Goal: Task Accomplishment & Management: Use online tool/utility

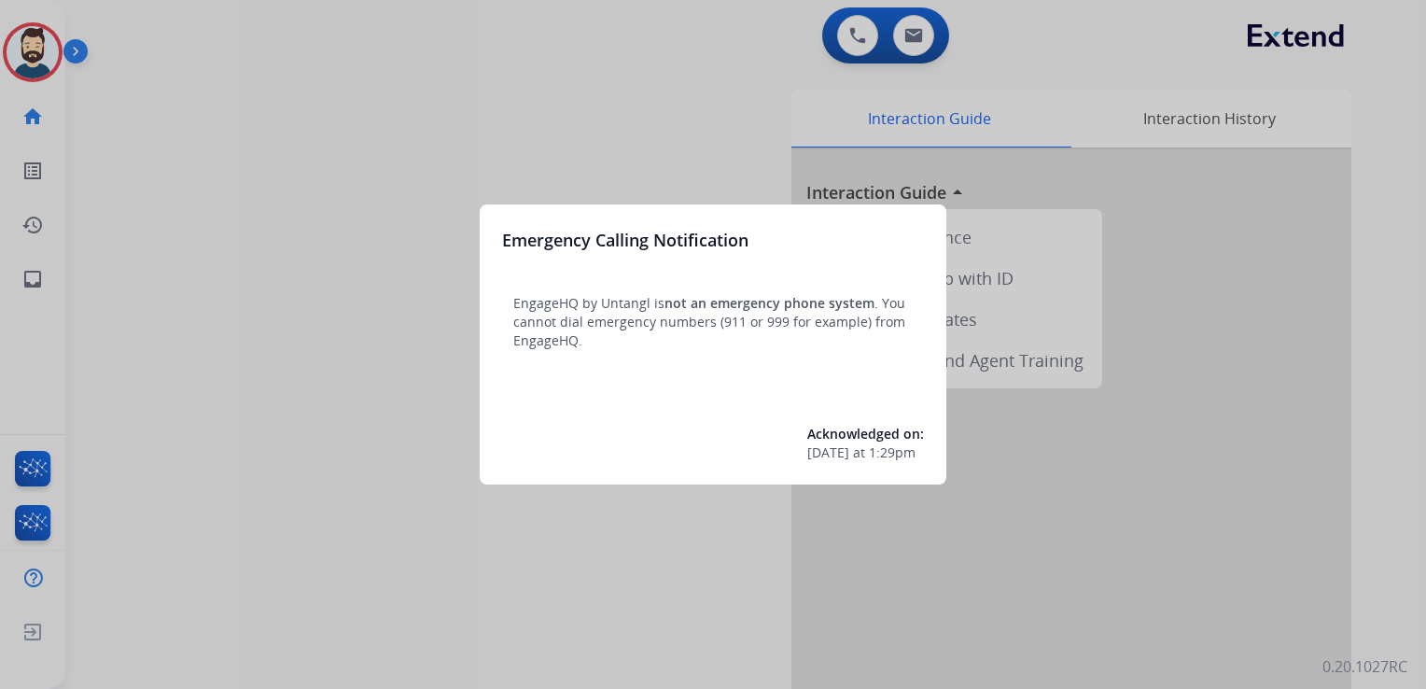
click at [172, 151] on div at bounding box center [713, 344] width 1426 height 689
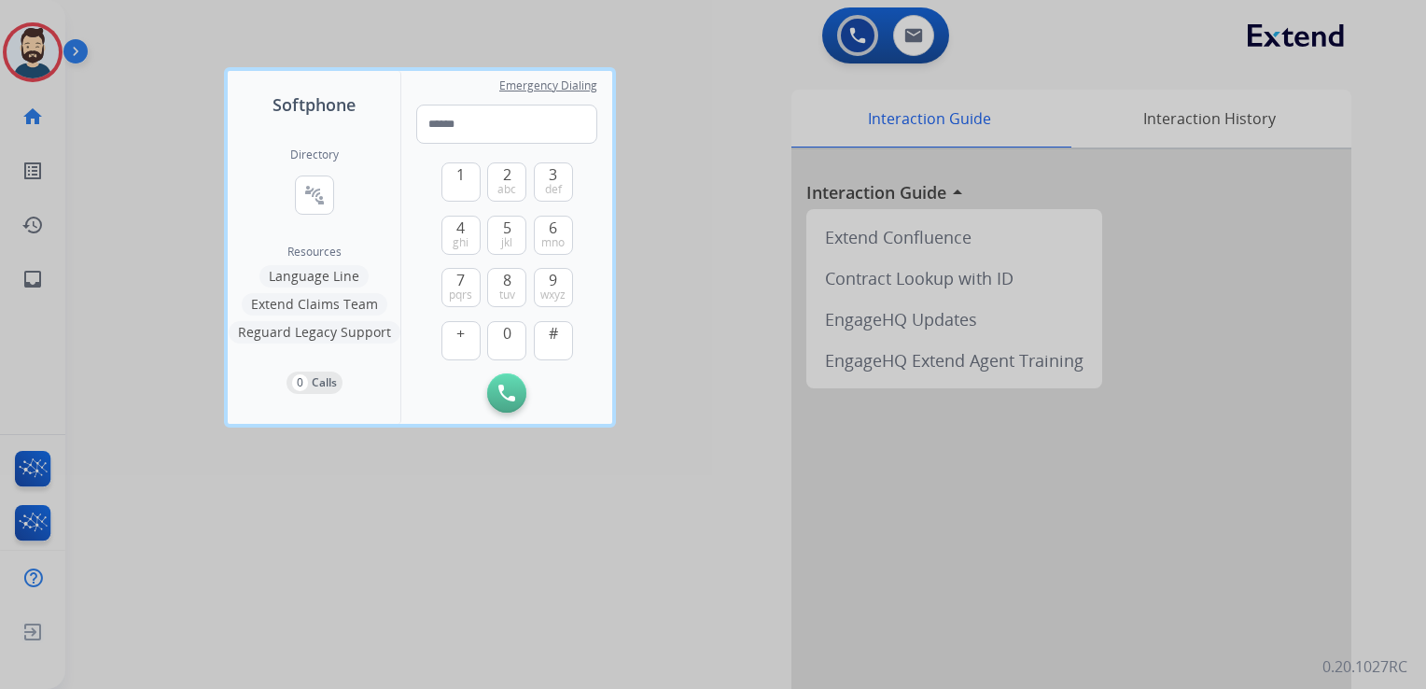
click at [131, 129] on div at bounding box center [713, 344] width 1426 height 689
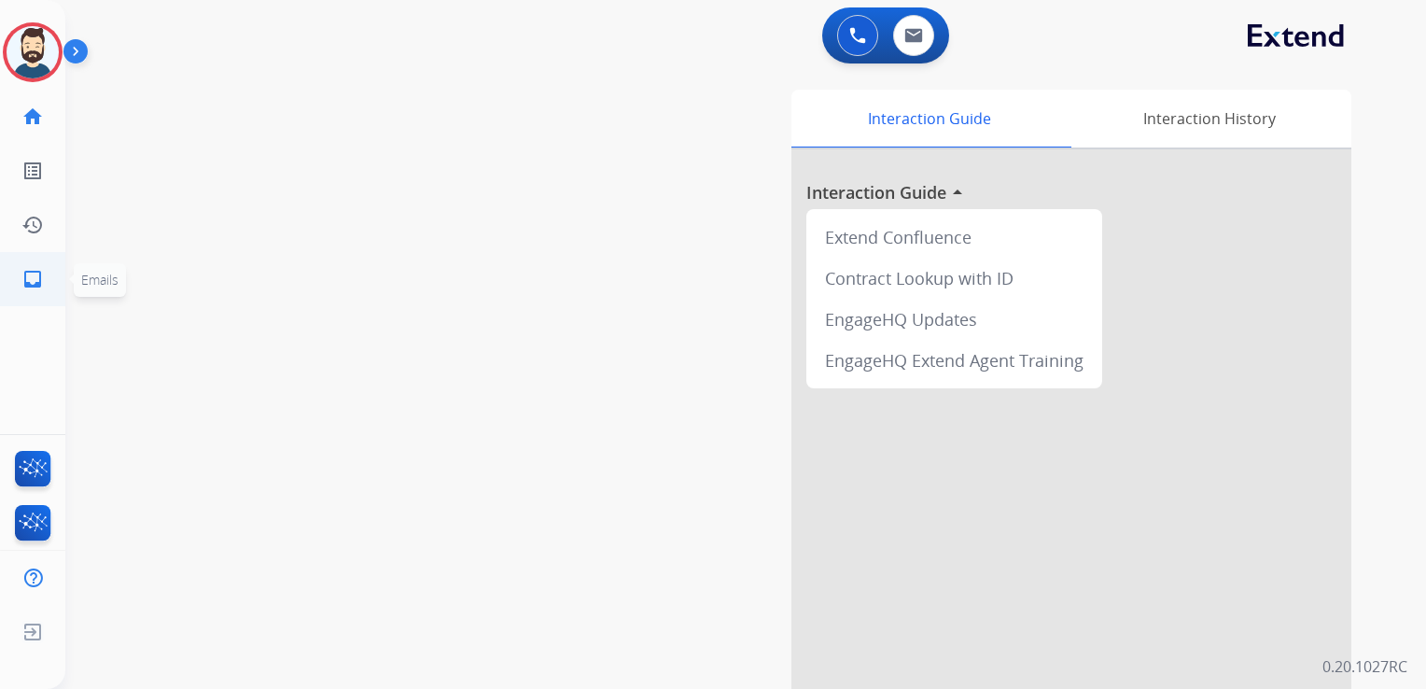
click at [34, 289] on mat-icon "inbox" at bounding box center [32, 279] width 22 height 22
select select "**********"
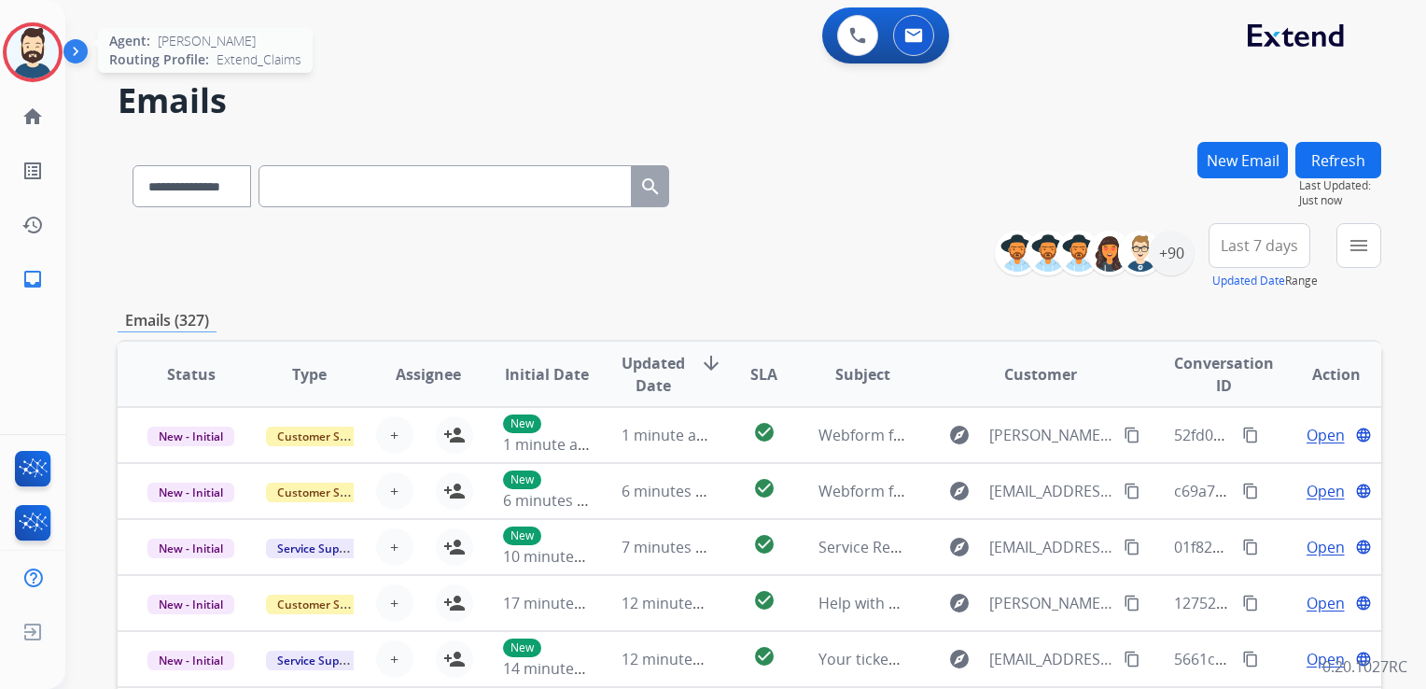
click at [47, 57] on img at bounding box center [33, 52] width 52 height 52
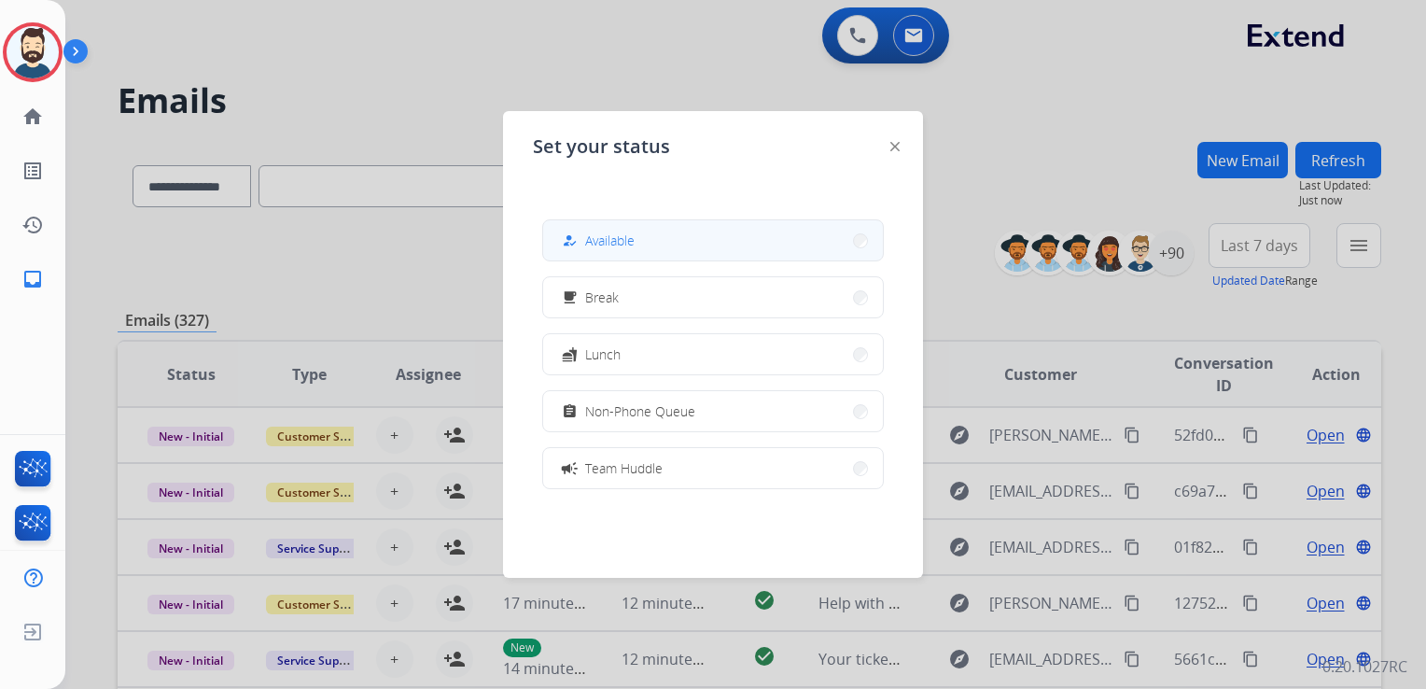
click at [659, 245] on button "how_to_reg Available" at bounding box center [713, 240] width 340 height 40
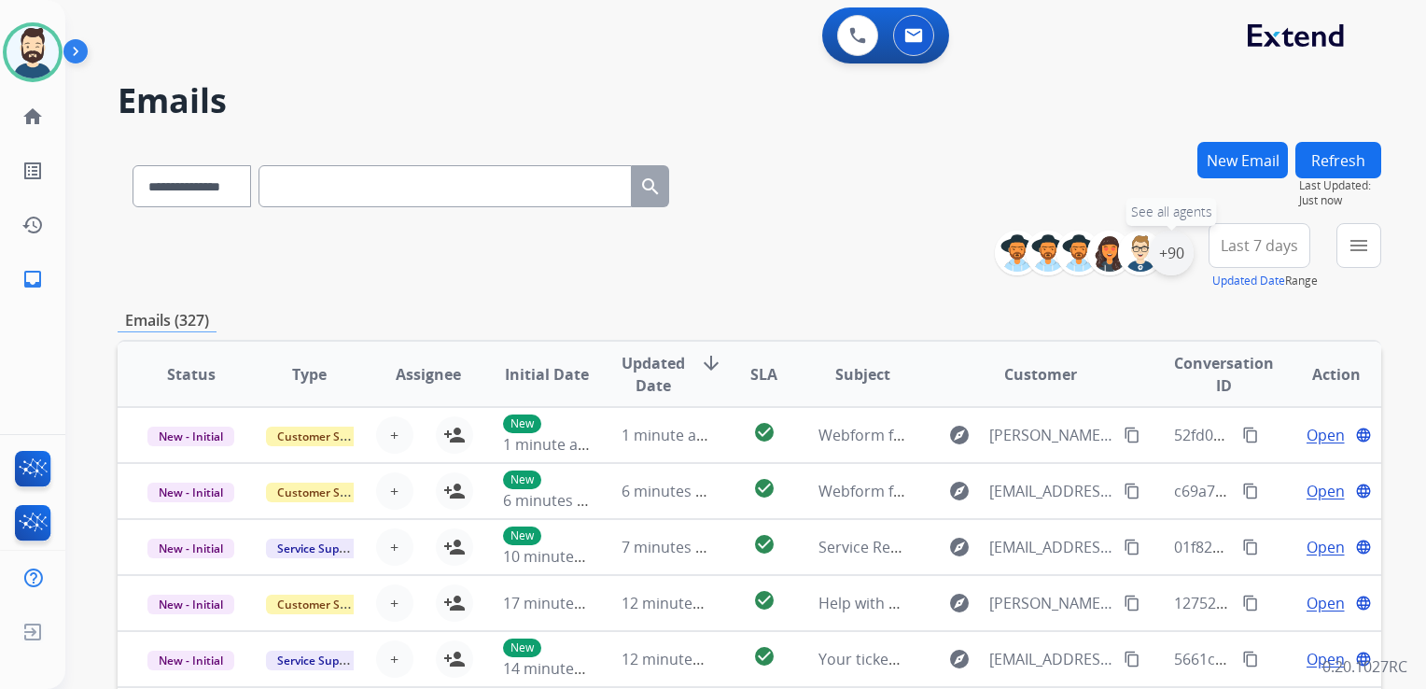
click at [1163, 267] on div "+90" at bounding box center [1171, 253] width 45 height 45
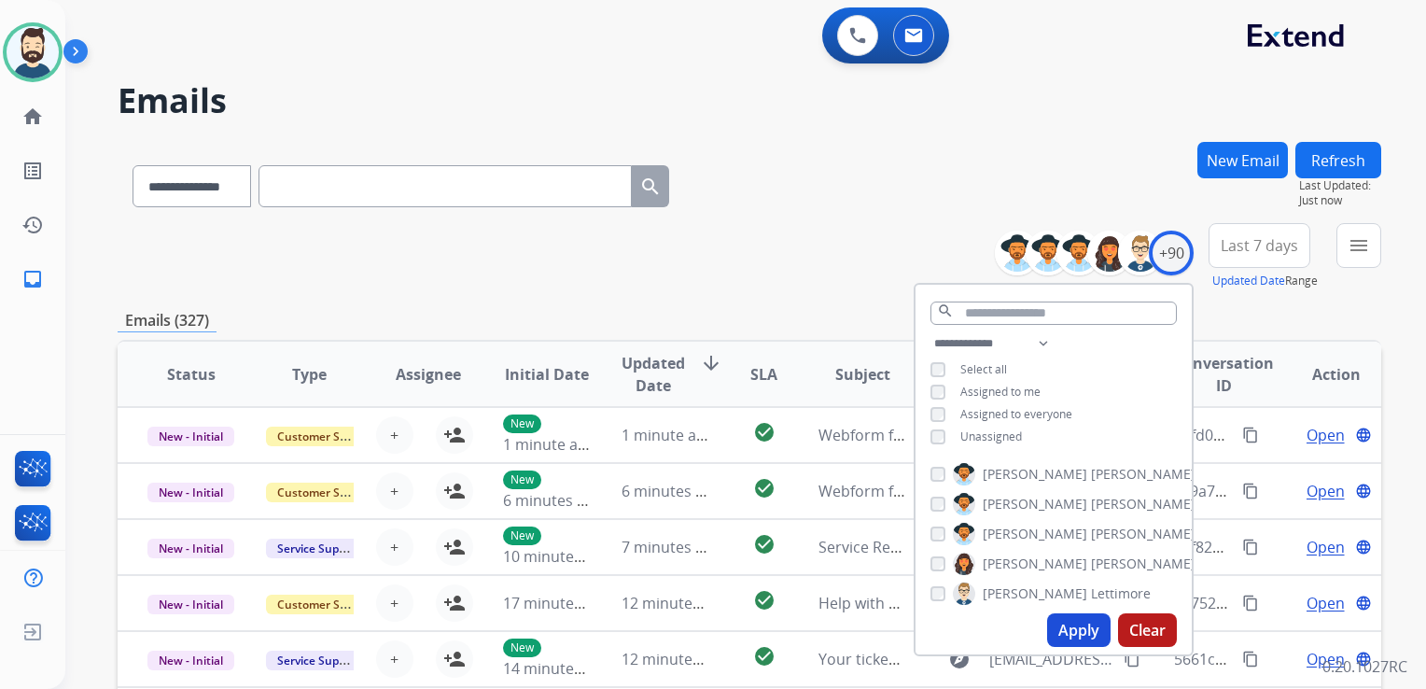
click at [1069, 630] on button "Apply" at bounding box center [1078, 630] width 63 height 34
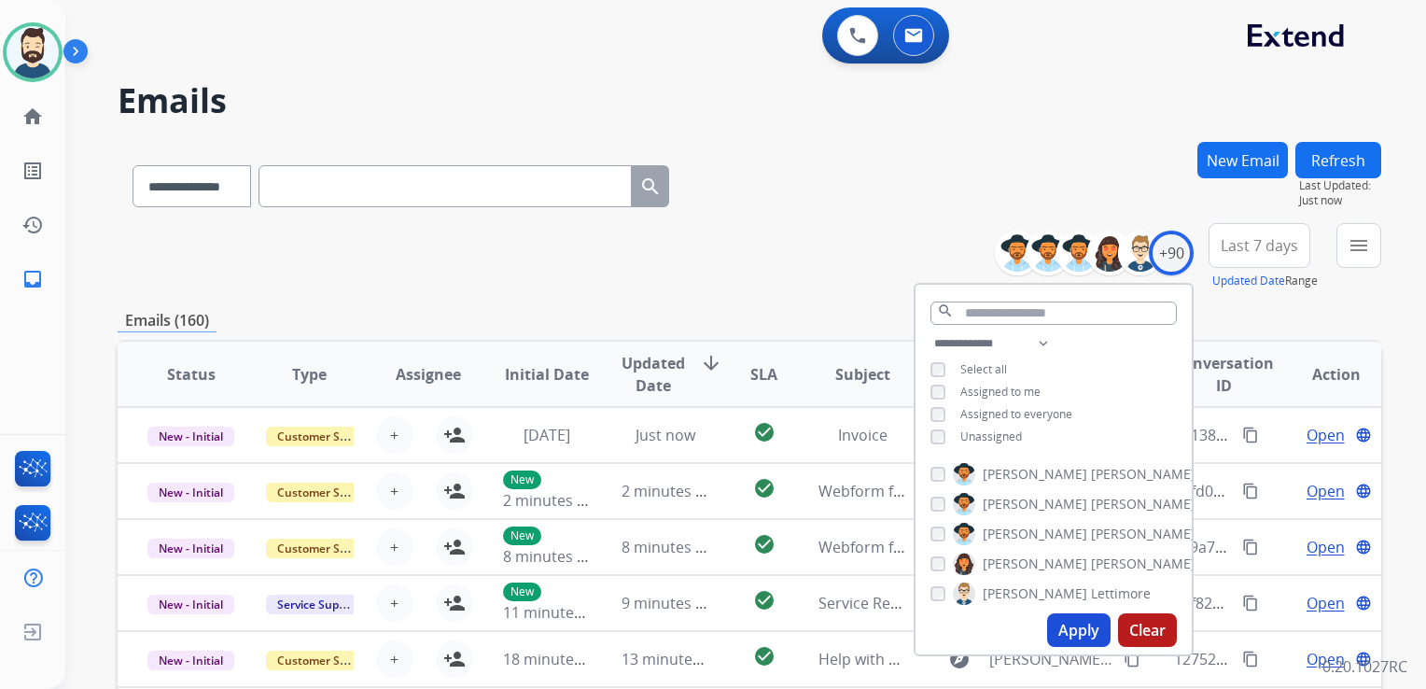
drag, startPoint x: 1239, startPoint y: 252, endPoint x: 1246, endPoint y: 288, distance: 37.2
click at [1240, 249] on span "Last 7 days" at bounding box center [1259, 245] width 77 height 7
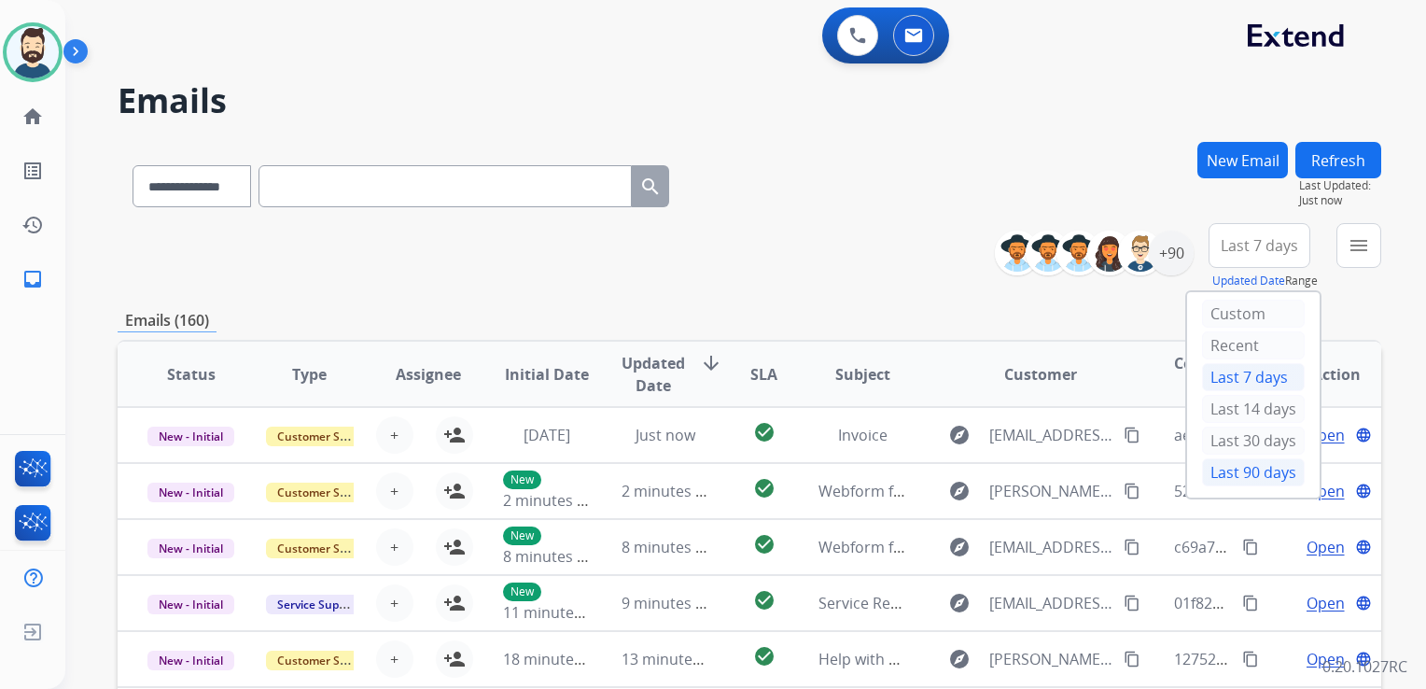
click at [1229, 470] on div "Last 90 days" at bounding box center [1253, 472] width 103 height 28
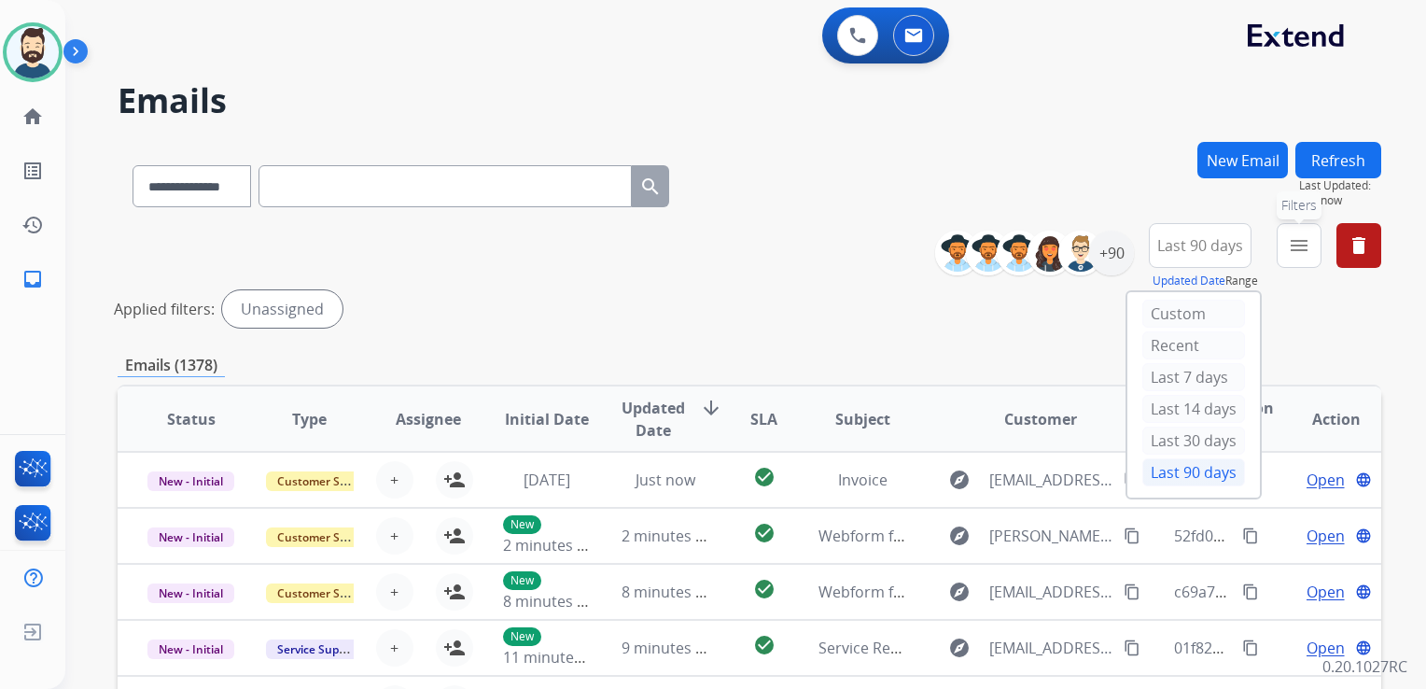
click at [1302, 253] on mat-icon "menu" at bounding box center [1299, 245] width 22 height 22
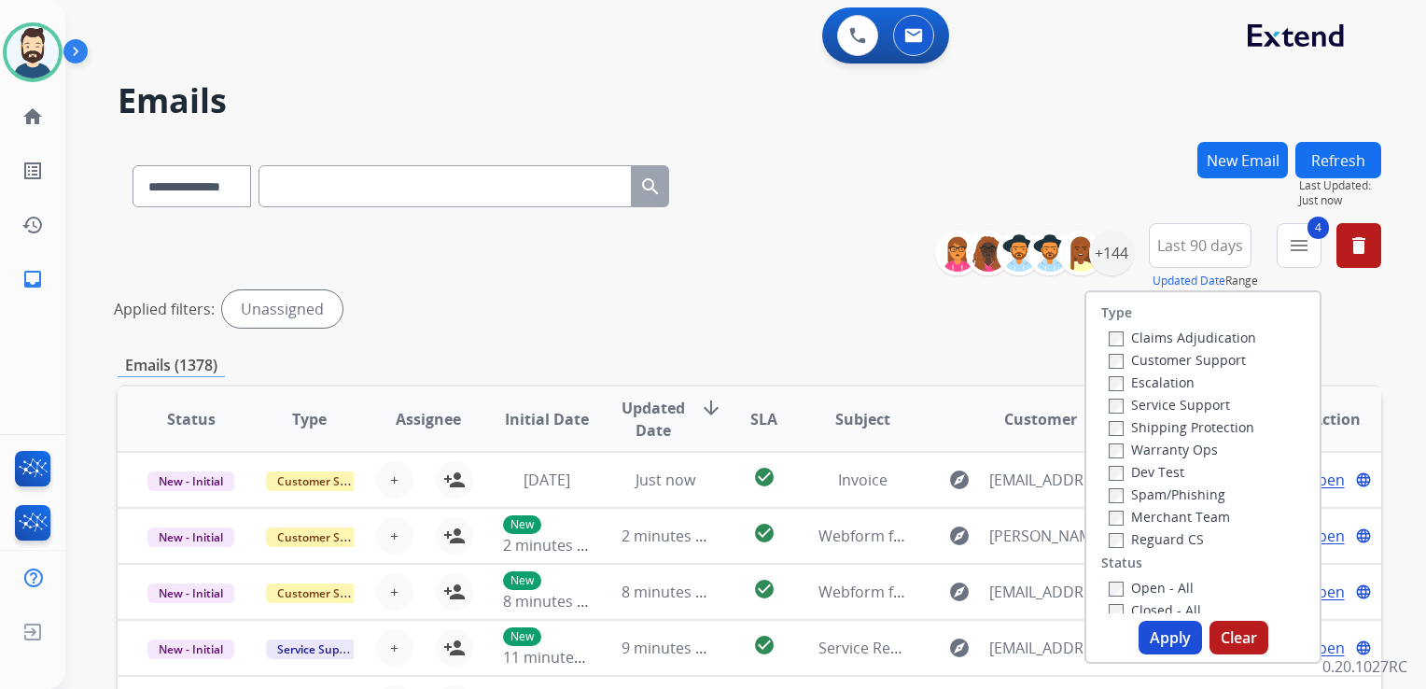
click at [1148, 631] on button "Apply" at bounding box center [1170, 638] width 63 height 34
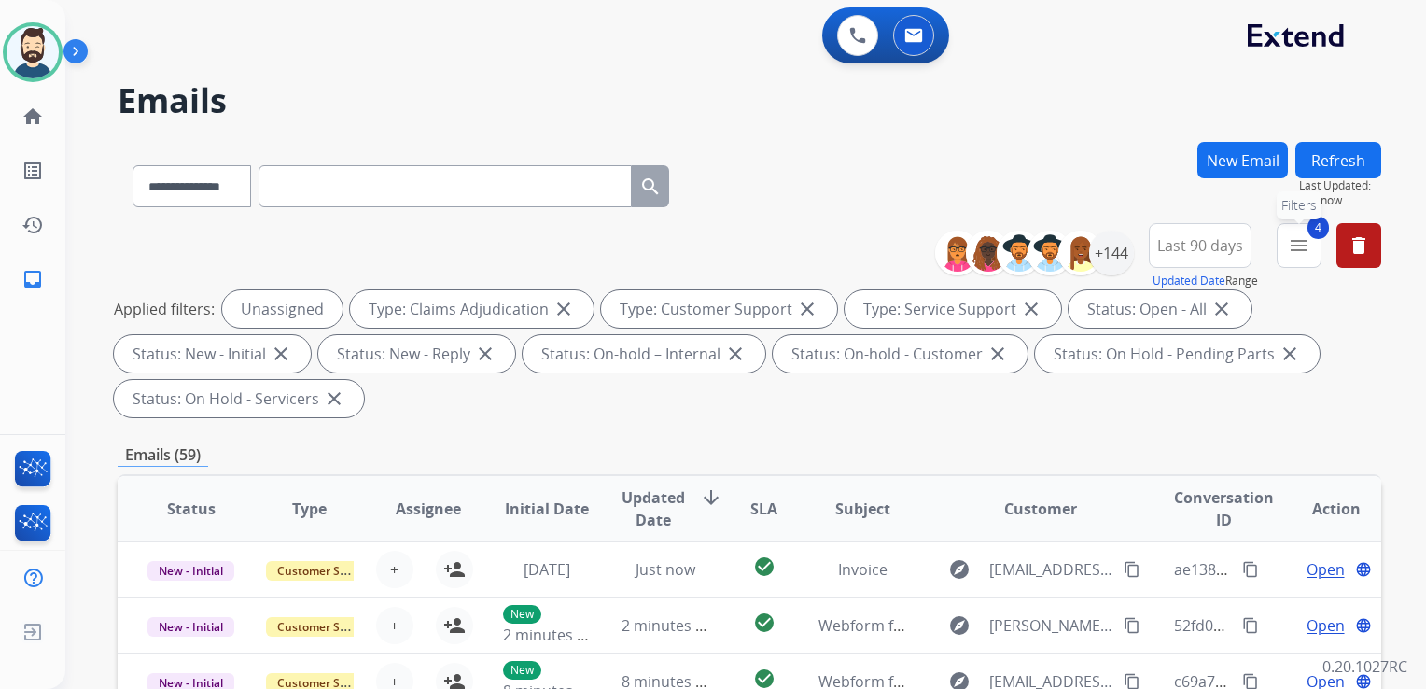
click at [1286, 247] on button "4 menu Filters" at bounding box center [1299, 245] width 45 height 45
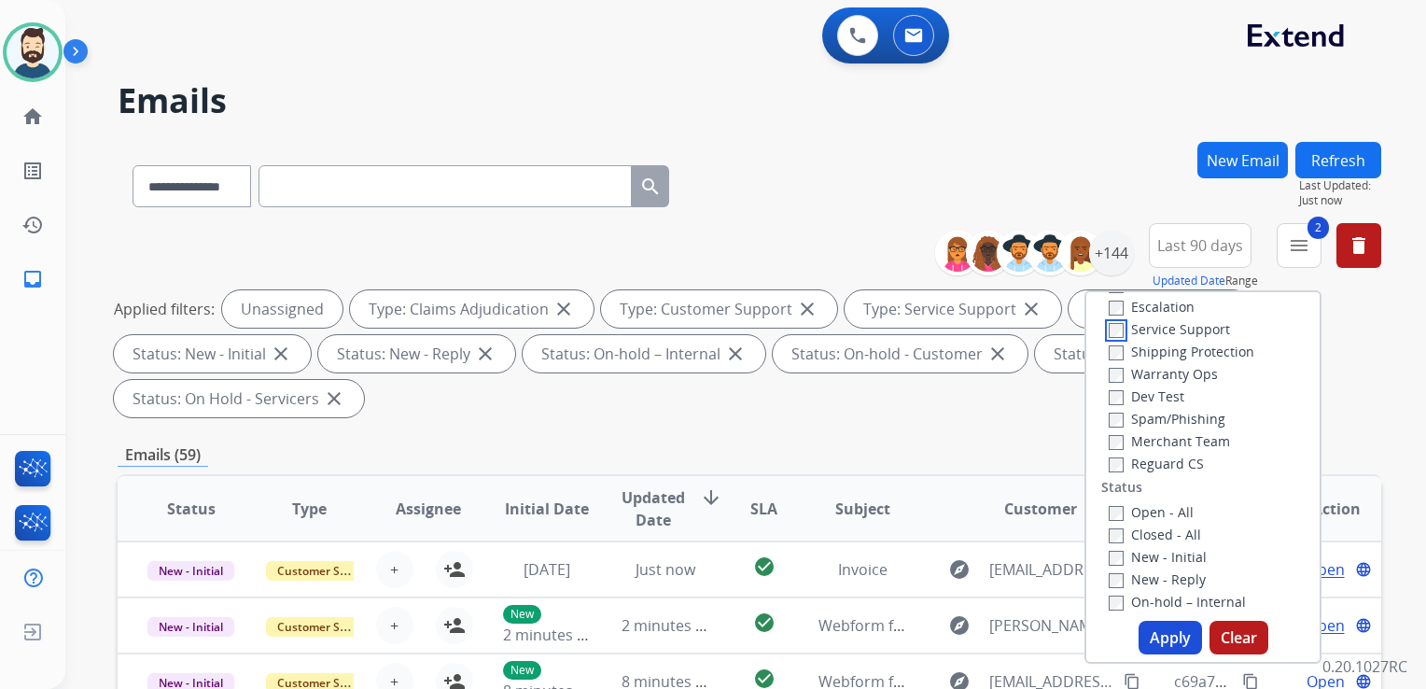
scroll to position [187, 0]
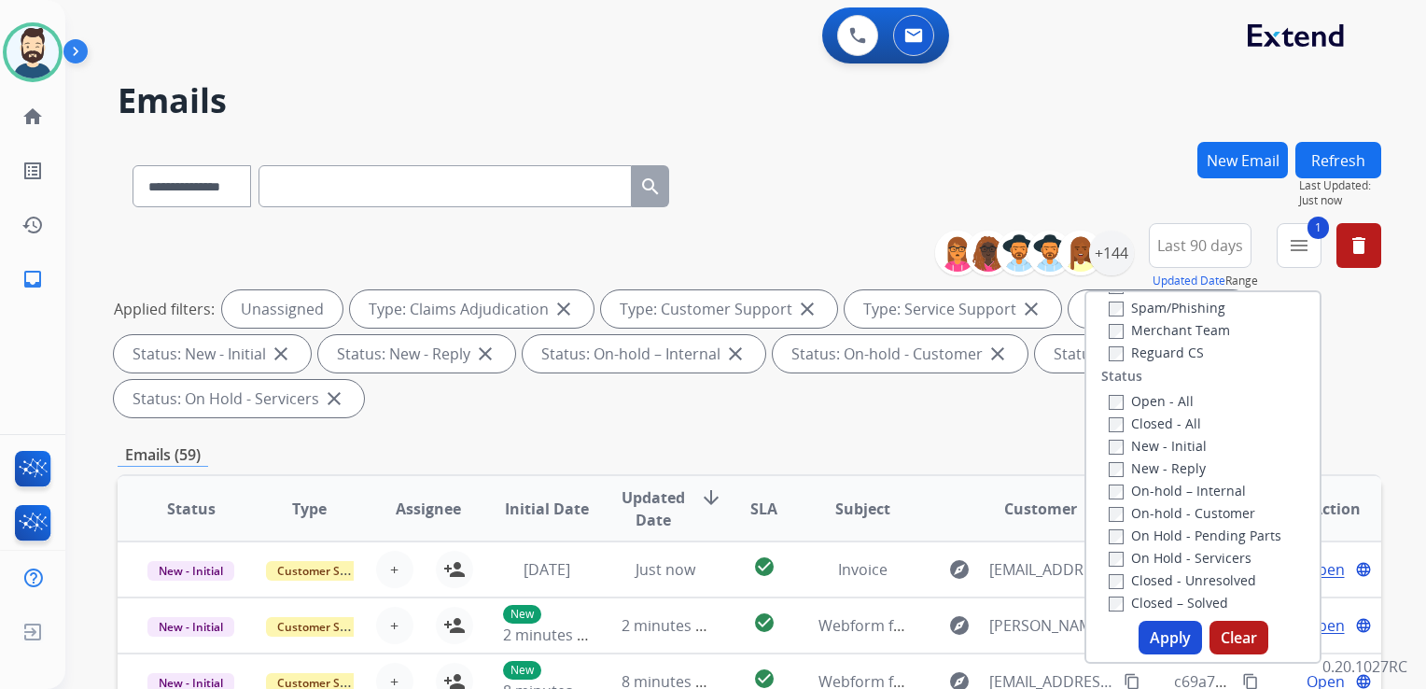
click at [1109, 454] on div "New - Initial" at bounding box center [1207, 445] width 196 height 22
drag, startPoint x: 1167, startPoint y: 637, endPoint x: 1147, endPoint y: 622, distance: 24.6
click at [1167, 635] on button "Apply" at bounding box center [1170, 638] width 63 height 34
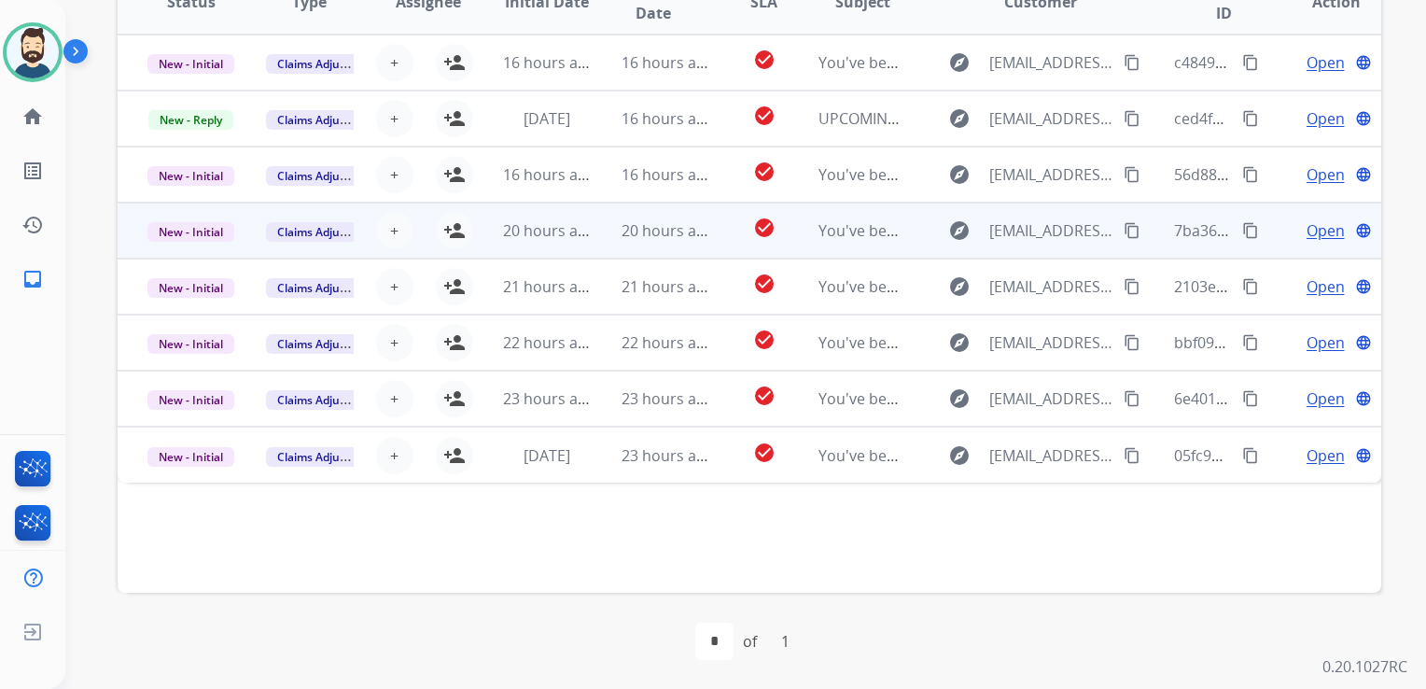
scroll to position [324, 0]
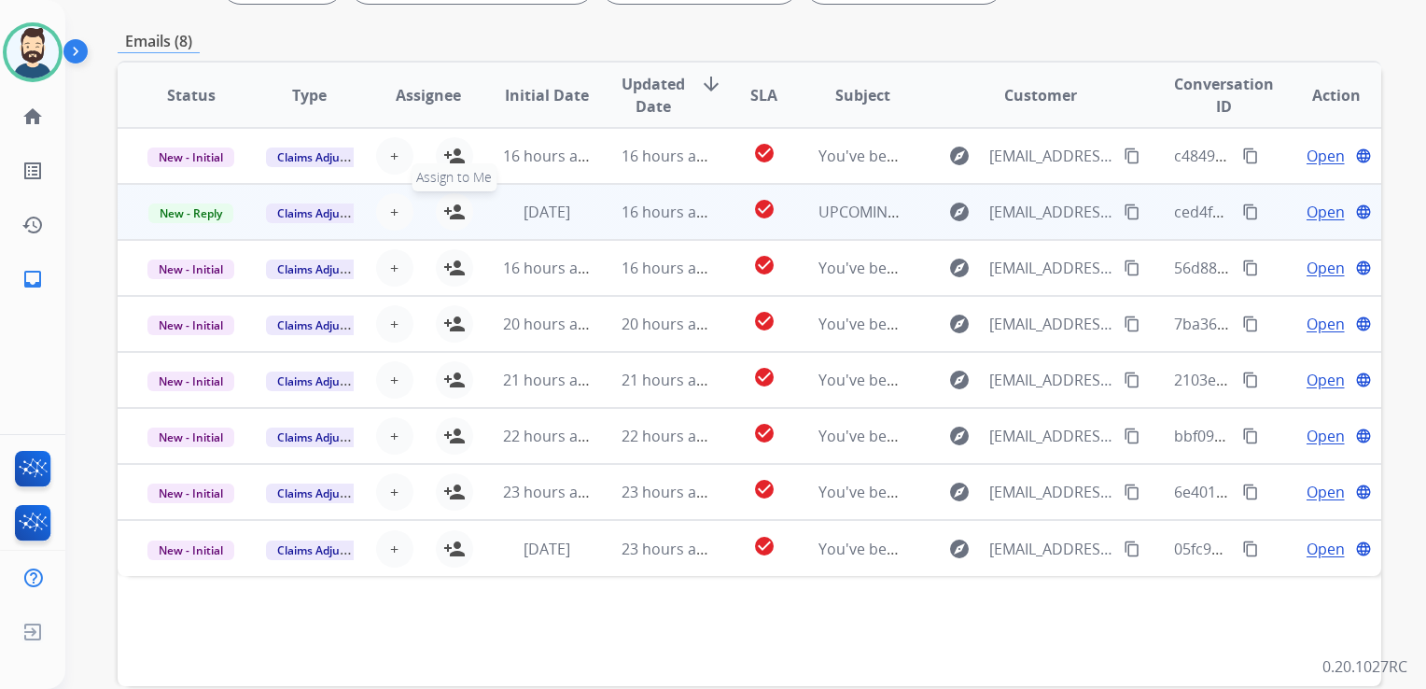
click at [449, 211] on mat-icon "person_add" at bounding box center [454, 212] width 22 height 22
click at [205, 215] on span "New - Reply" at bounding box center [190, 214] width 85 height 20
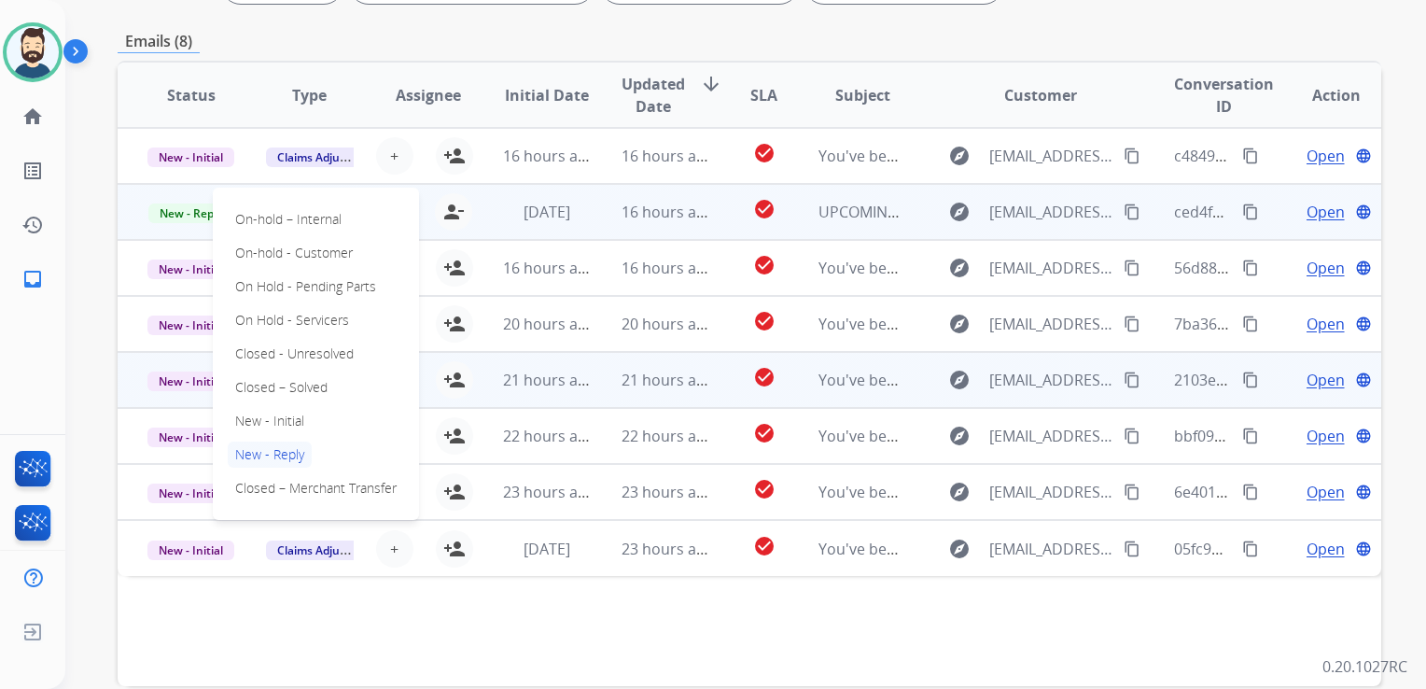
drag, startPoint x: 302, startPoint y: 387, endPoint x: 231, endPoint y: 387, distance: 71.9
click at [304, 387] on p "Closed – Solved" at bounding box center [281, 387] width 107 height 26
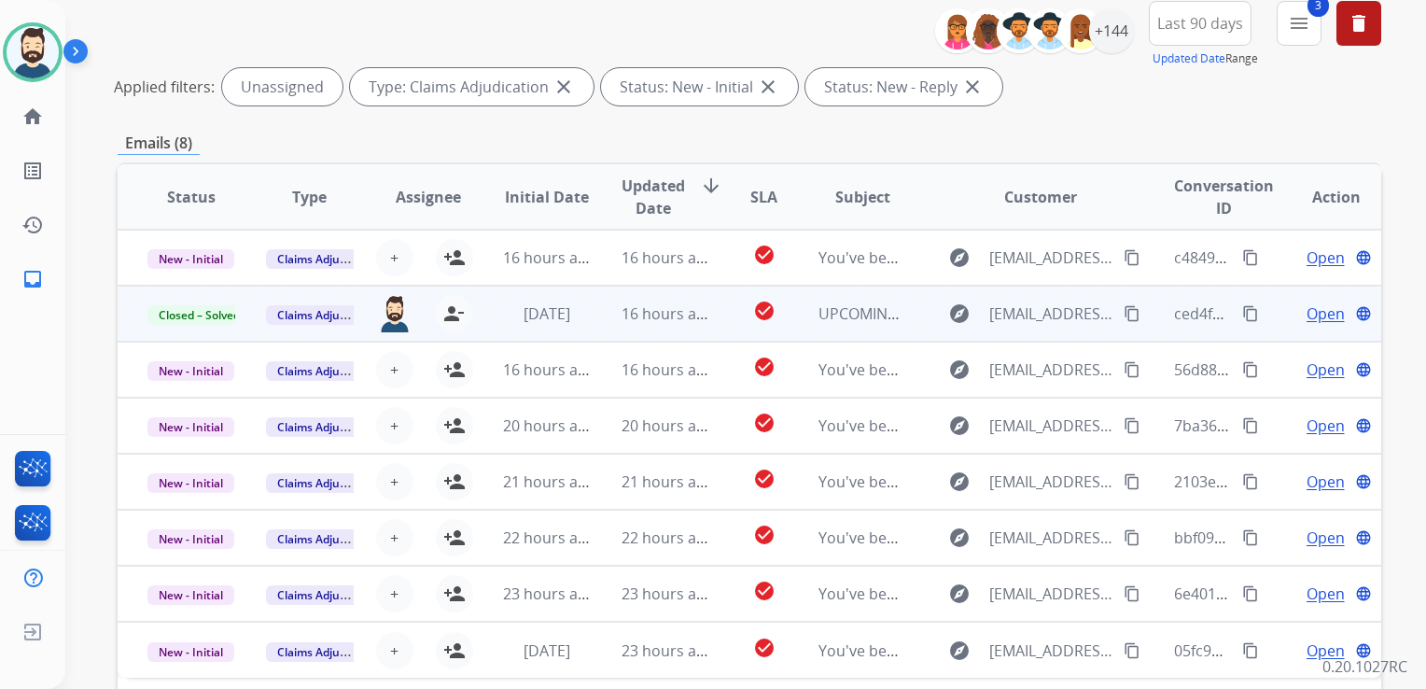
scroll to position [44, 0]
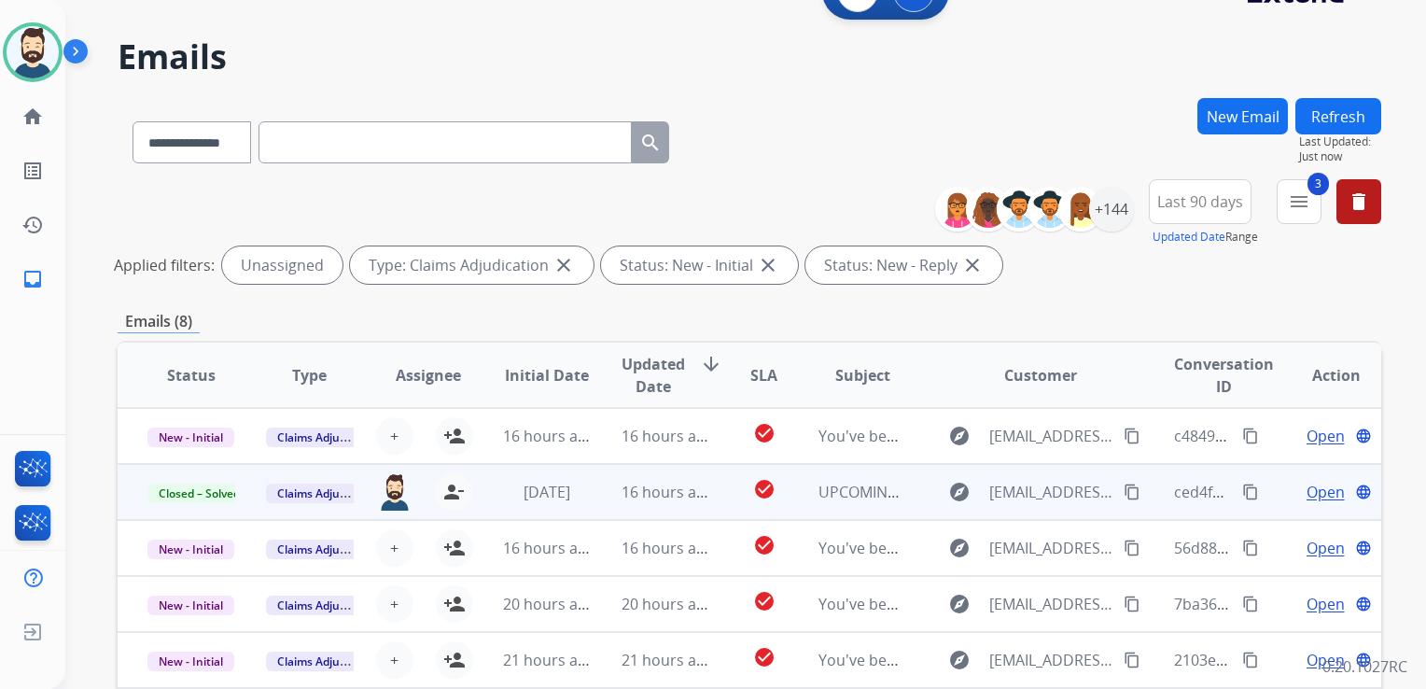
click at [1348, 118] on button "Refresh" at bounding box center [1339, 116] width 86 height 36
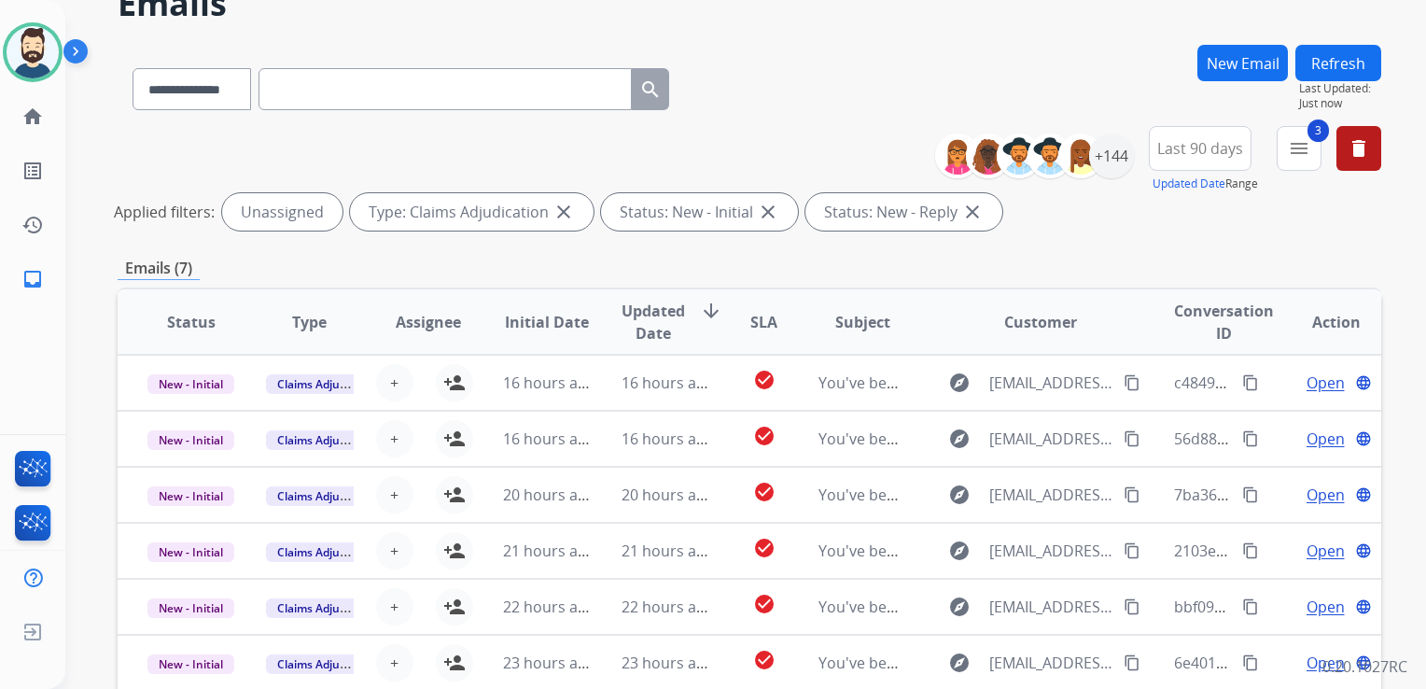
scroll to position [280, 0]
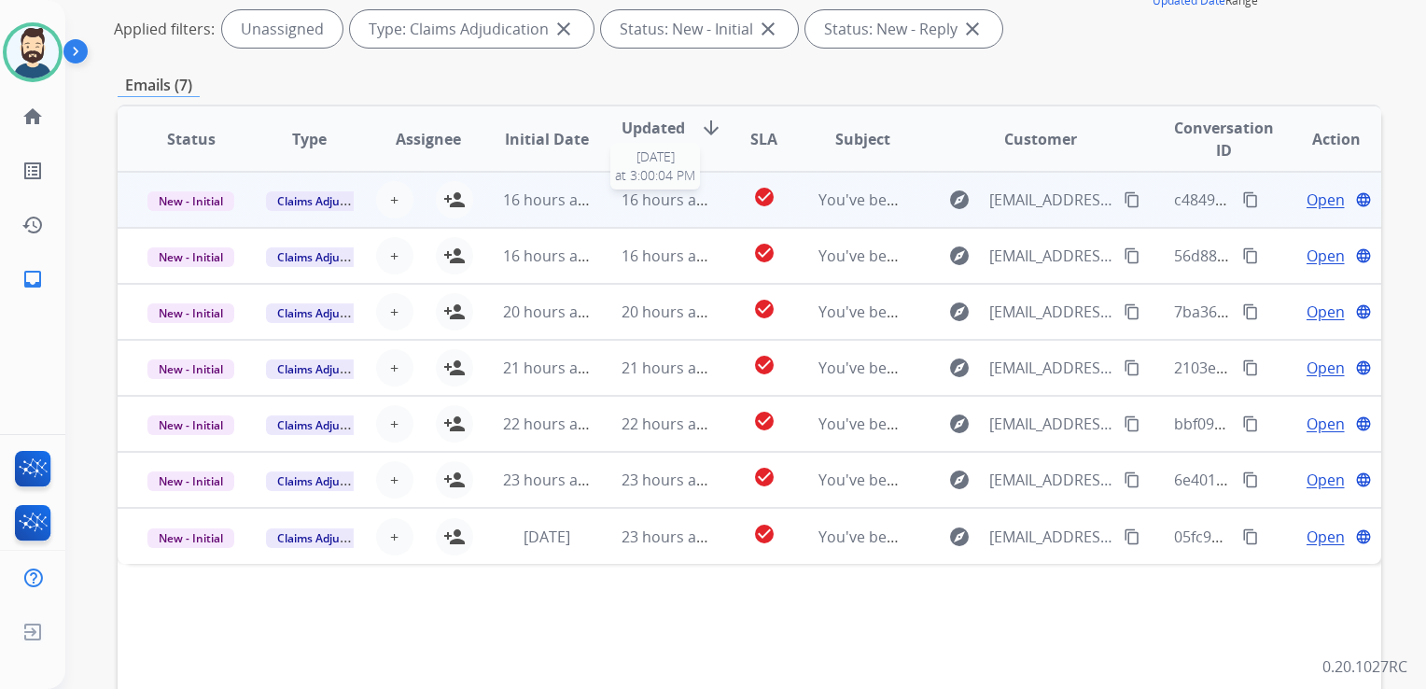
click at [672, 207] on span "16 hours ago" at bounding box center [668, 200] width 92 height 21
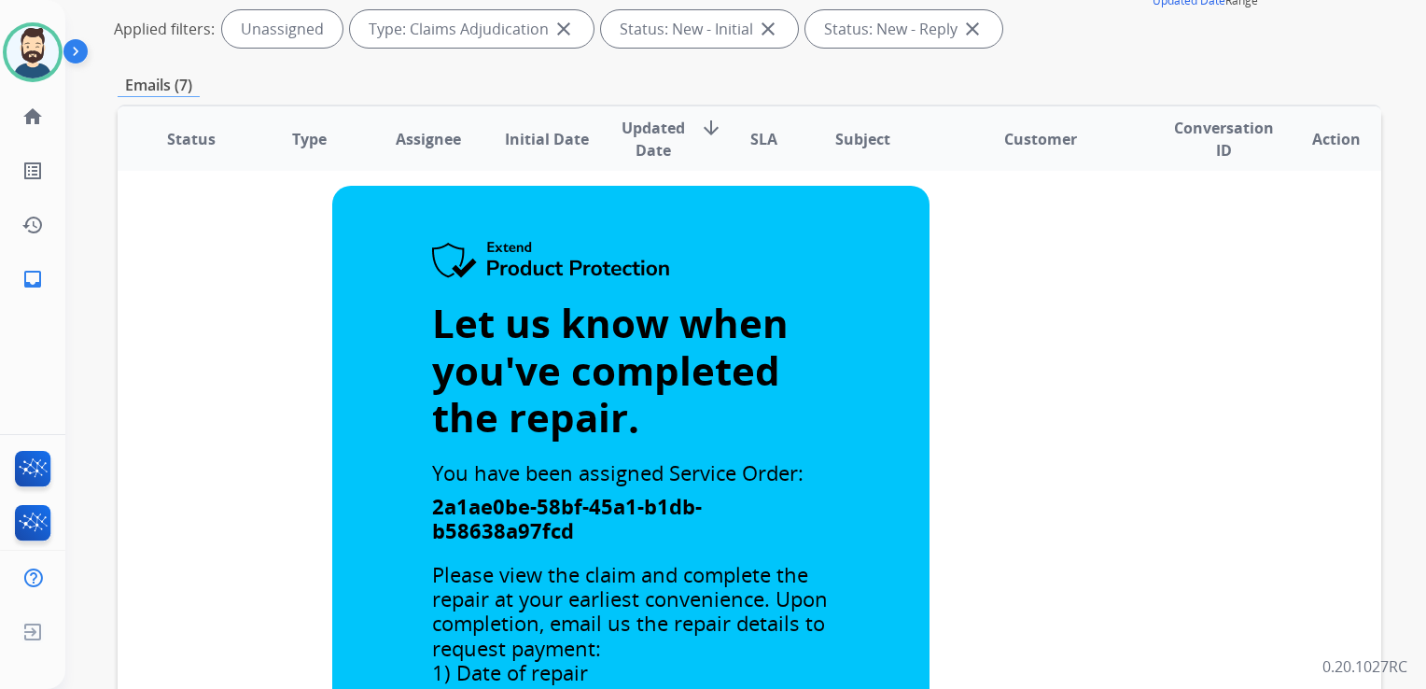
scroll to position [0, 0]
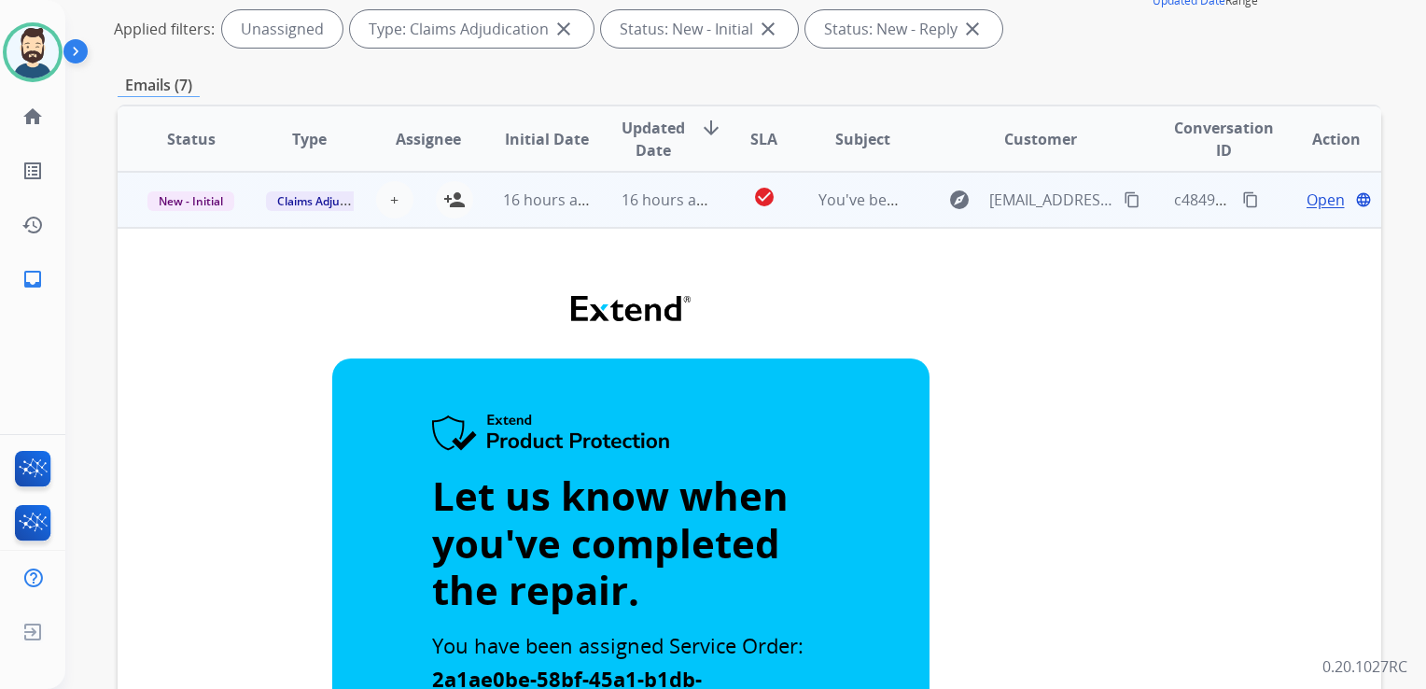
click at [638, 223] on td "16 hours ago" at bounding box center [651, 200] width 119 height 56
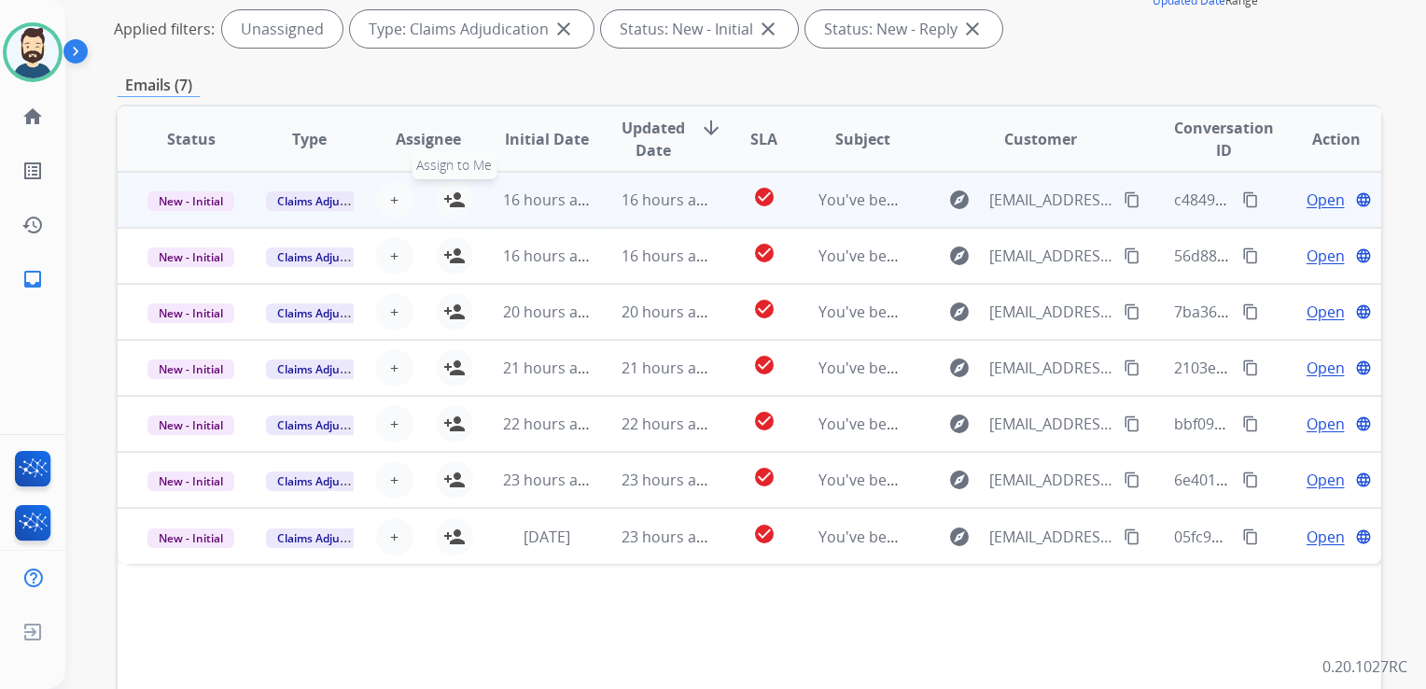
click at [450, 196] on mat-icon "person_add" at bounding box center [454, 200] width 22 height 22
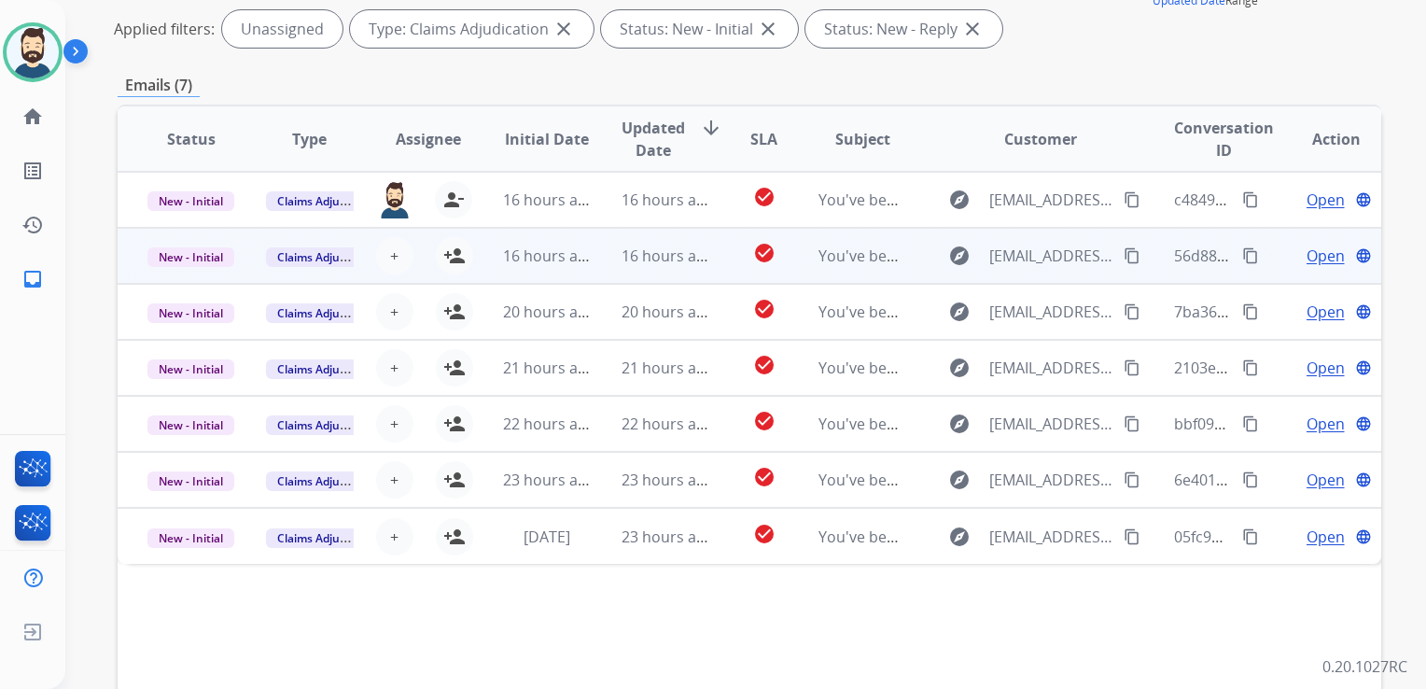
click at [625, 264] on span "16 hours ago" at bounding box center [668, 256] width 92 height 21
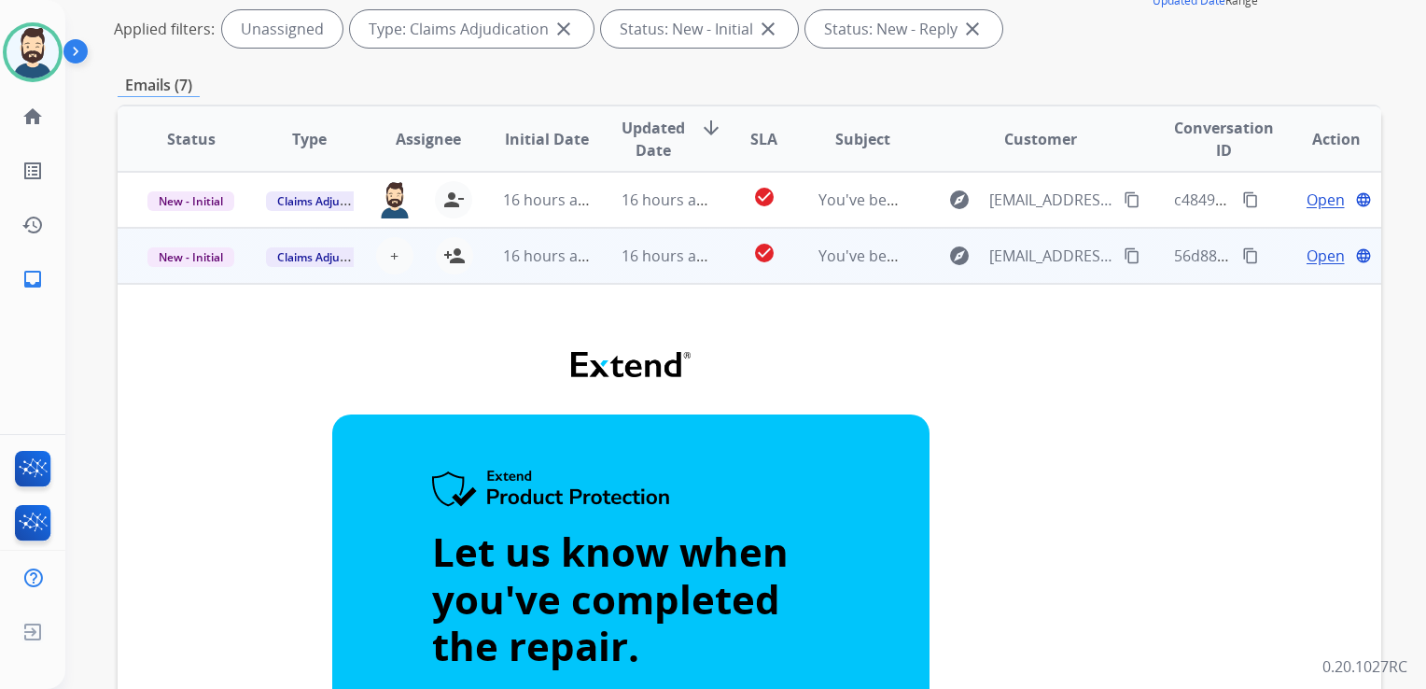
click at [672, 269] on td "16 hours ago" at bounding box center [651, 256] width 119 height 56
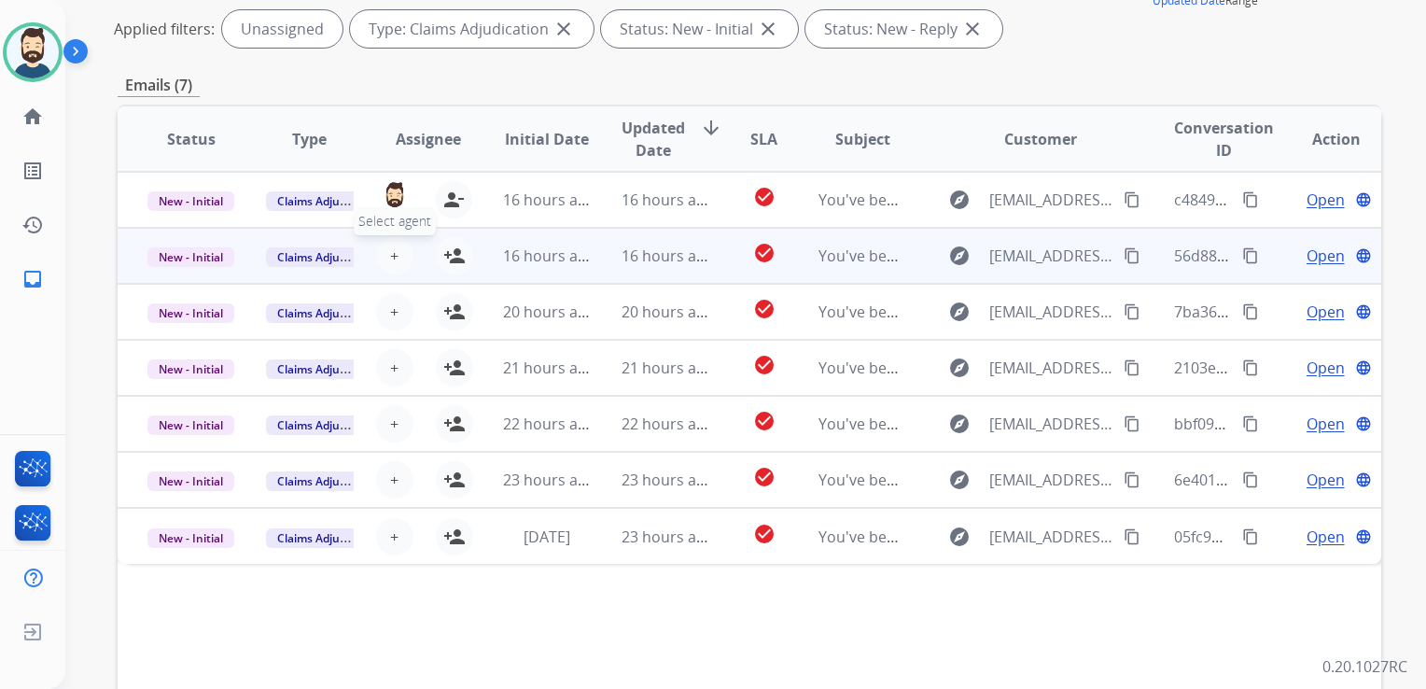
click at [392, 262] on span "+" at bounding box center [394, 256] width 8 height 22
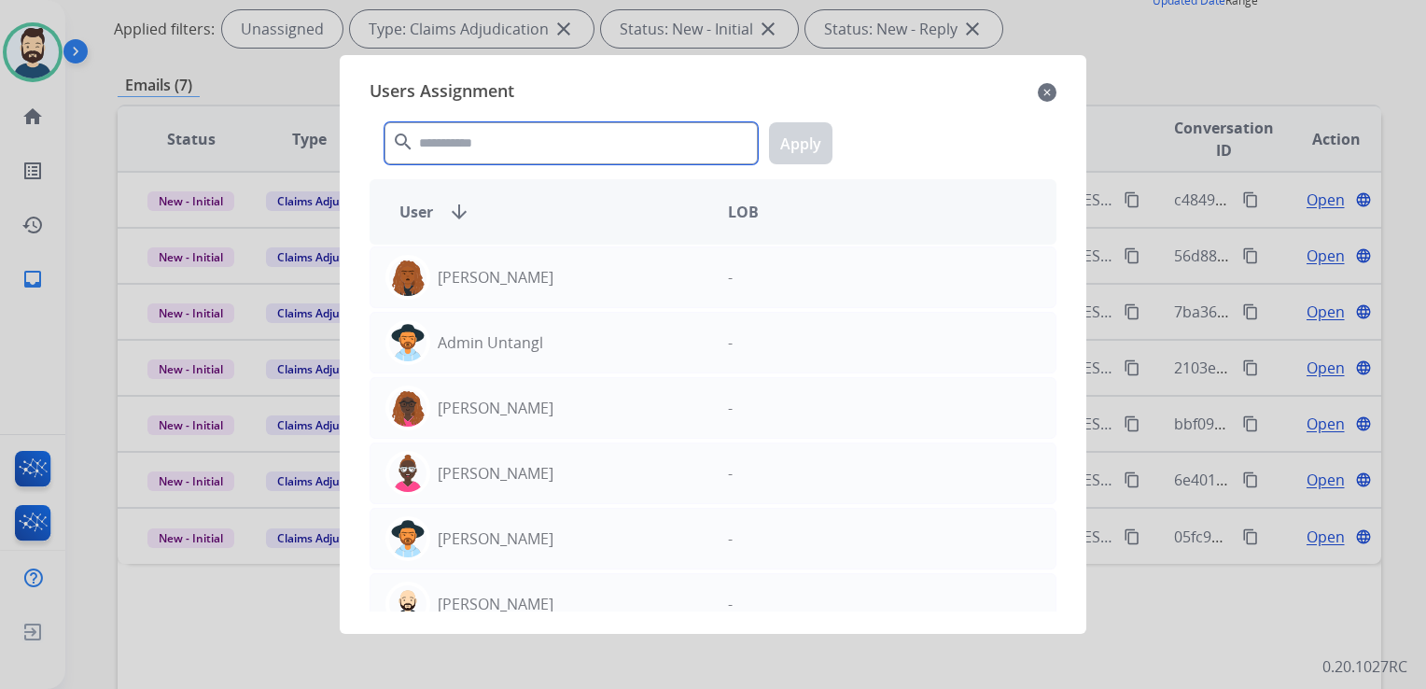
click at [508, 146] on input "text" at bounding box center [571, 143] width 373 height 42
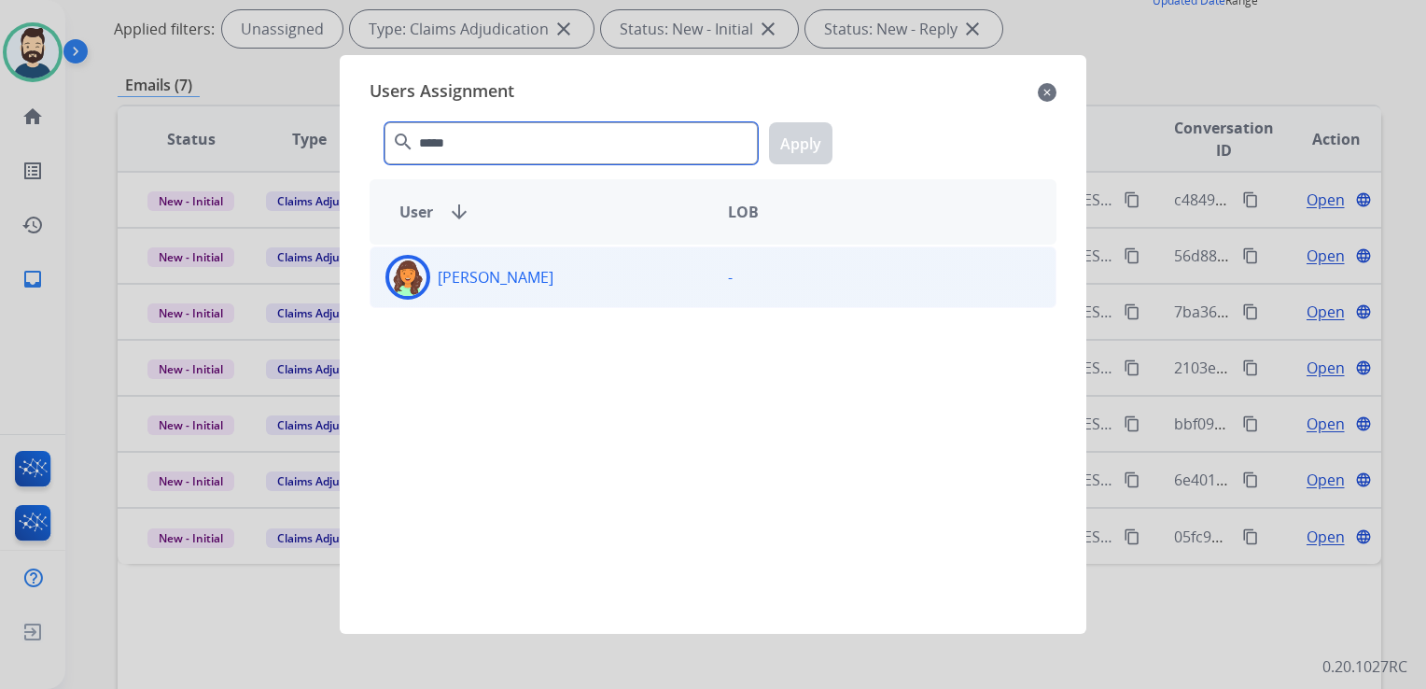
type input "*****"
click at [396, 275] on img at bounding box center [407, 277] width 37 height 37
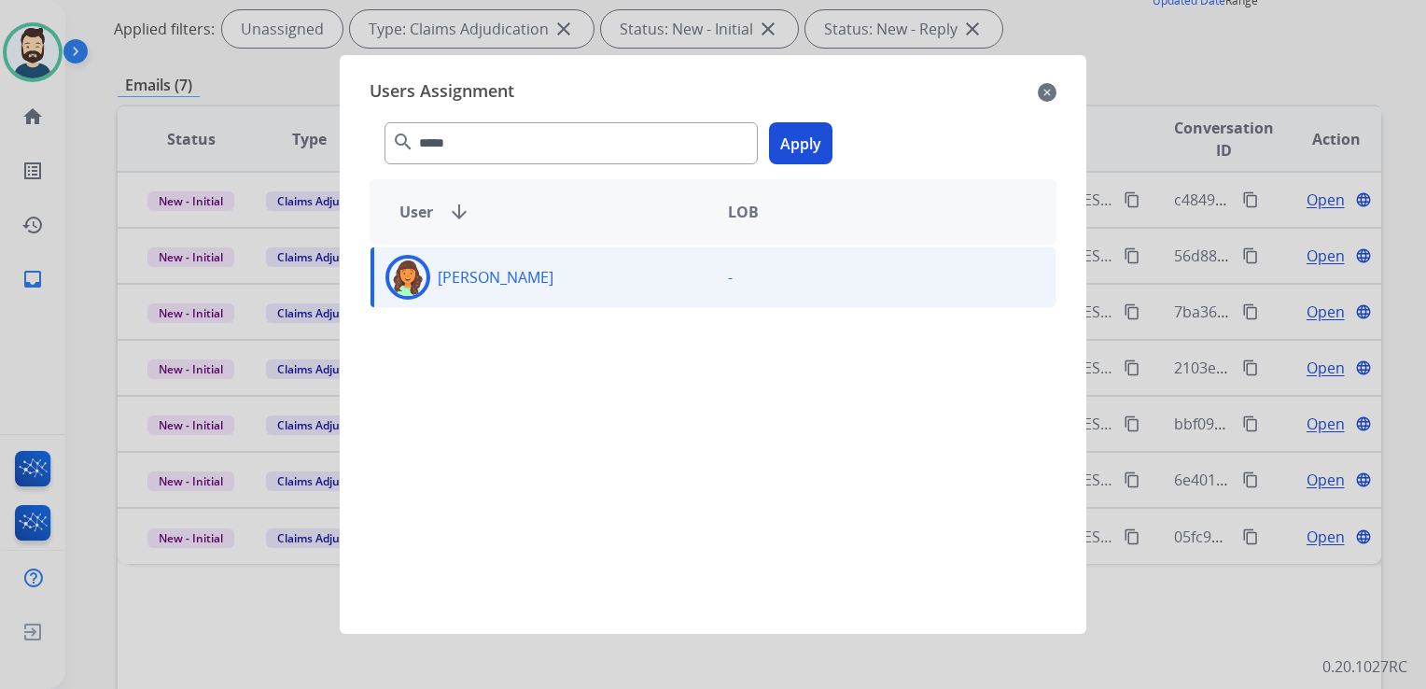
drag, startPoint x: 794, startPoint y: 144, endPoint x: 787, endPoint y: 155, distance: 13.0
click at [795, 144] on button "Apply" at bounding box center [800, 143] width 63 height 42
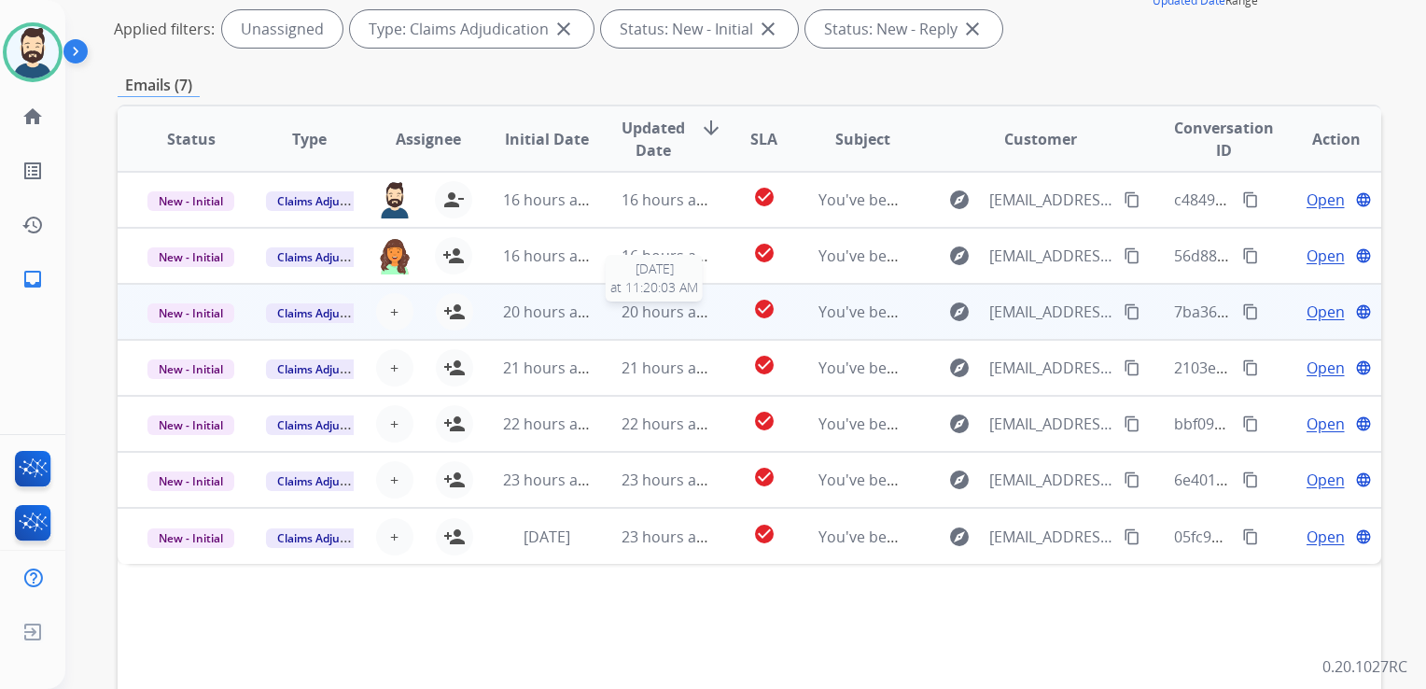
click at [634, 319] on span "20 hours ago" at bounding box center [668, 312] width 92 height 21
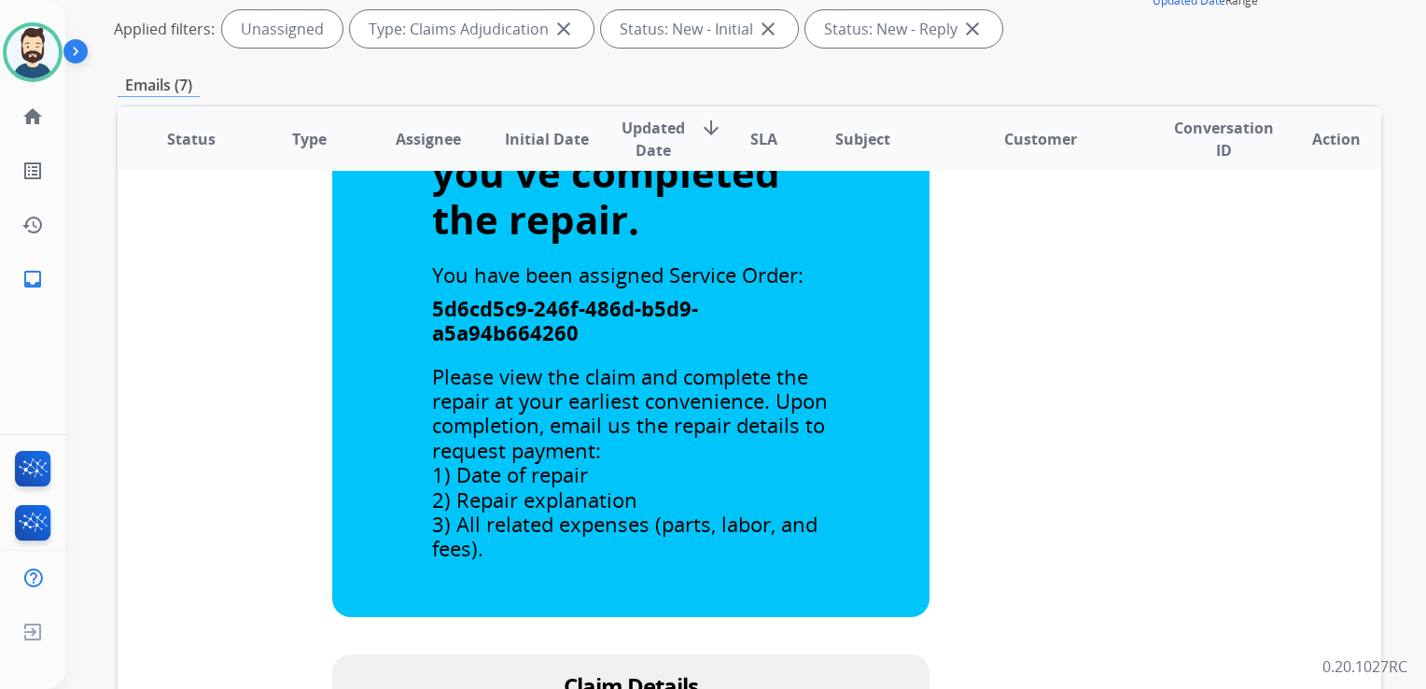
scroll to position [16, 0]
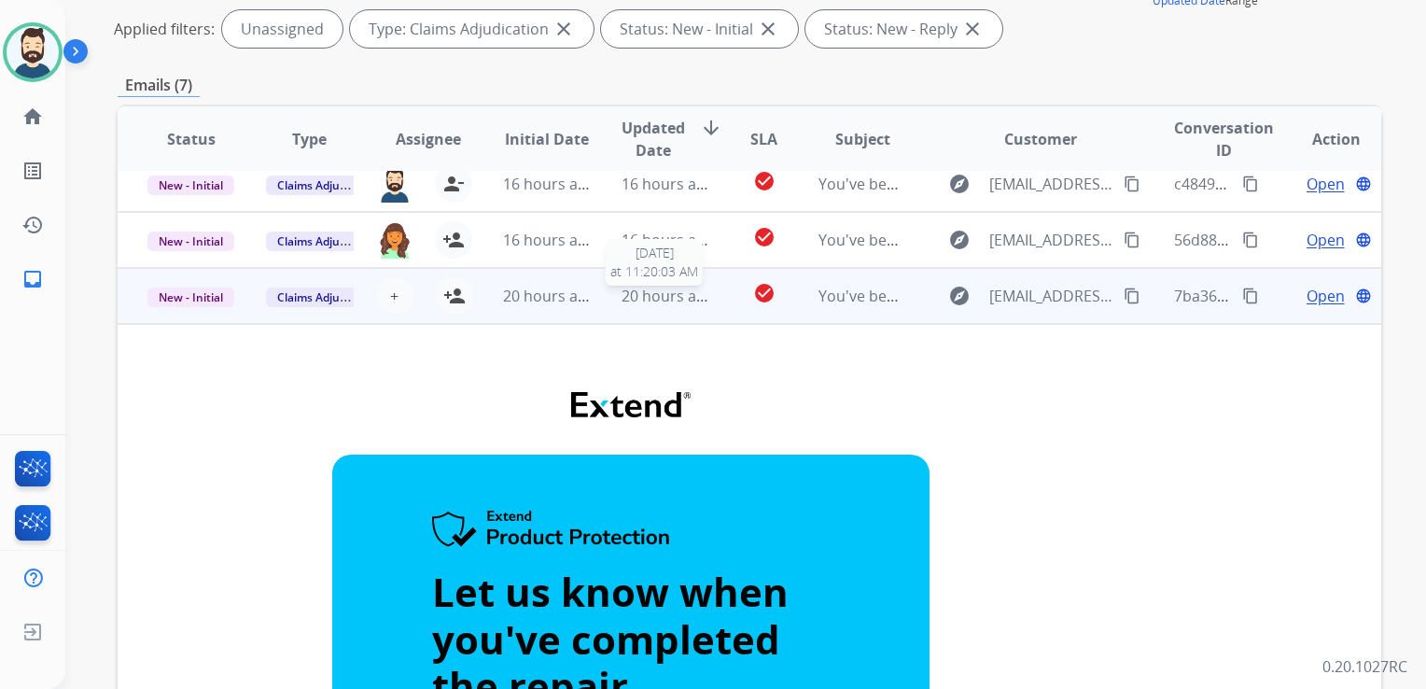
click at [671, 305] on div "20 hours ago" at bounding box center [666, 296] width 88 height 22
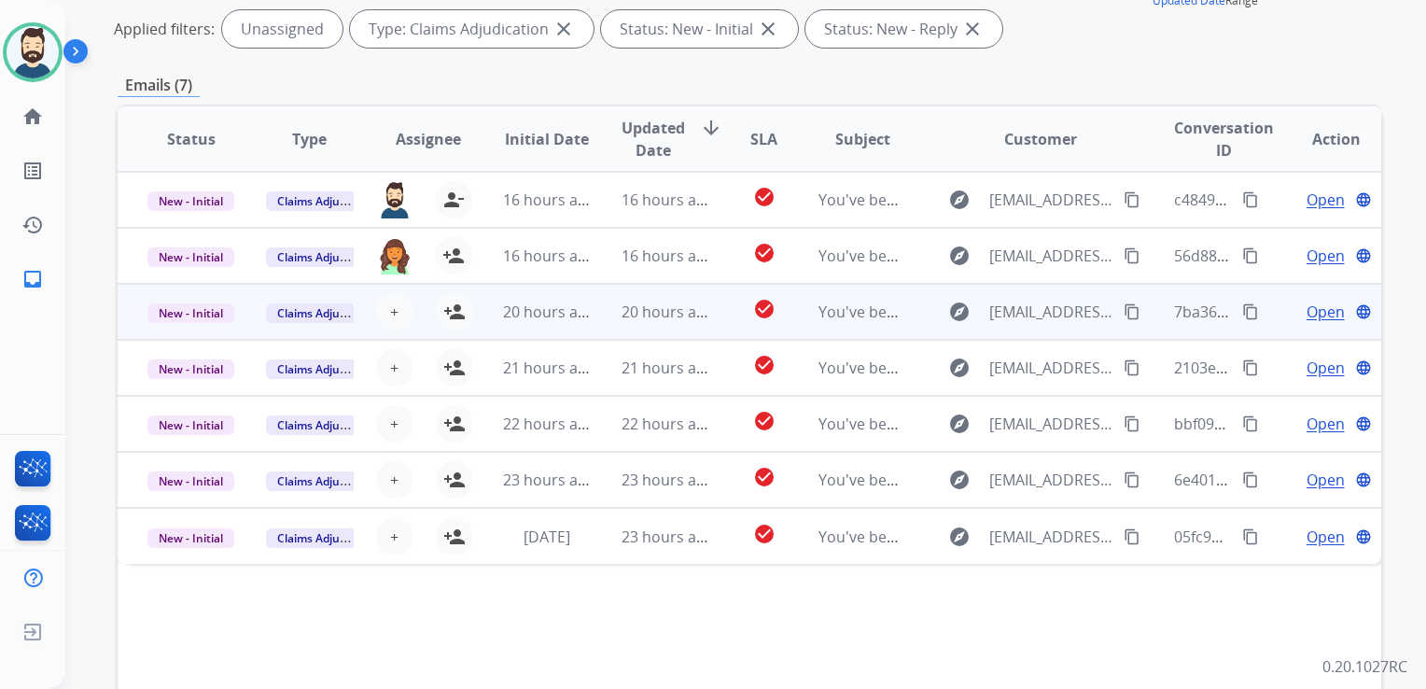
click at [669, 323] on td "20 hours ago" at bounding box center [651, 312] width 119 height 56
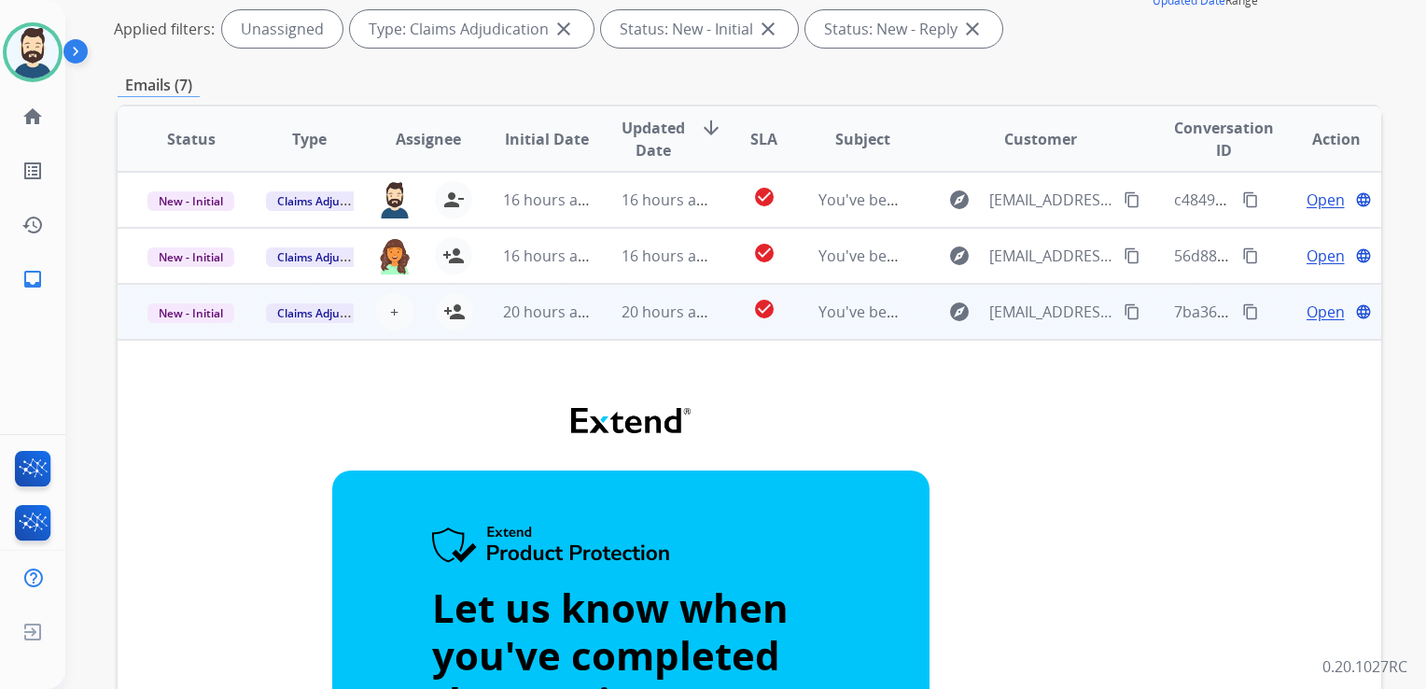
click at [678, 324] on td "20 hours ago" at bounding box center [651, 312] width 119 height 56
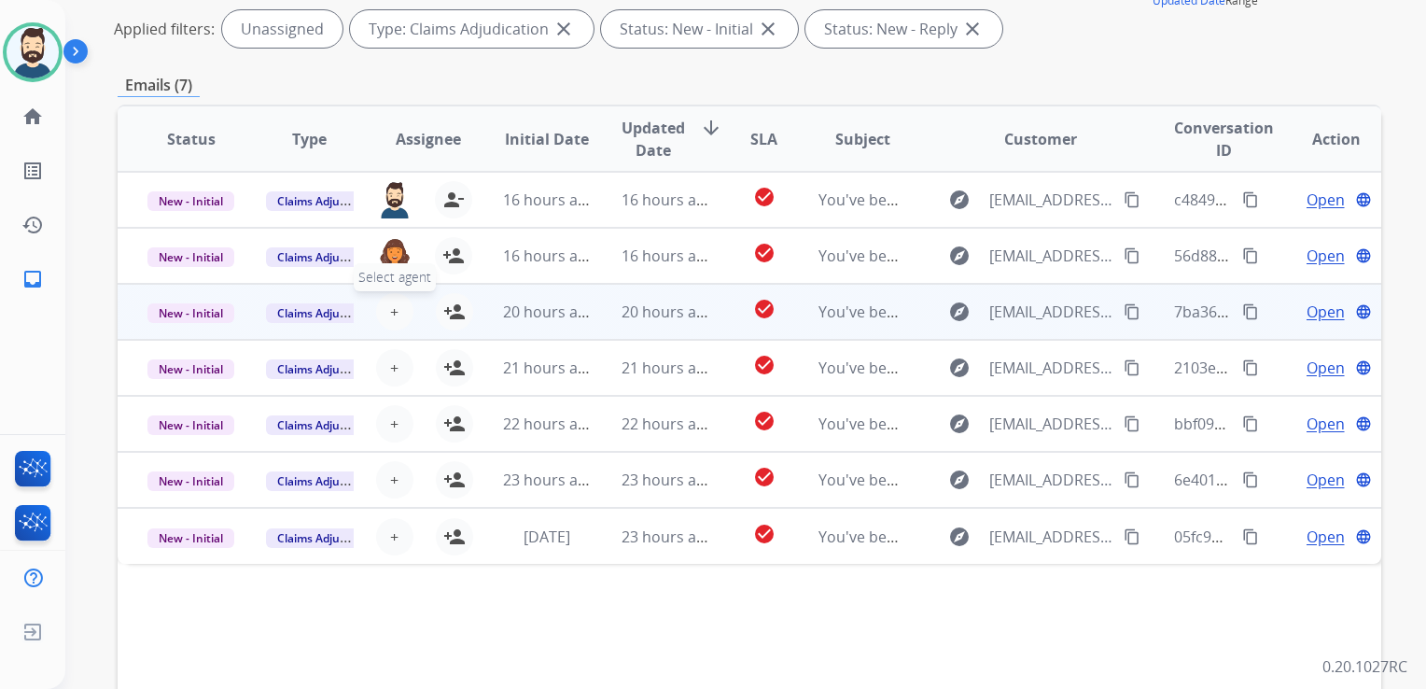
click at [396, 314] on button "+ Select agent" at bounding box center [394, 311] width 37 height 37
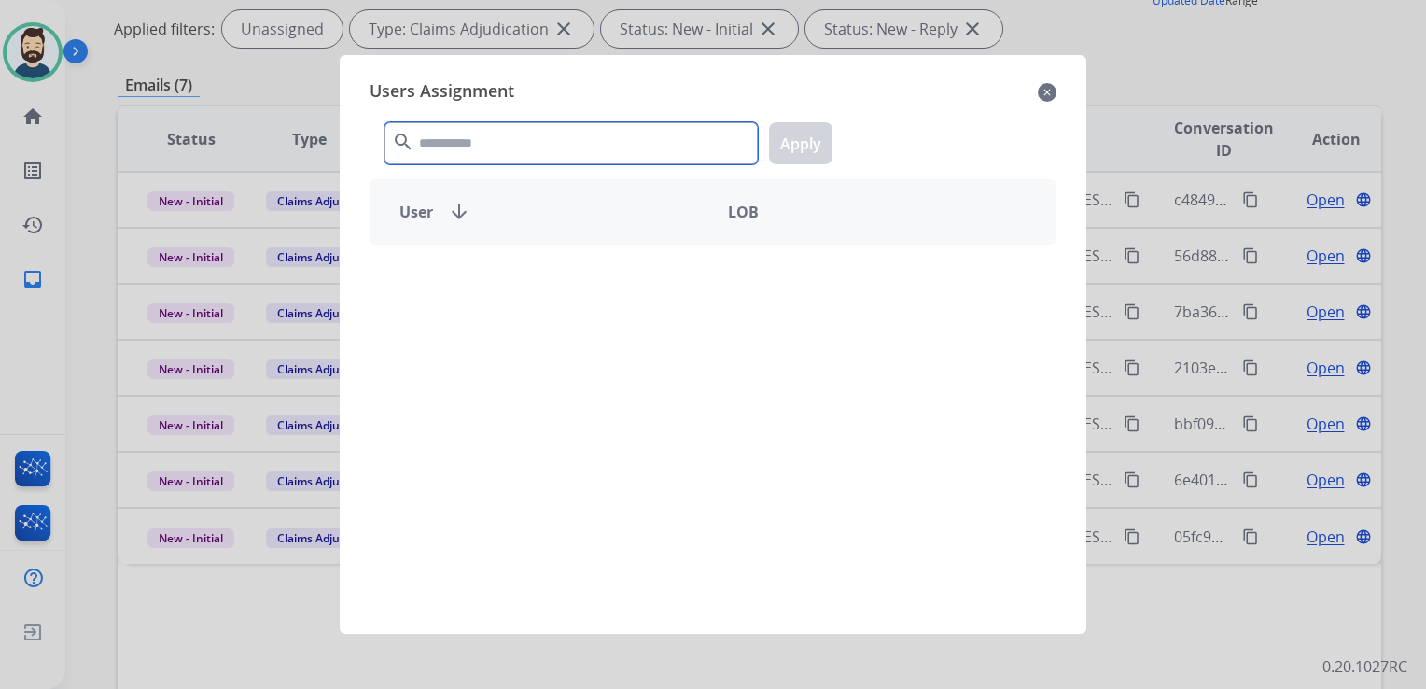
click at [473, 139] on input "text" at bounding box center [571, 143] width 373 height 42
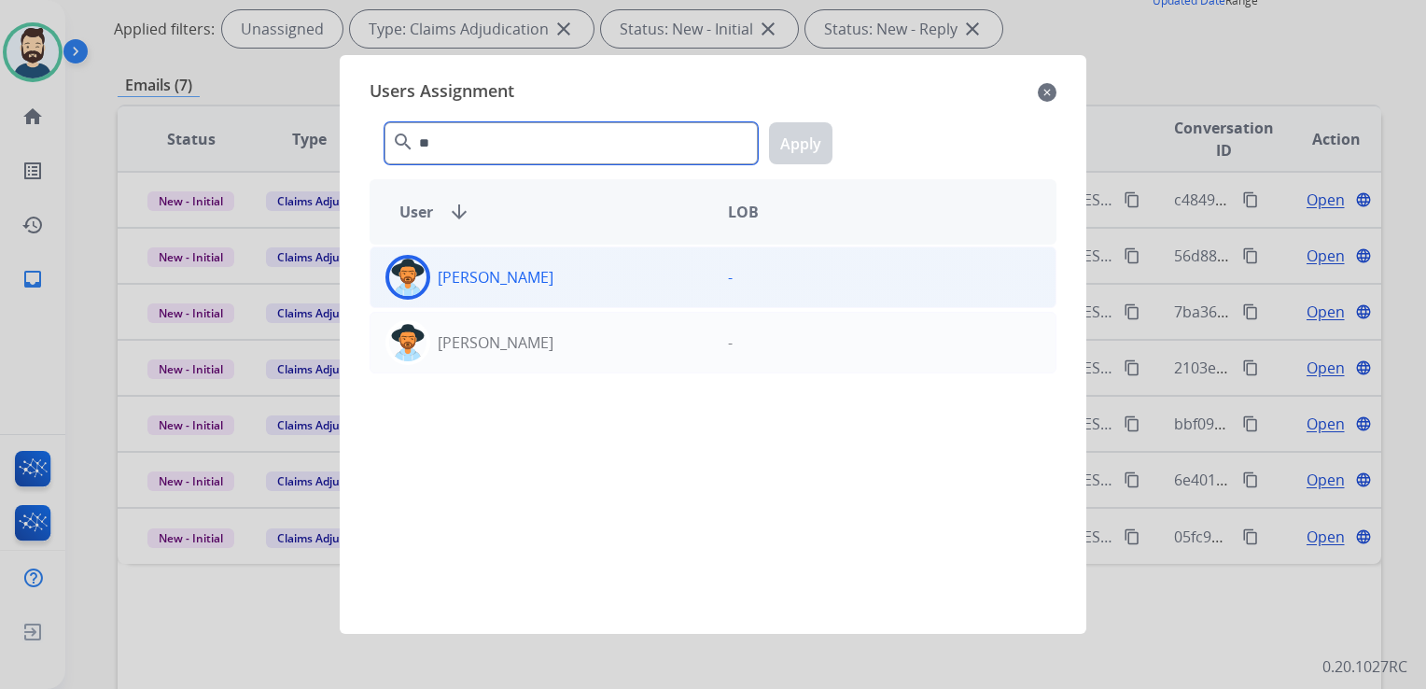
type input "*"
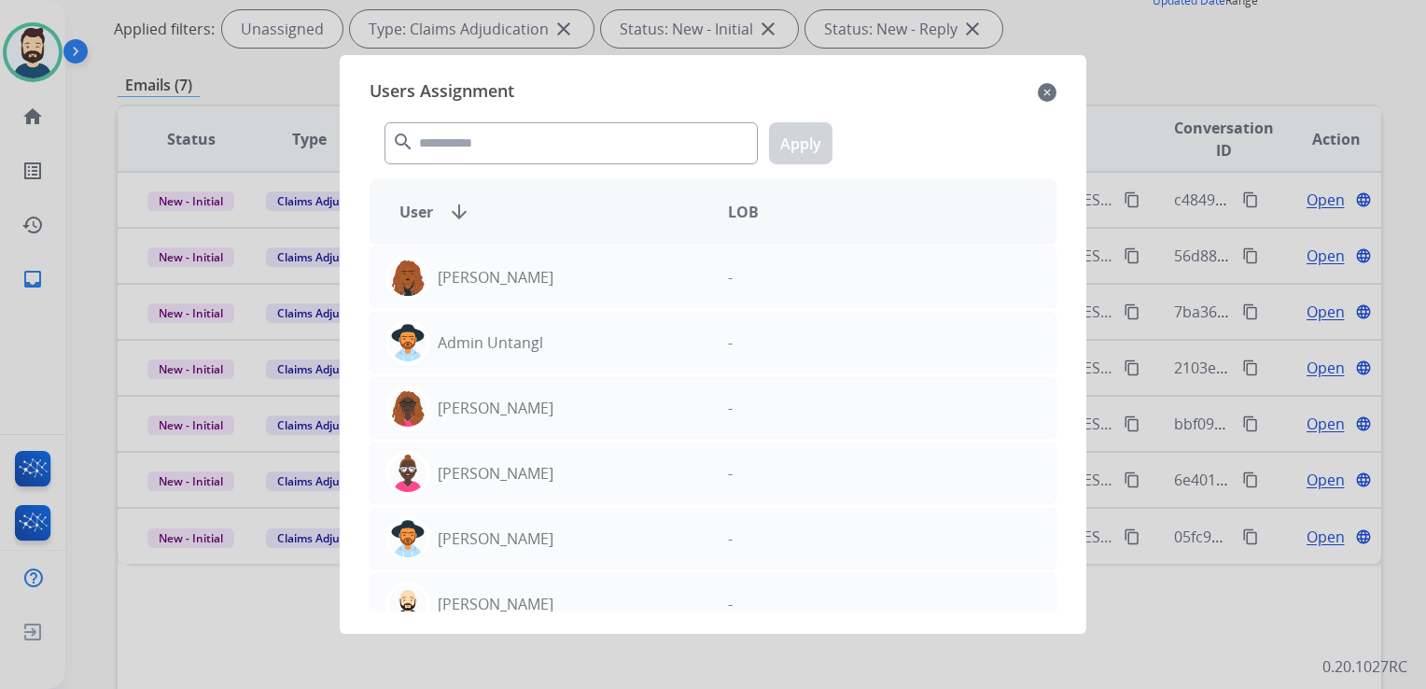
click at [1053, 94] on mat-icon "close" at bounding box center [1047, 92] width 19 height 22
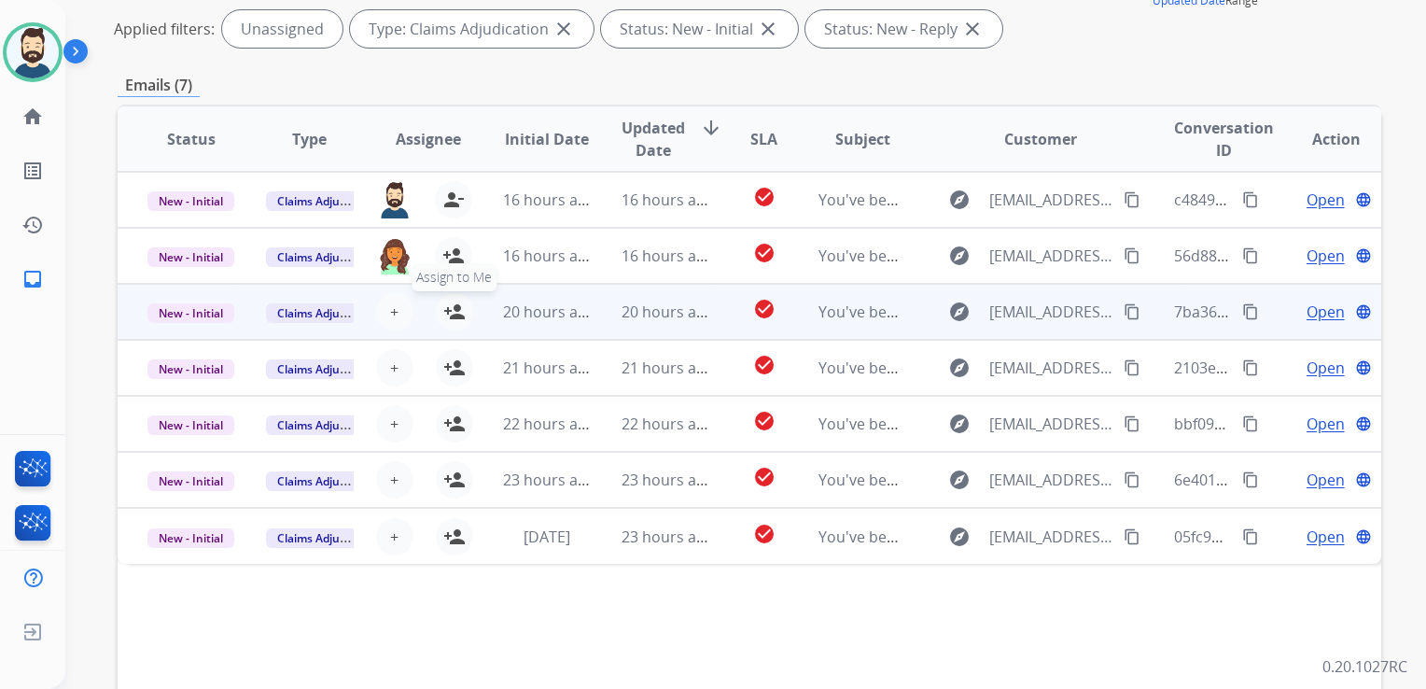
click at [447, 314] on mat-icon "person_add" at bounding box center [454, 312] width 22 height 22
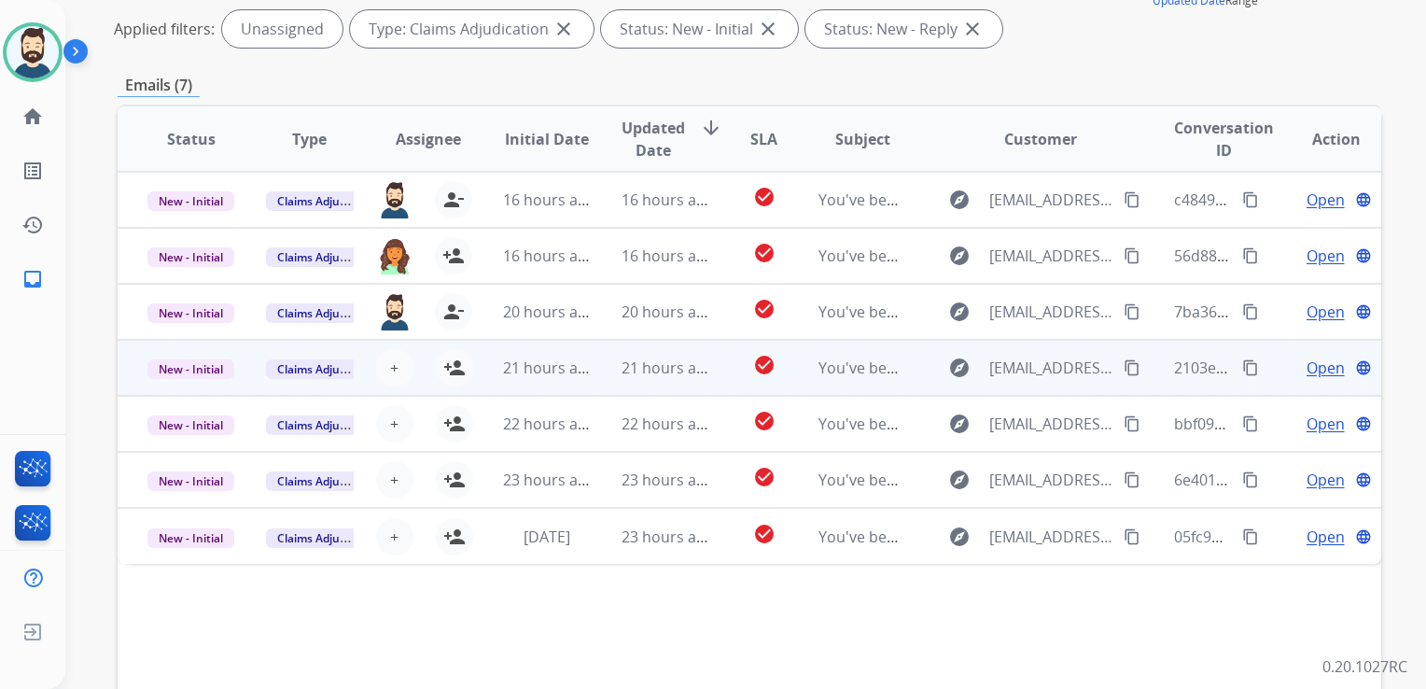
click at [555, 386] on td "21 hours ago" at bounding box center [532, 368] width 119 height 56
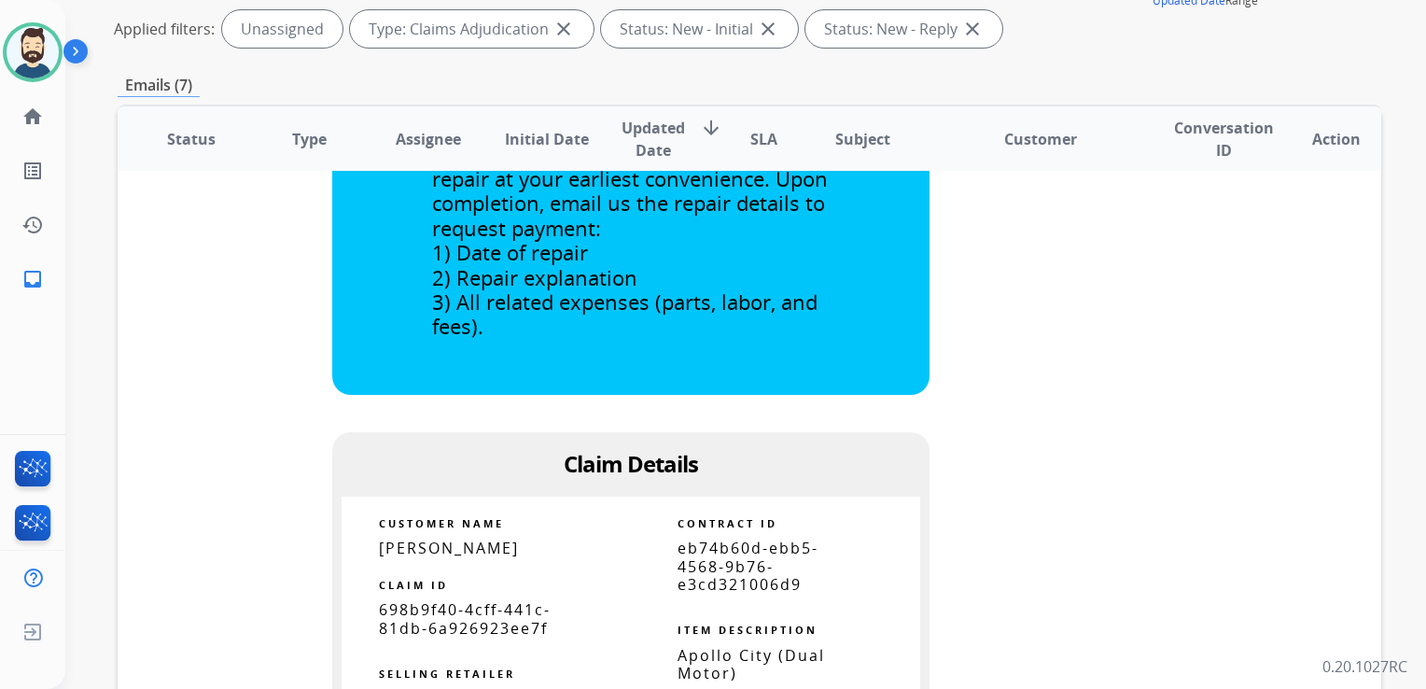
scroll to position [840, 0]
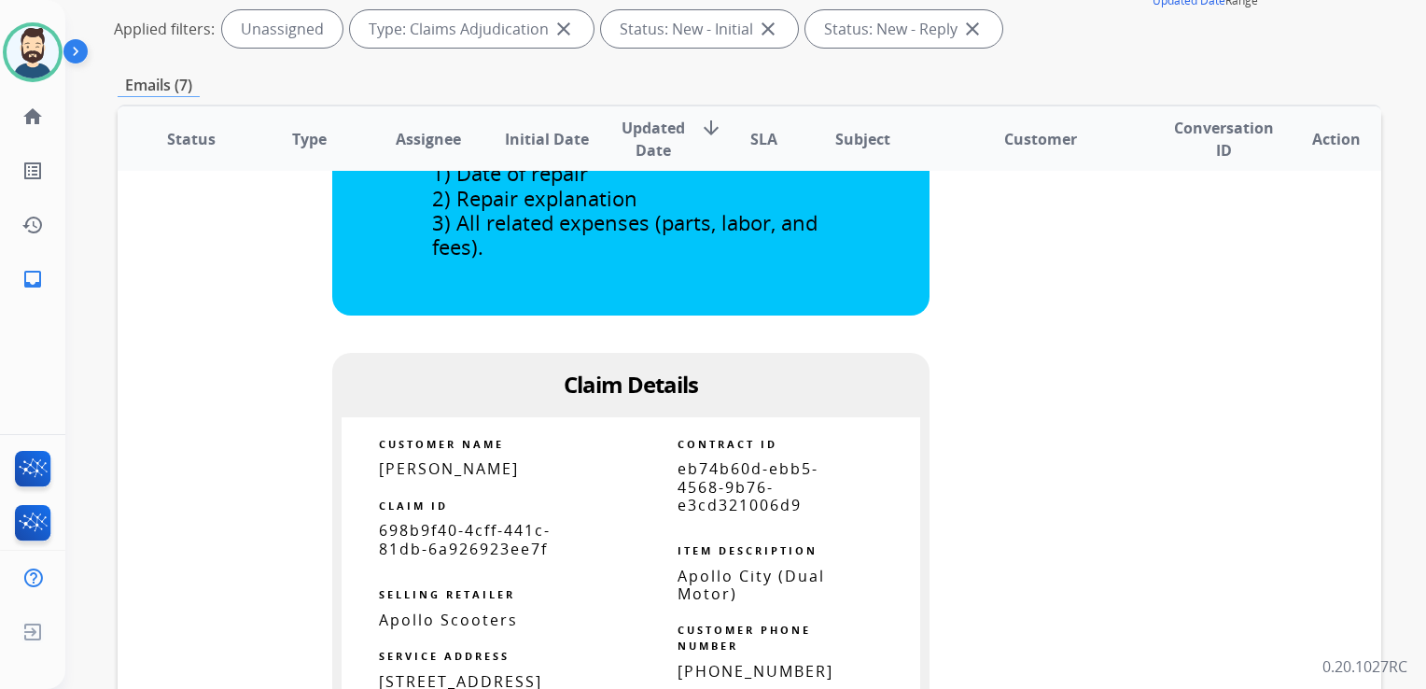
click at [766, 583] on span "Apollo City (Dual Motor)" at bounding box center [752, 585] width 148 height 38
copy tbody
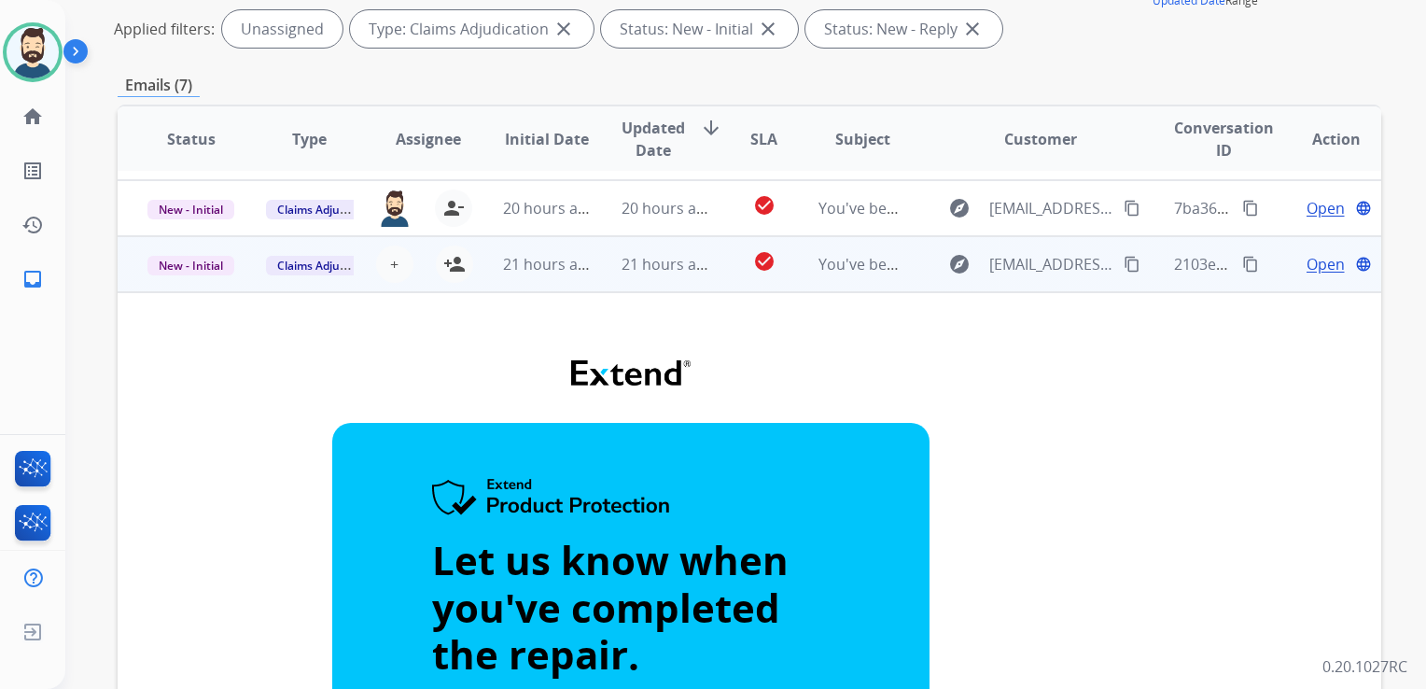
scroll to position [0, 0]
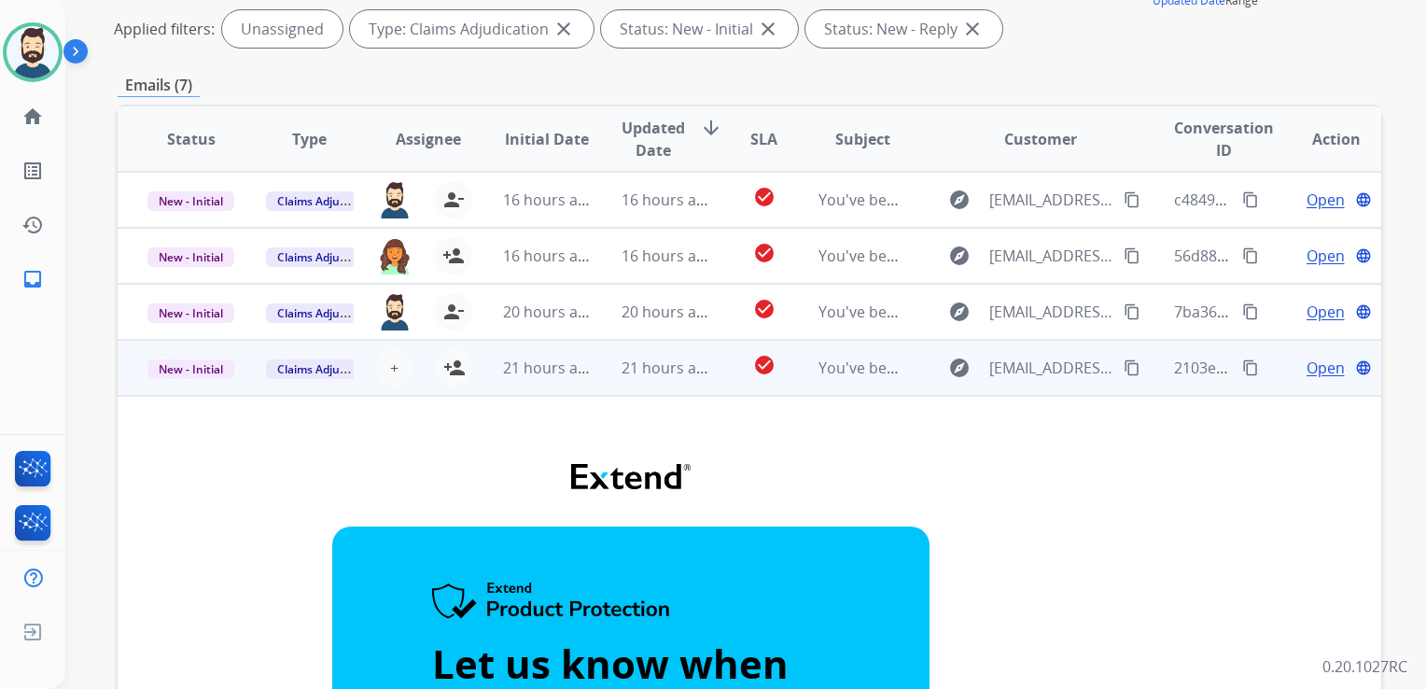
click at [534, 379] on td "21 hours ago" at bounding box center [532, 368] width 119 height 56
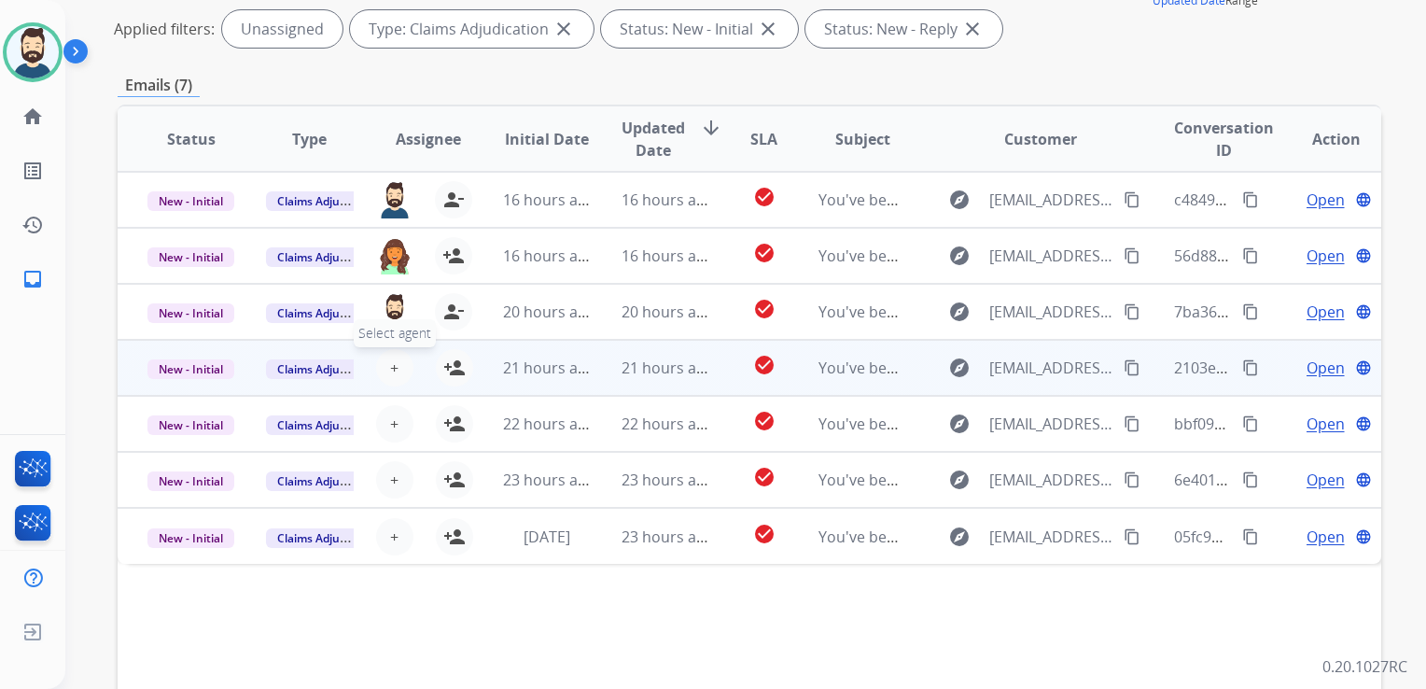
click at [396, 368] on button "+ Select agent" at bounding box center [394, 367] width 37 height 37
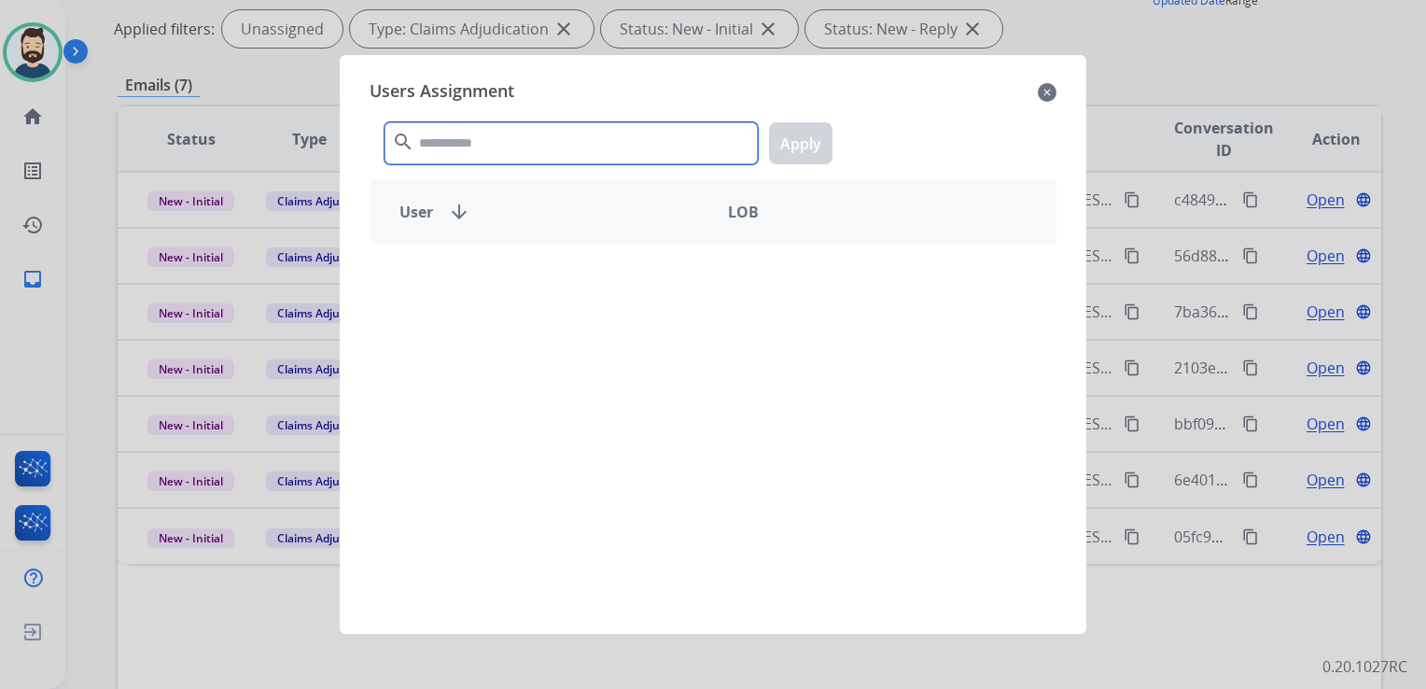
click at [468, 148] on input "text" at bounding box center [571, 143] width 373 height 42
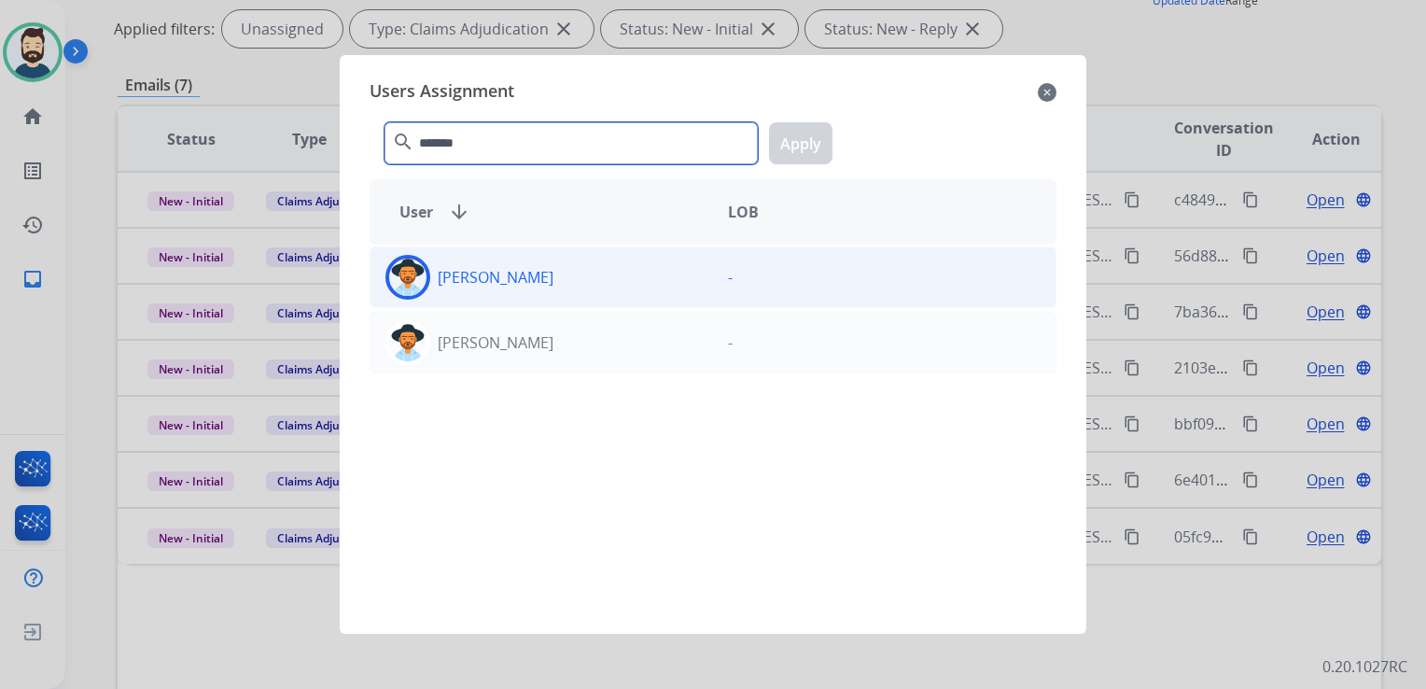
type input "*******"
click at [417, 274] on img at bounding box center [407, 277] width 37 height 37
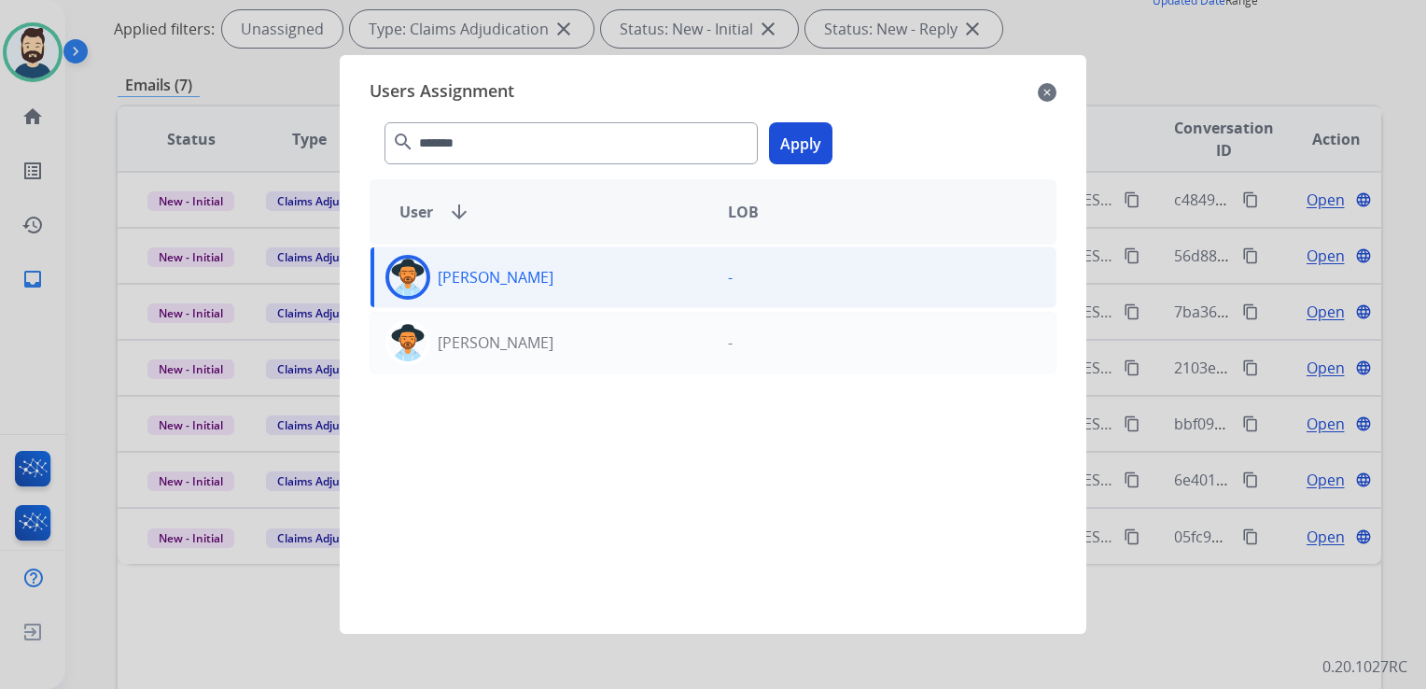
click at [795, 154] on button "Apply" at bounding box center [800, 143] width 63 height 42
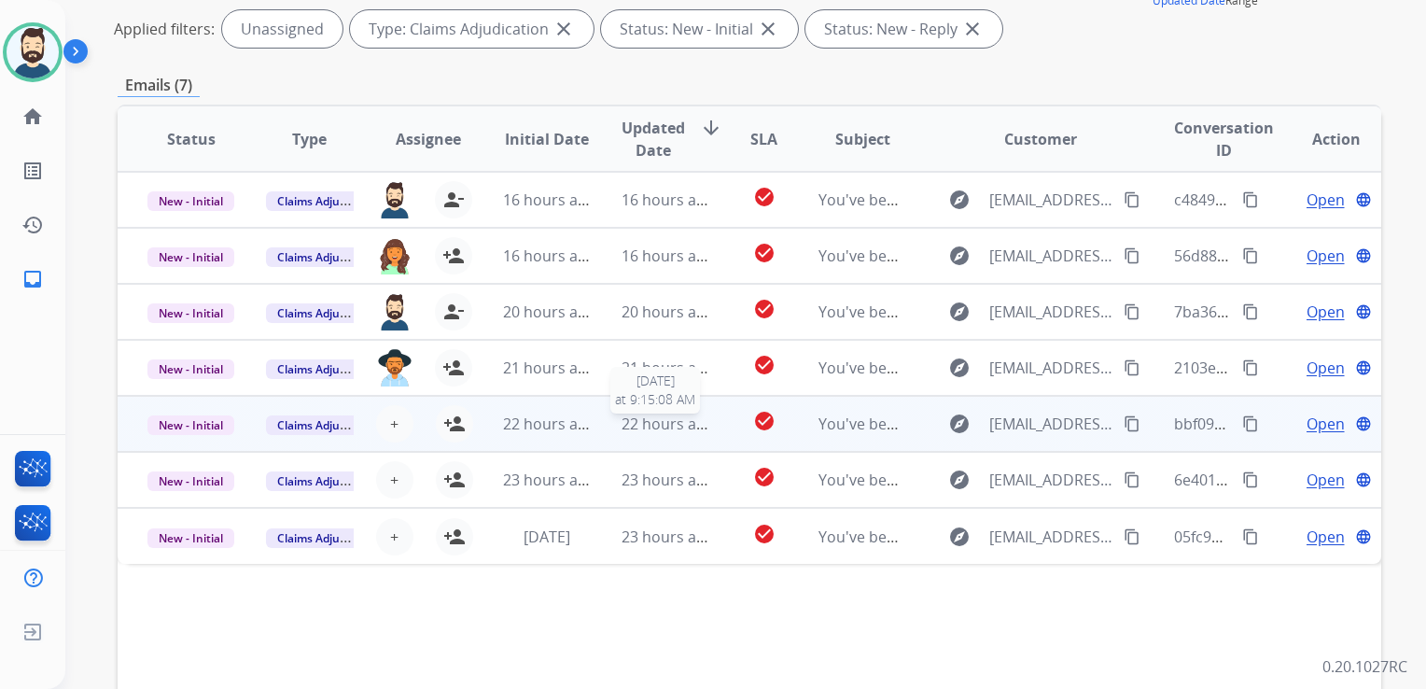
click at [642, 428] on span "22 hours ago" at bounding box center [668, 424] width 92 height 21
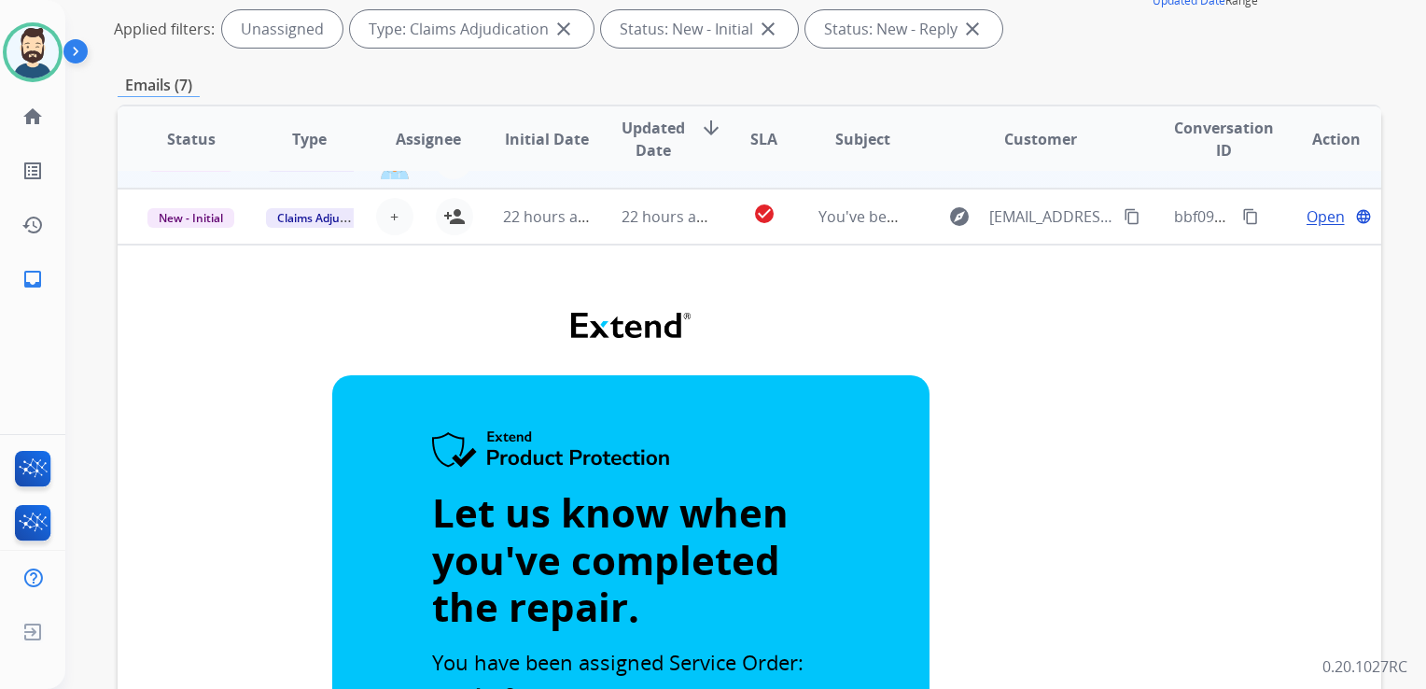
scroll to position [21, 0]
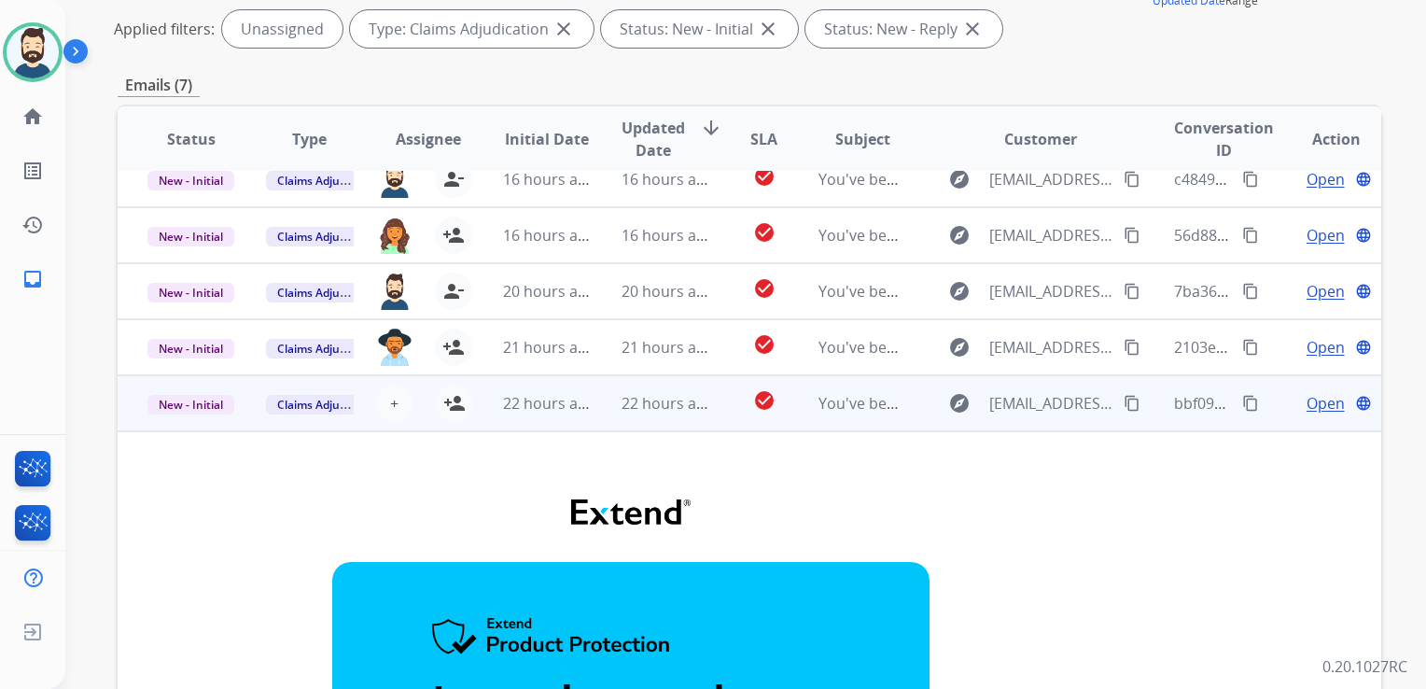
click at [653, 420] on td "22 hours ago" at bounding box center [651, 403] width 119 height 56
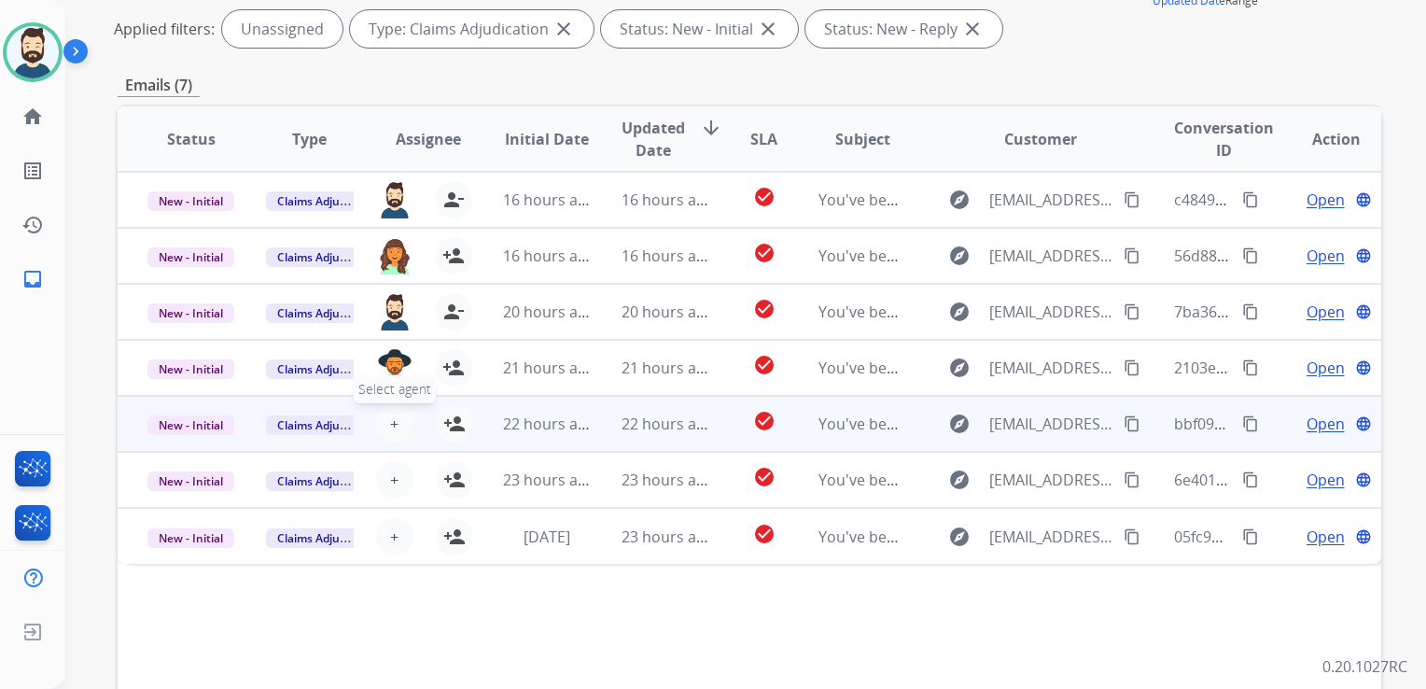
click at [390, 428] on span "+" at bounding box center [394, 424] width 8 height 22
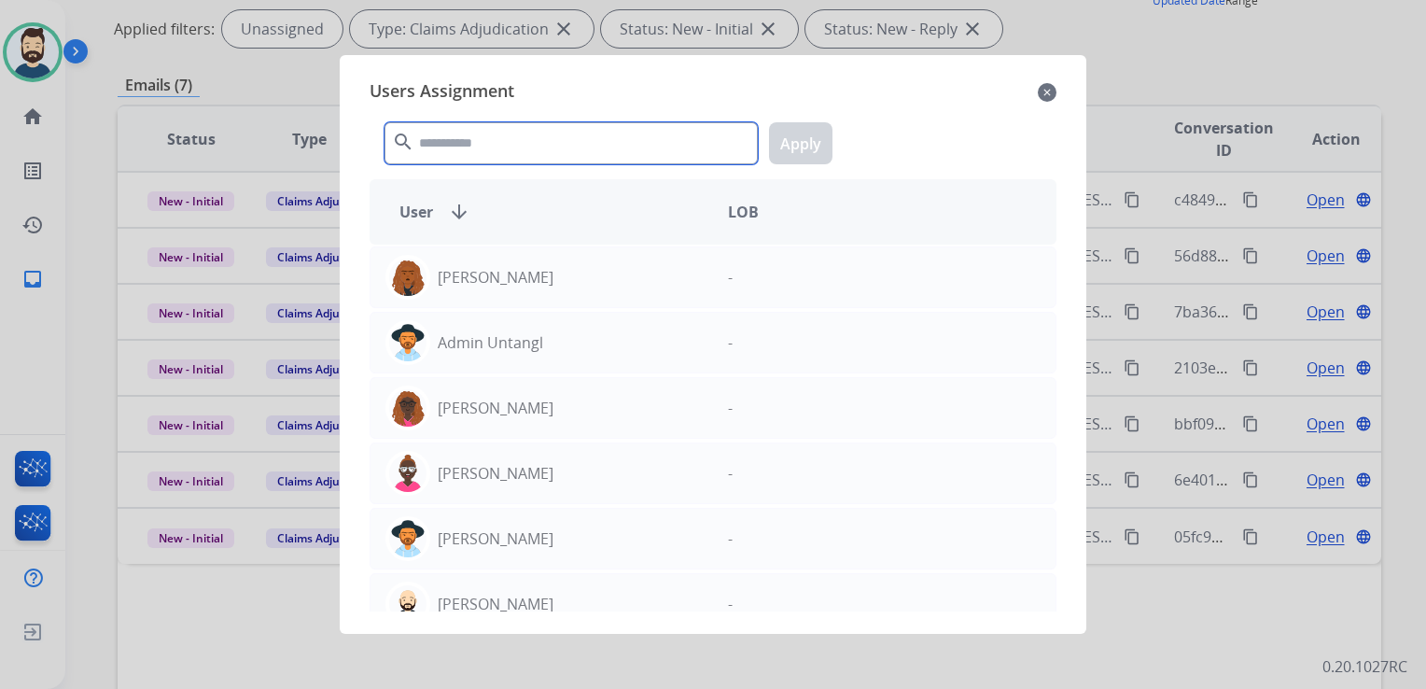
click at [527, 148] on input "text" at bounding box center [571, 143] width 373 height 42
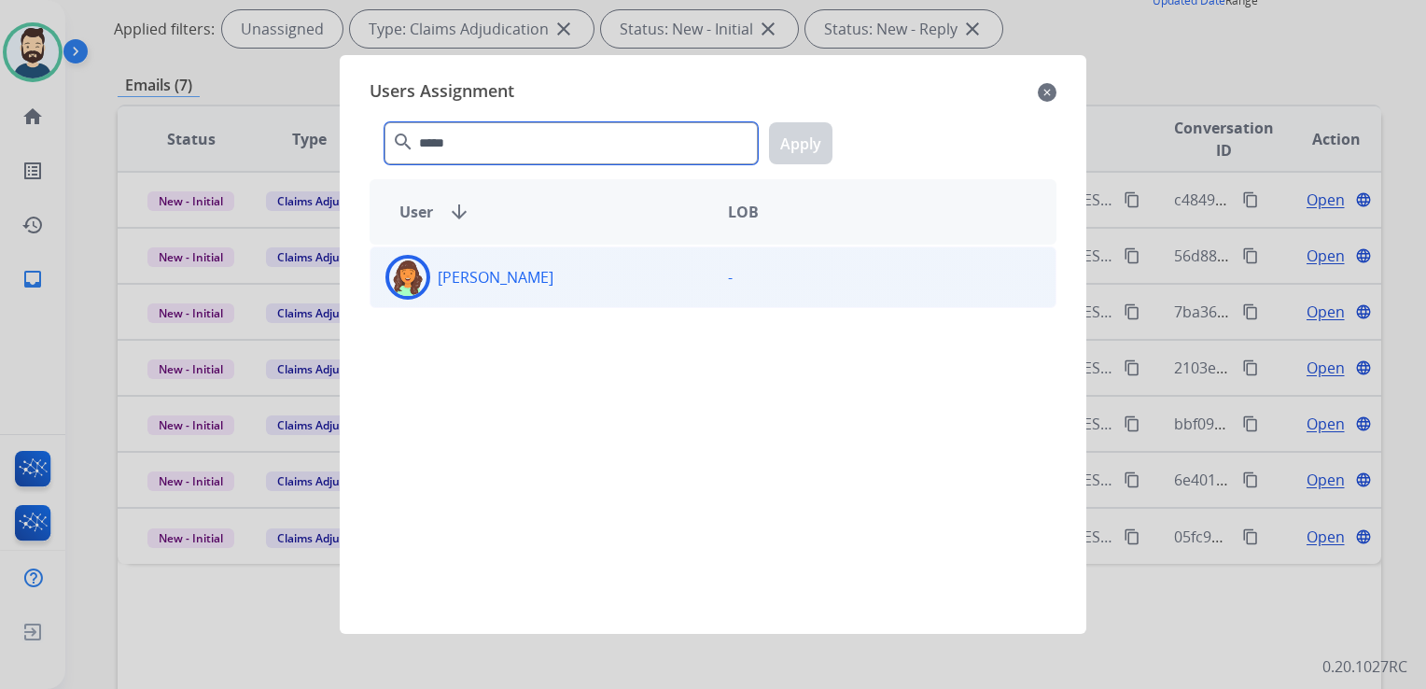
type input "*****"
click at [412, 282] on img at bounding box center [407, 277] width 37 height 37
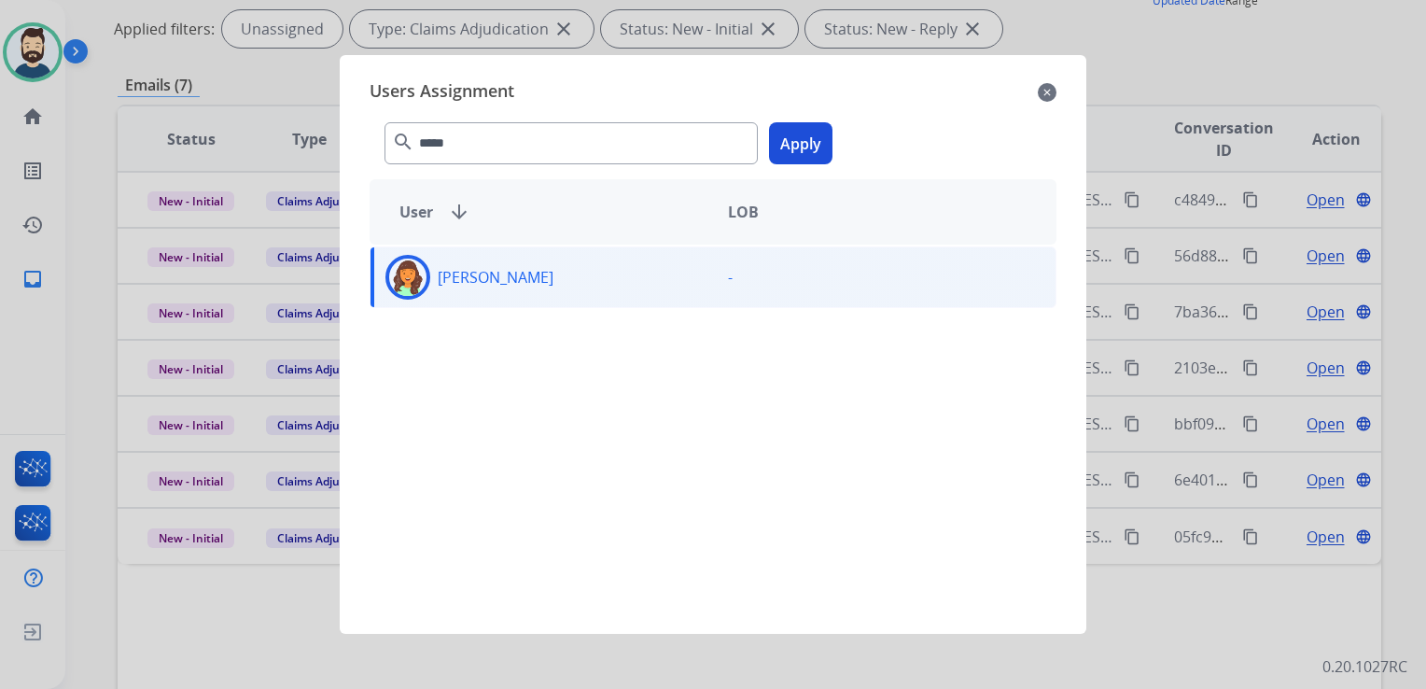
click at [789, 134] on button "Apply" at bounding box center [800, 143] width 63 height 42
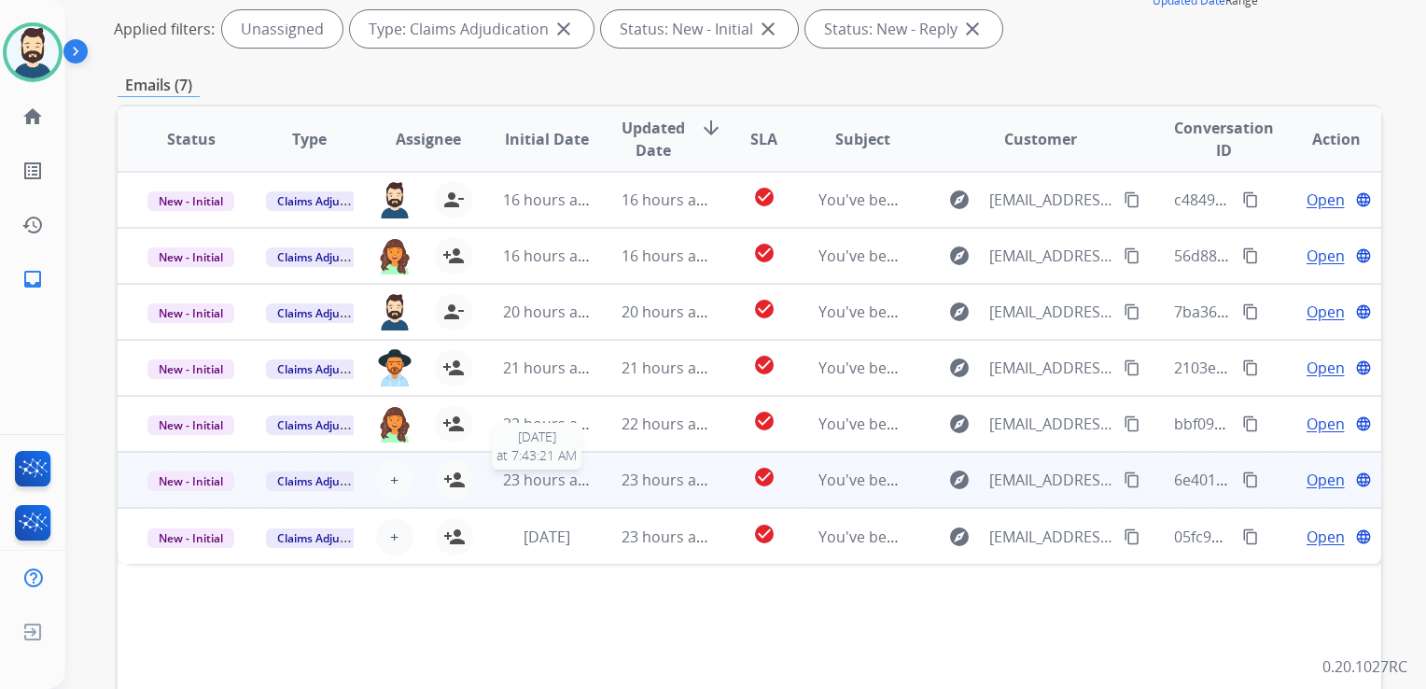
click at [559, 486] on span "23 hours ago" at bounding box center [549, 480] width 92 height 21
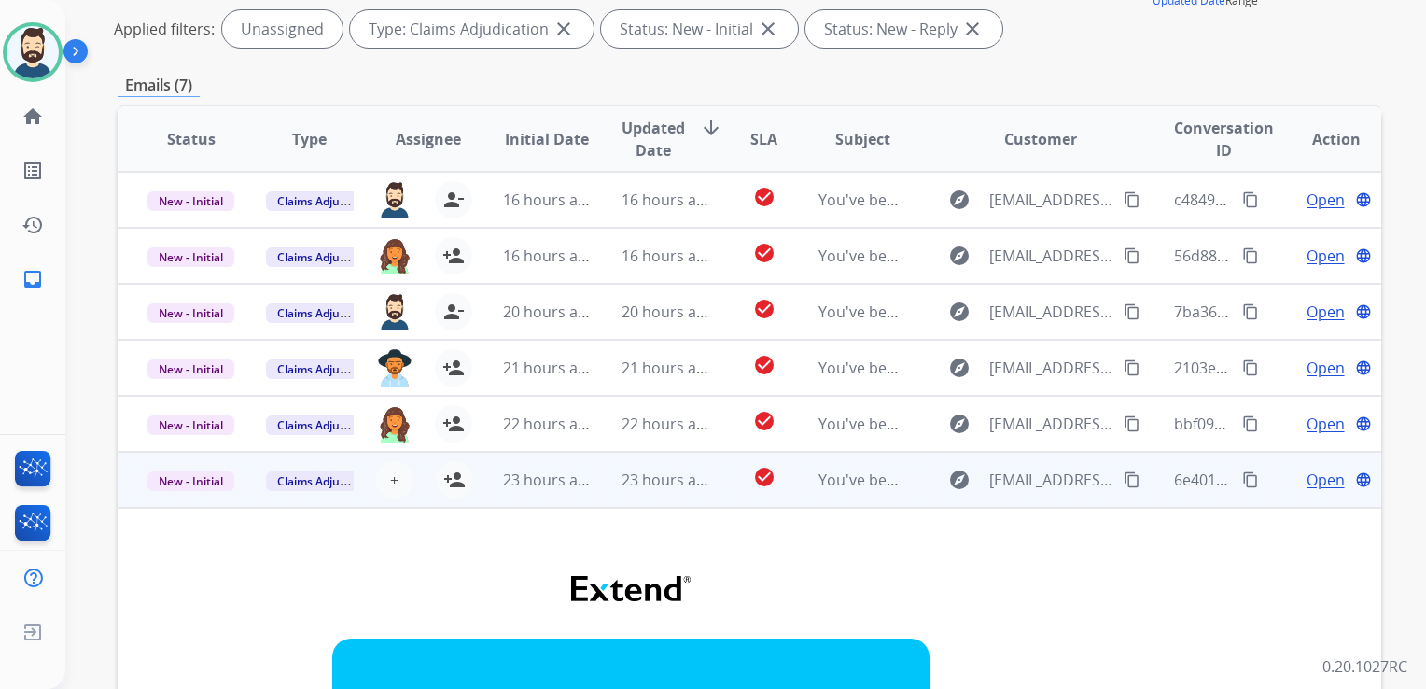
drag, startPoint x: 631, startPoint y: 498, endPoint x: 613, endPoint y: 503, distance: 18.6
click at [632, 498] on td "23 hours ago" at bounding box center [651, 480] width 119 height 56
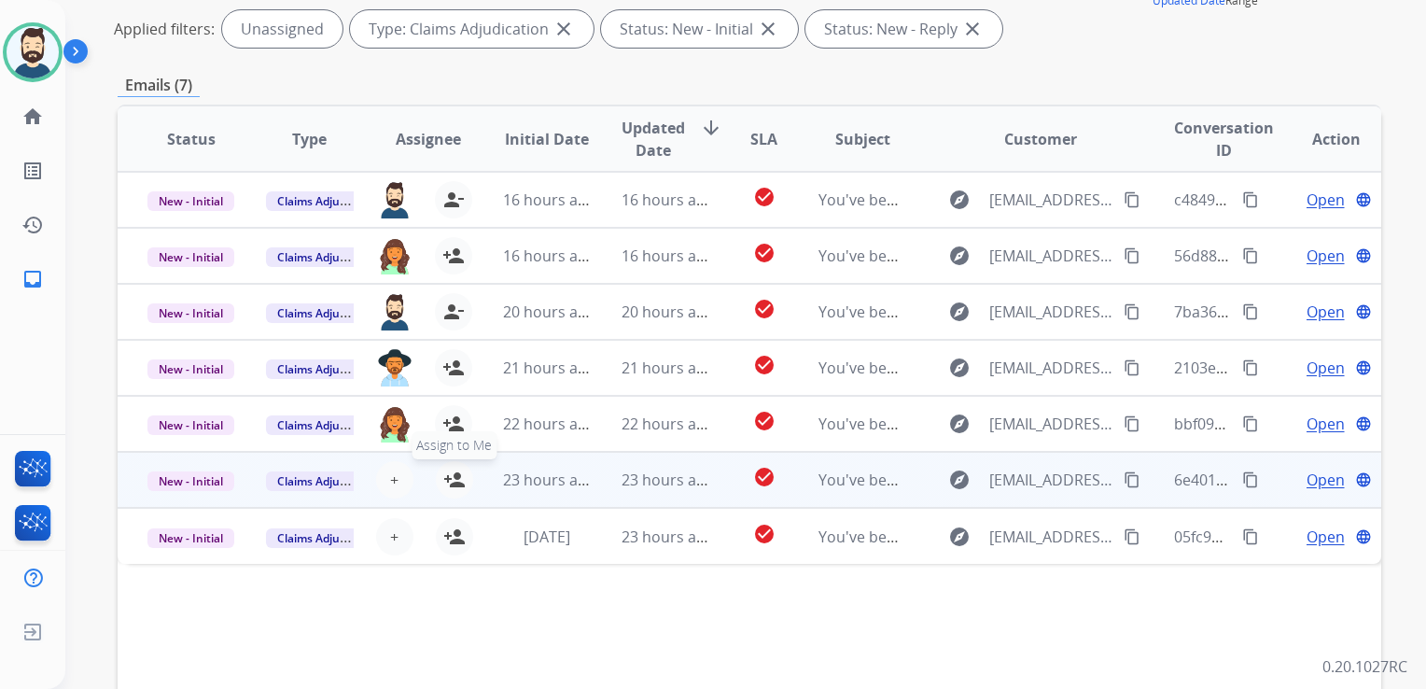
click at [460, 479] on mat-icon "person_add" at bounding box center [454, 480] width 22 height 22
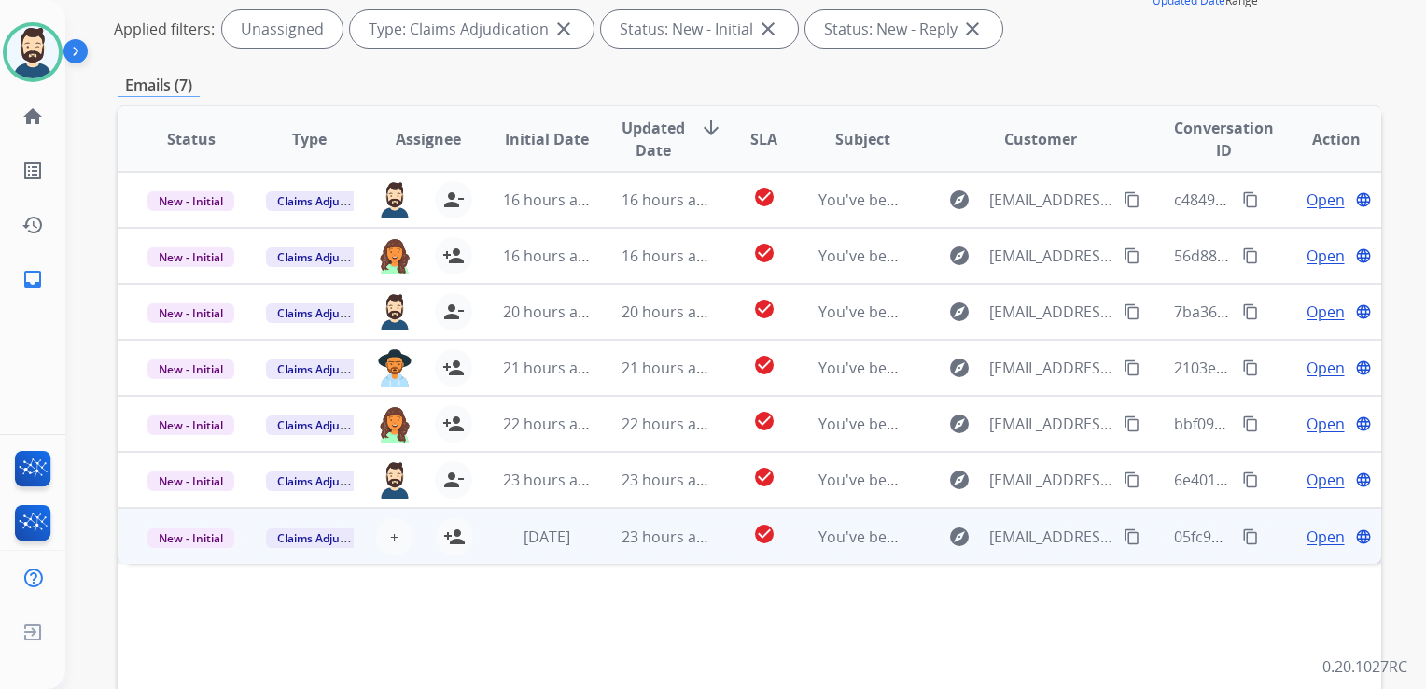
click at [565, 559] on td "[DATE]" at bounding box center [532, 536] width 119 height 56
click at [635, 560] on td "23 hours ago" at bounding box center [651, 536] width 119 height 56
click at [381, 535] on button "+ Select agent" at bounding box center [394, 536] width 37 height 37
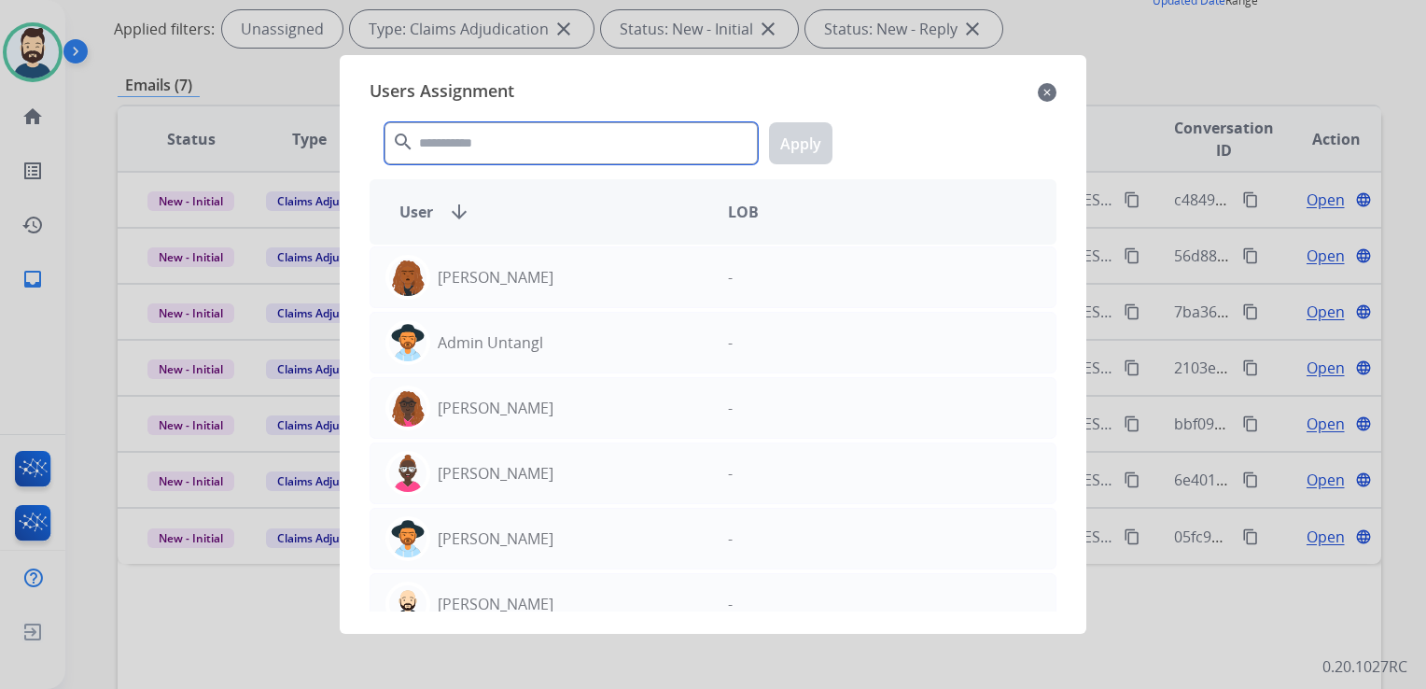
click at [511, 155] on input "text" at bounding box center [571, 143] width 373 height 42
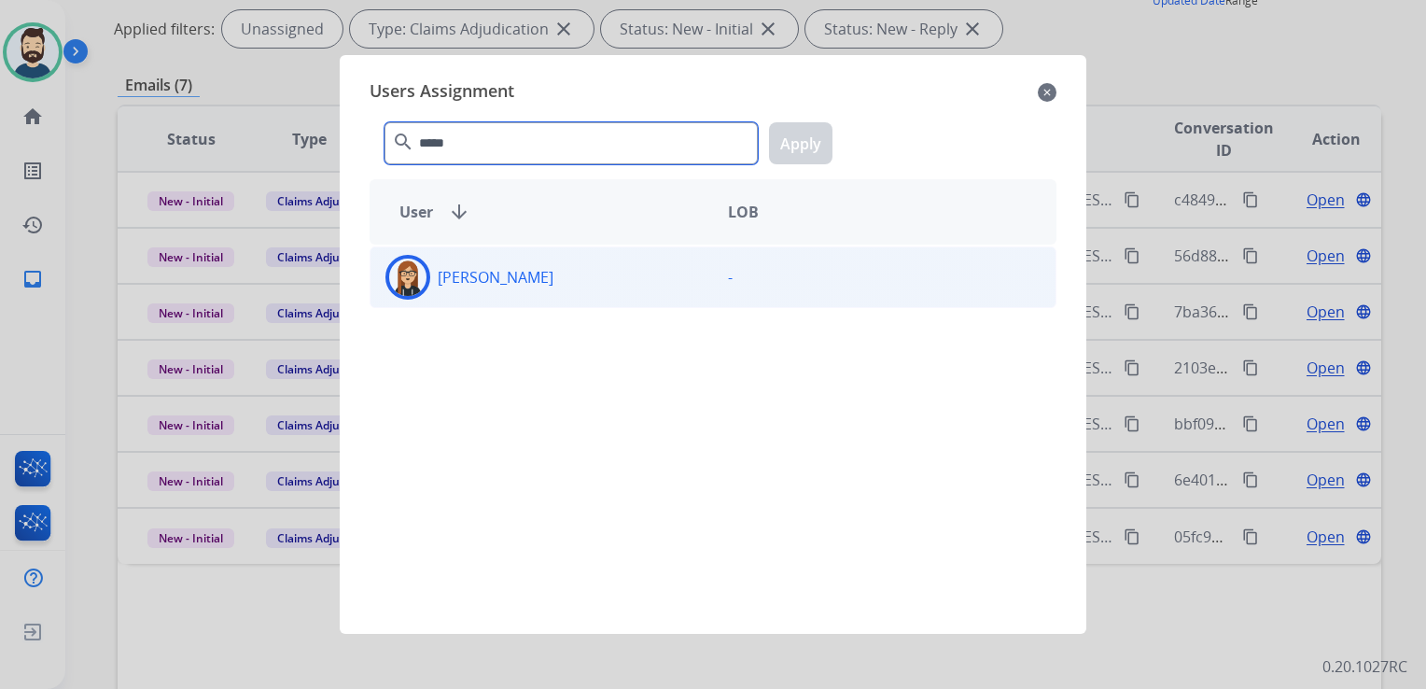
type input "*****"
click at [414, 286] on img at bounding box center [407, 277] width 37 height 37
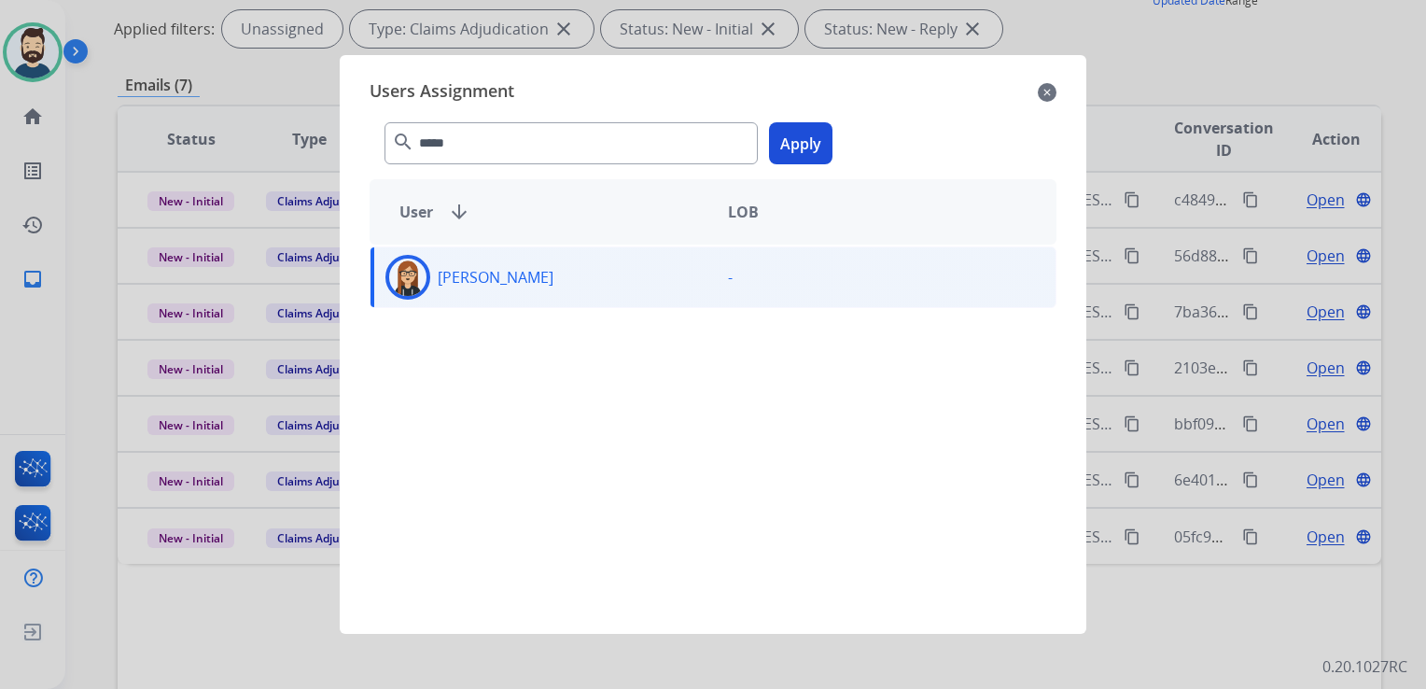
click at [806, 138] on button "Apply" at bounding box center [800, 143] width 63 height 42
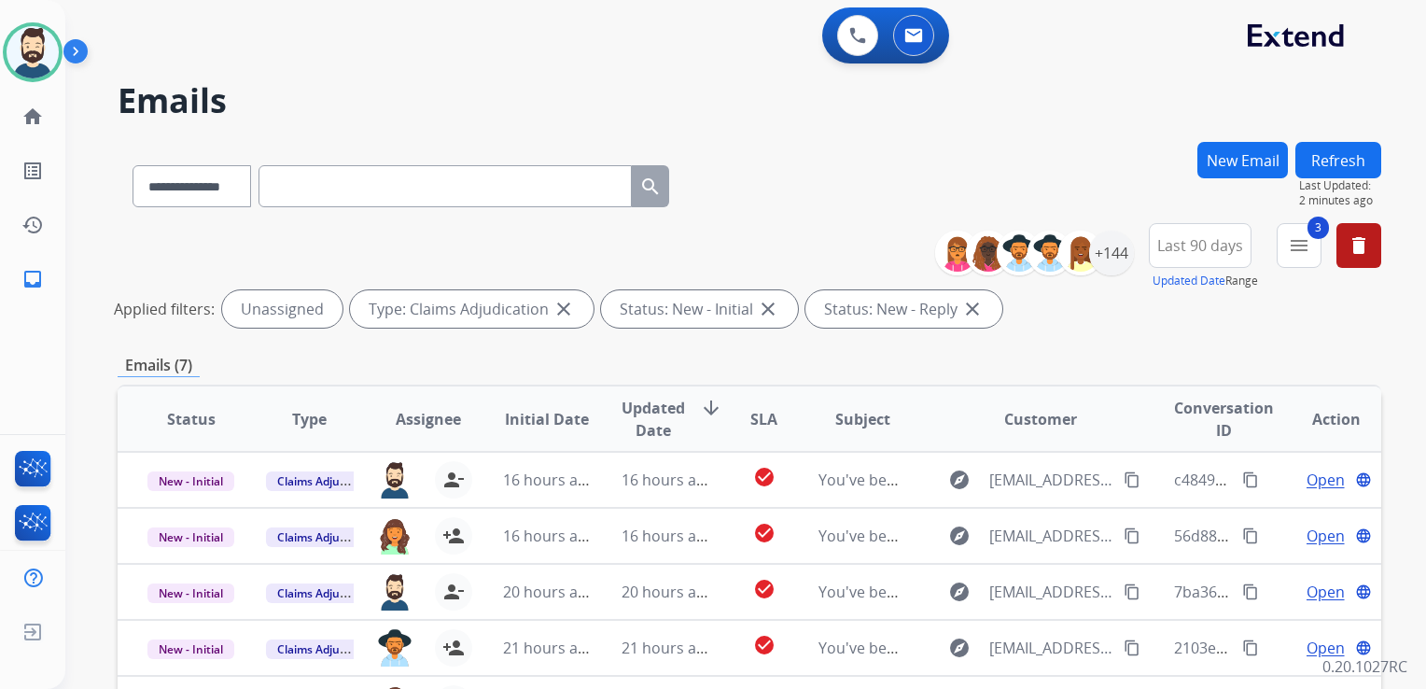
click at [1350, 159] on button "Refresh" at bounding box center [1339, 160] width 86 height 36
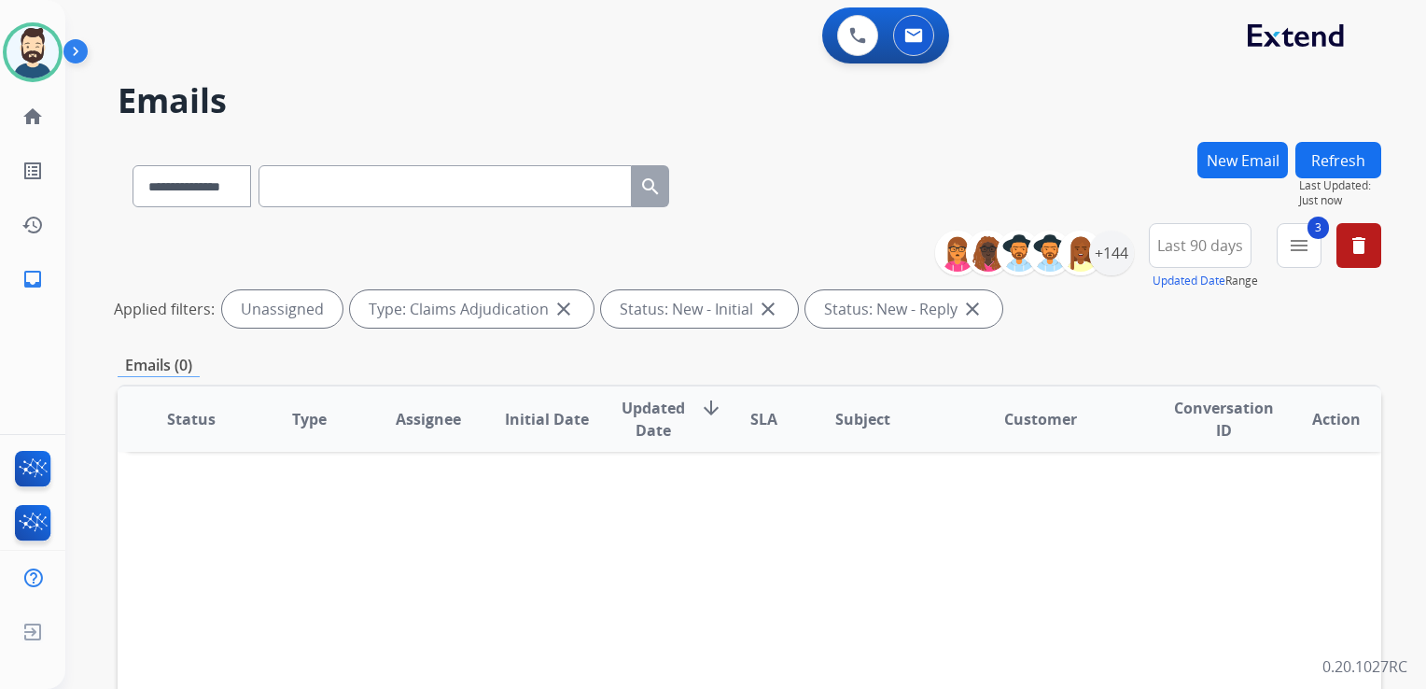
click at [1332, 157] on button "Refresh" at bounding box center [1339, 160] width 86 height 36
click at [1357, 258] on button "delete Clear All" at bounding box center [1359, 245] width 45 height 45
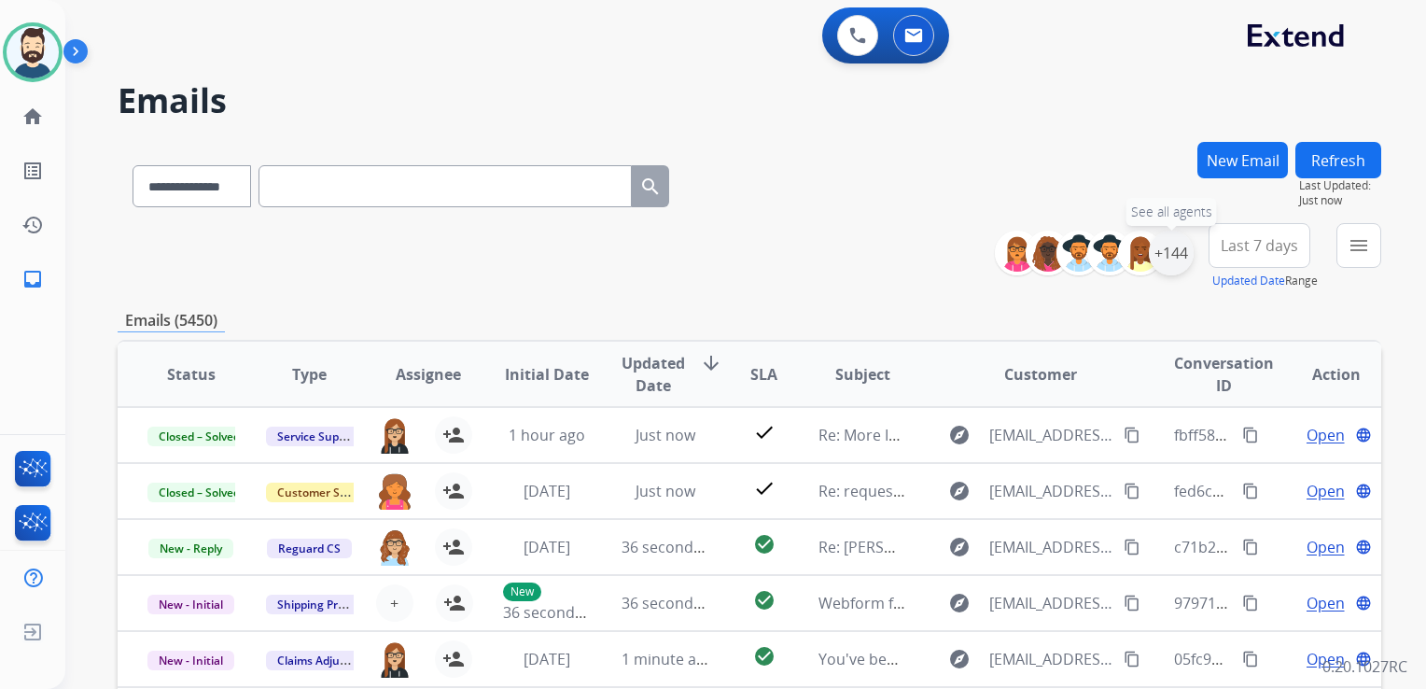
click at [1165, 260] on div "+144" at bounding box center [1171, 253] width 45 height 45
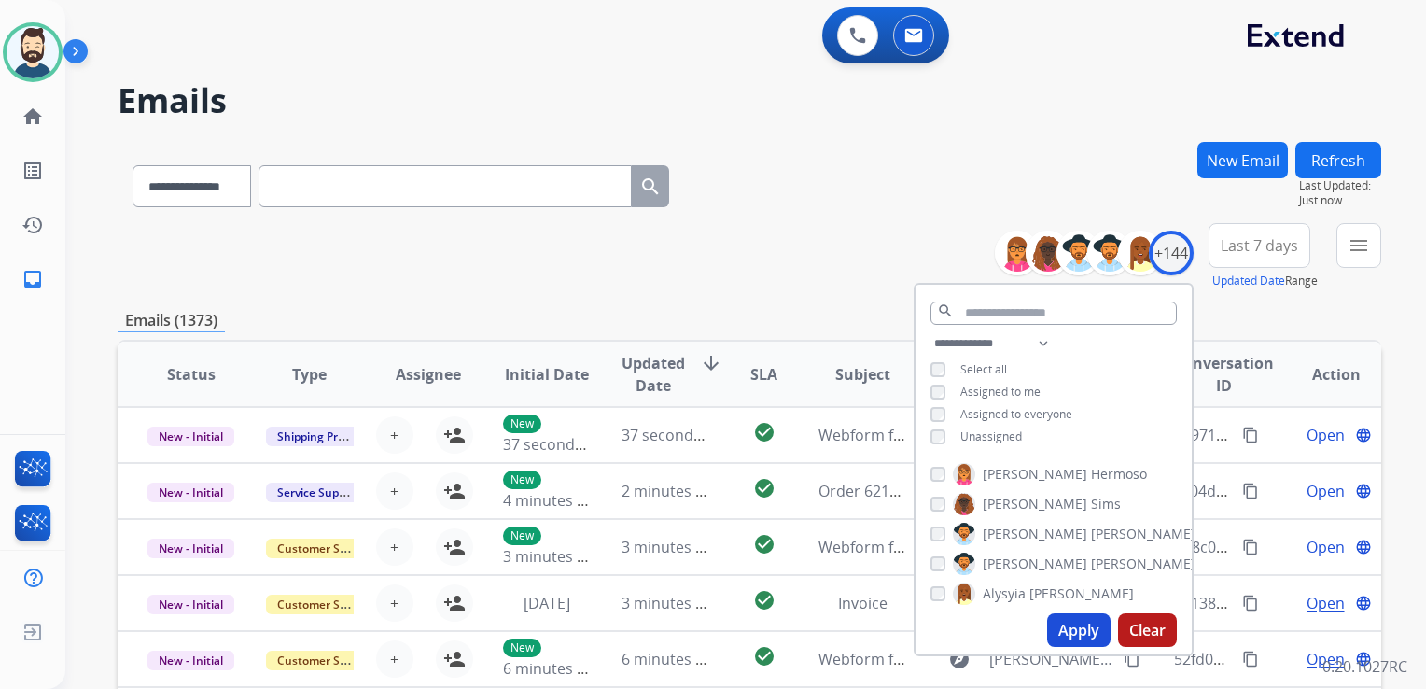
click at [1089, 629] on button "Apply" at bounding box center [1078, 630] width 63 height 34
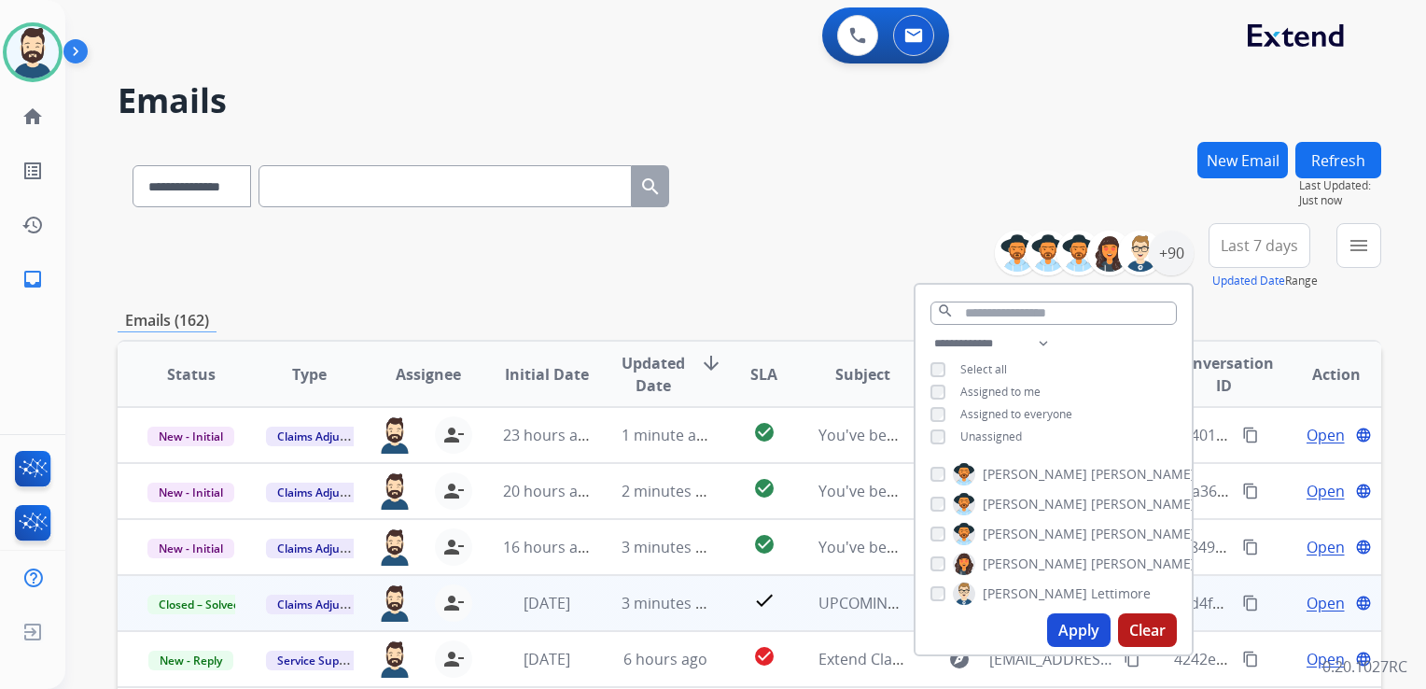
click at [1238, 258] on button "Last 7 days" at bounding box center [1260, 245] width 102 height 45
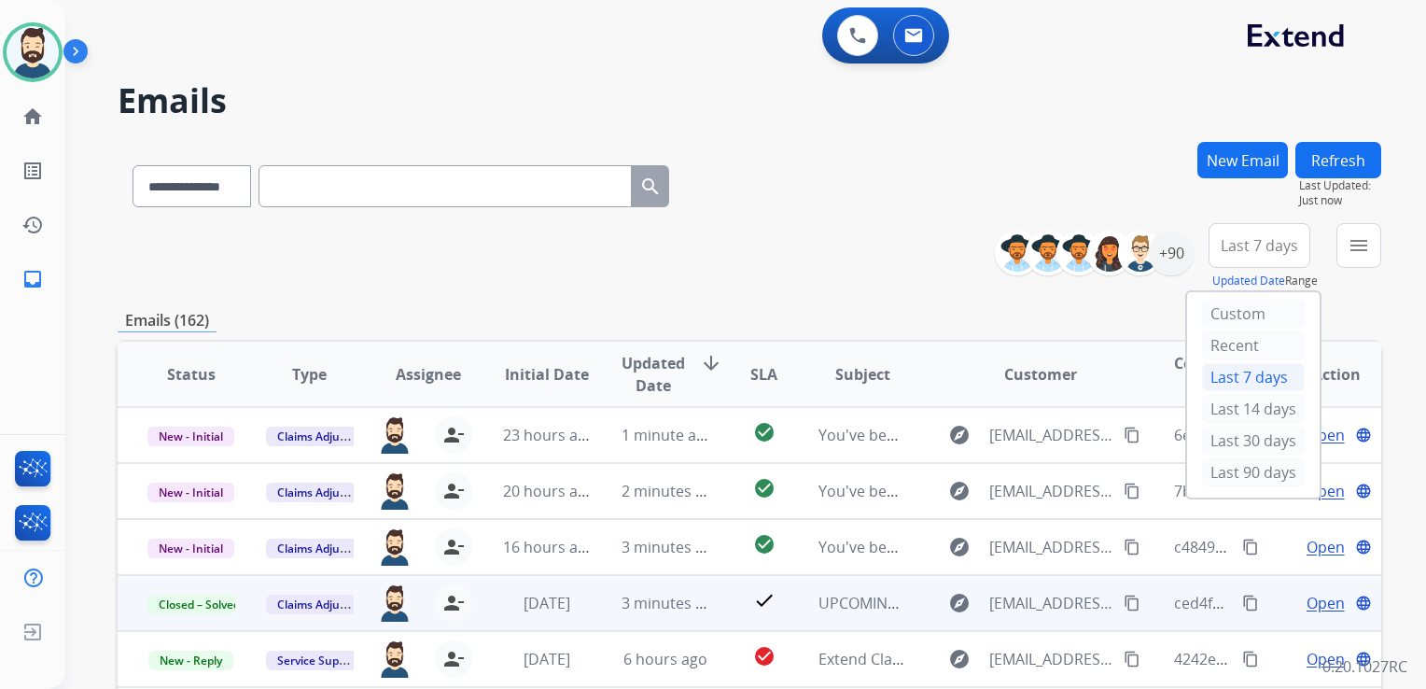
drag, startPoint x: 1236, startPoint y: 468, endPoint x: 1281, endPoint y: 398, distance: 83.1
click at [1236, 469] on div "Last 90 days" at bounding box center [1253, 472] width 103 height 28
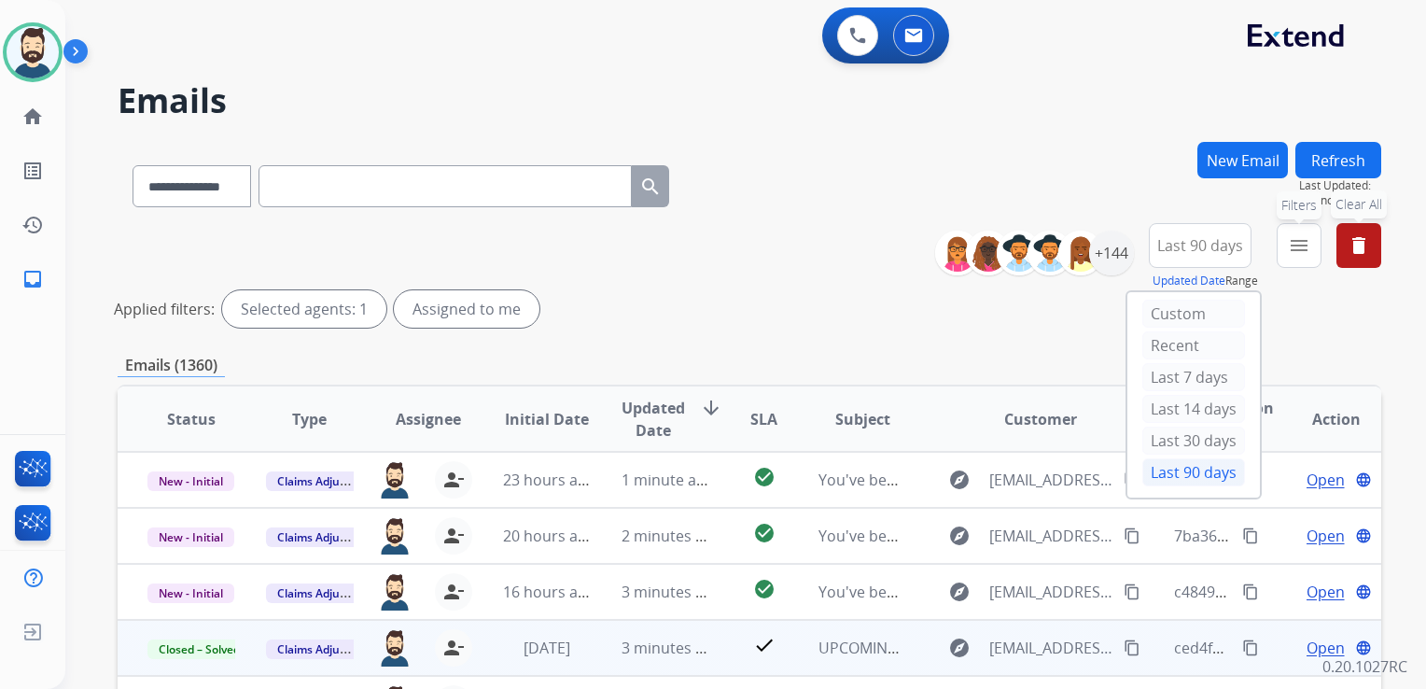
click at [1299, 250] on mat-icon "menu" at bounding box center [1299, 245] width 22 height 22
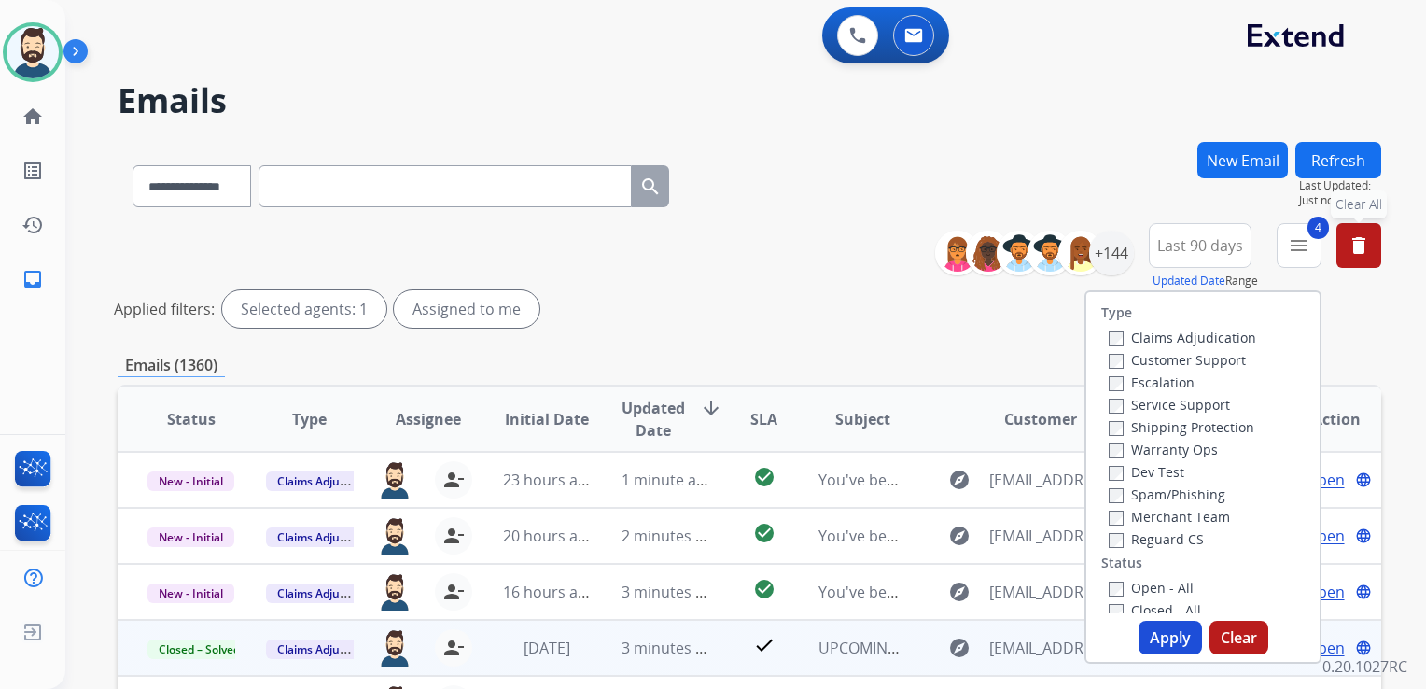
click at [1161, 650] on button "Apply" at bounding box center [1170, 638] width 63 height 34
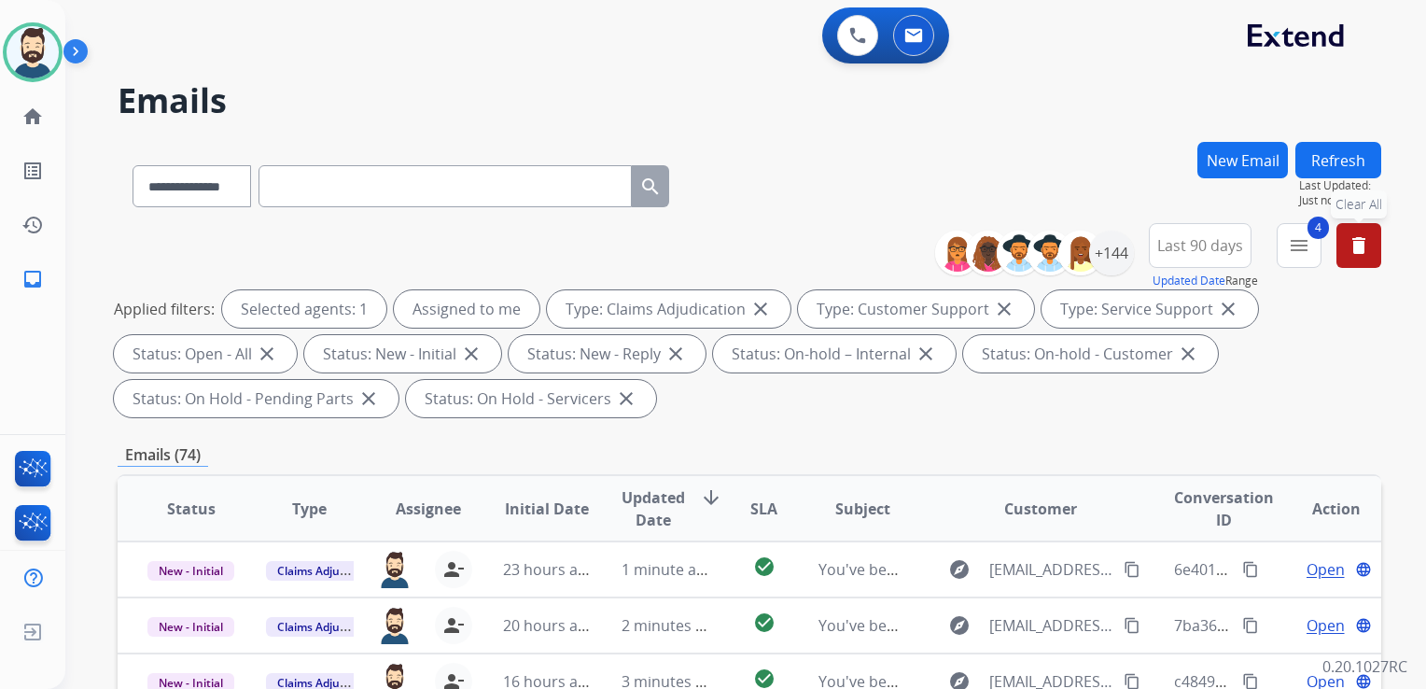
click at [634, 510] on span "Updated Date" at bounding box center [653, 508] width 63 height 45
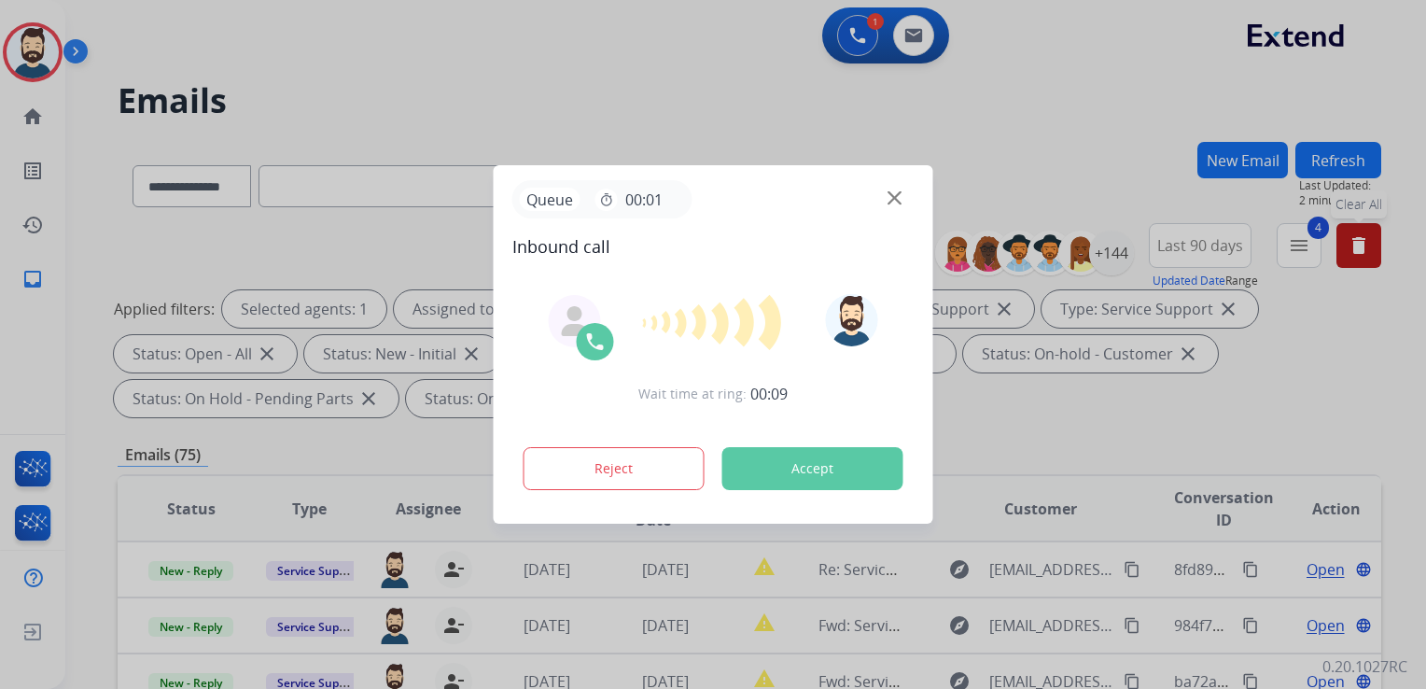
click at [808, 459] on button "Accept" at bounding box center [813, 468] width 181 height 43
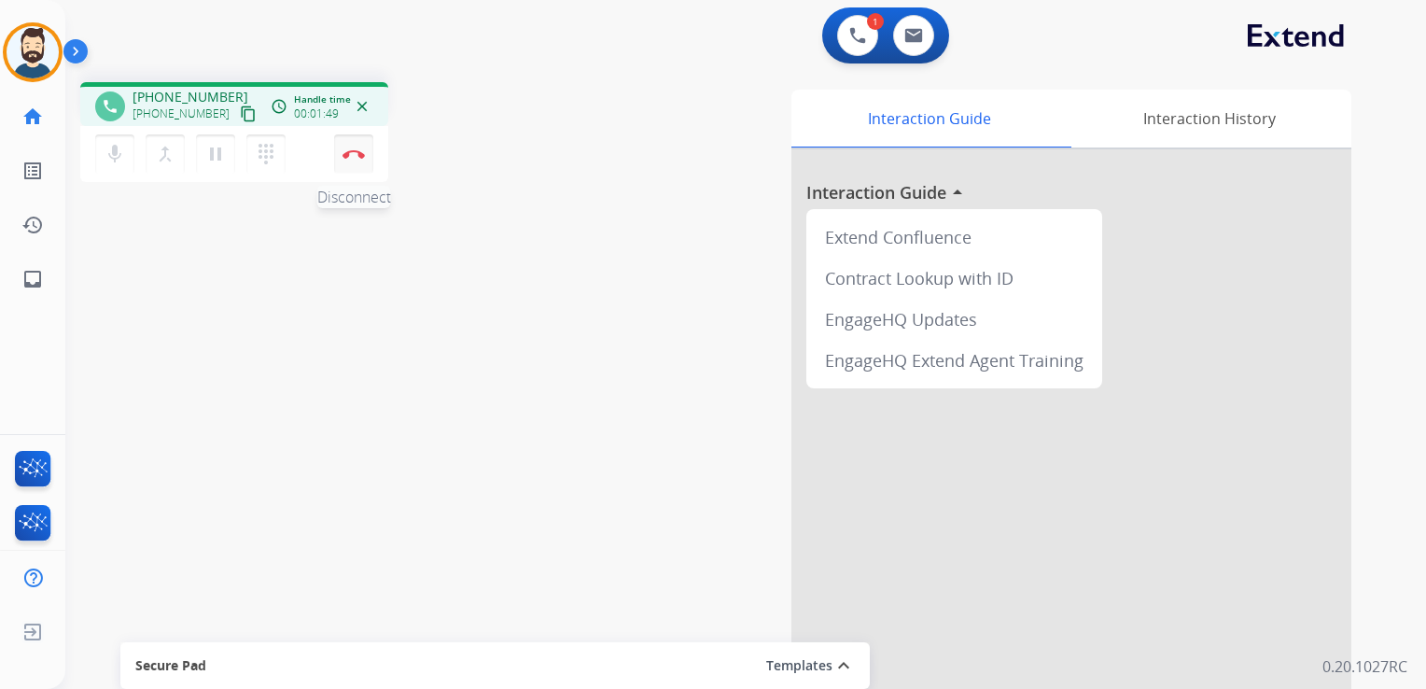
click at [357, 152] on img at bounding box center [354, 153] width 22 height 9
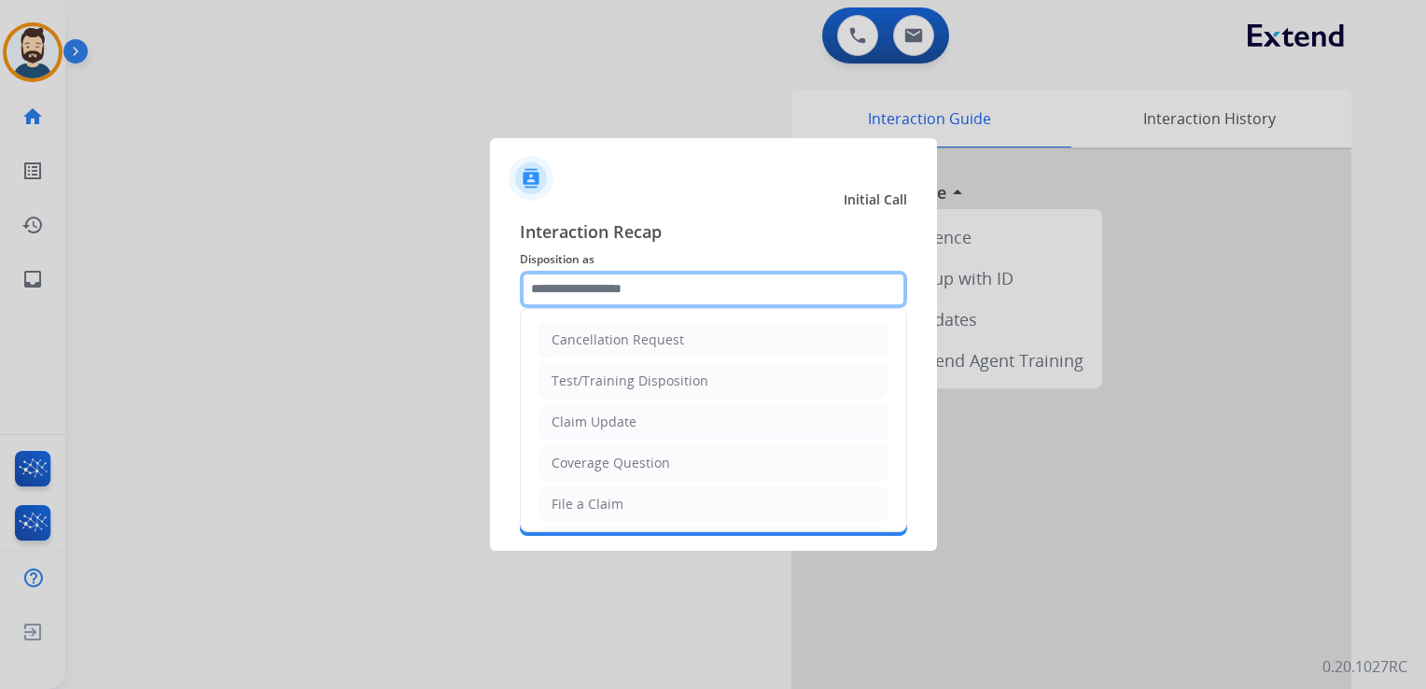
click at [632, 280] on input "text" at bounding box center [713, 289] width 387 height 37
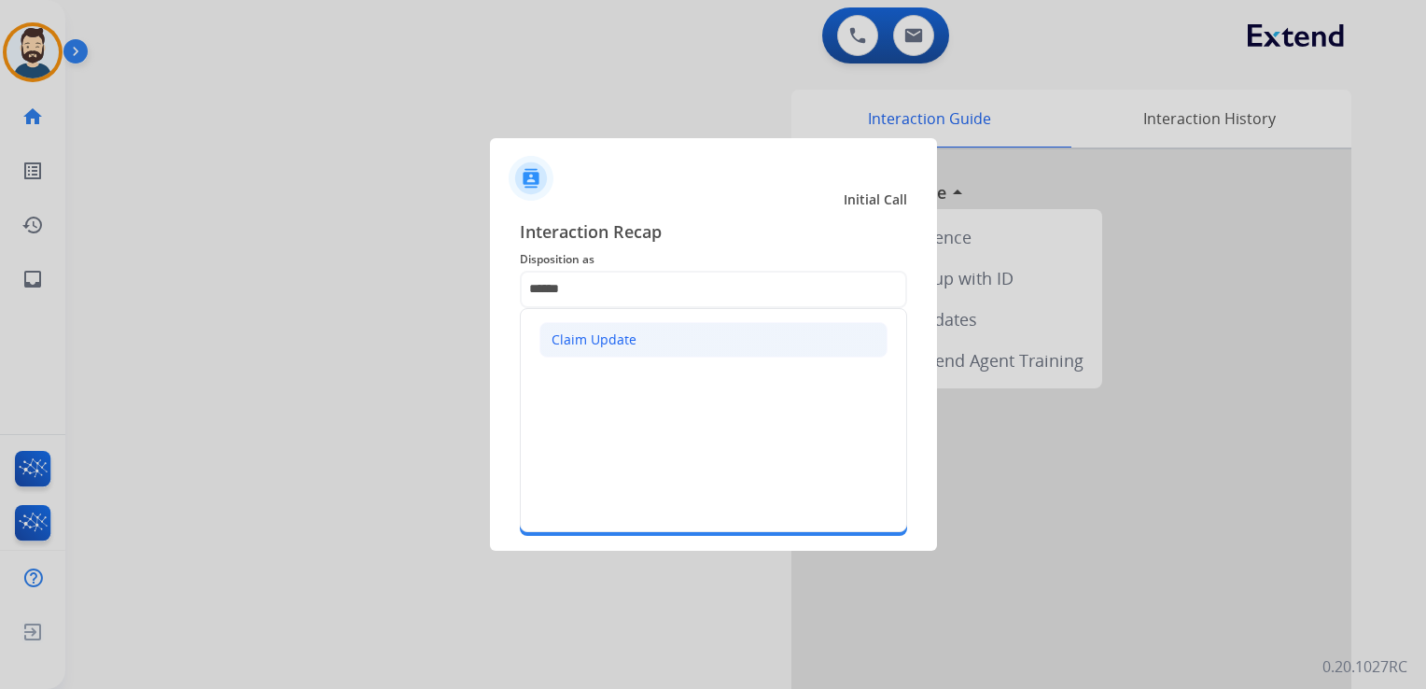
click at [581, 345] on div "Claim Update" at bounding box center [594, 339] width 85 height 19
type input "**********"
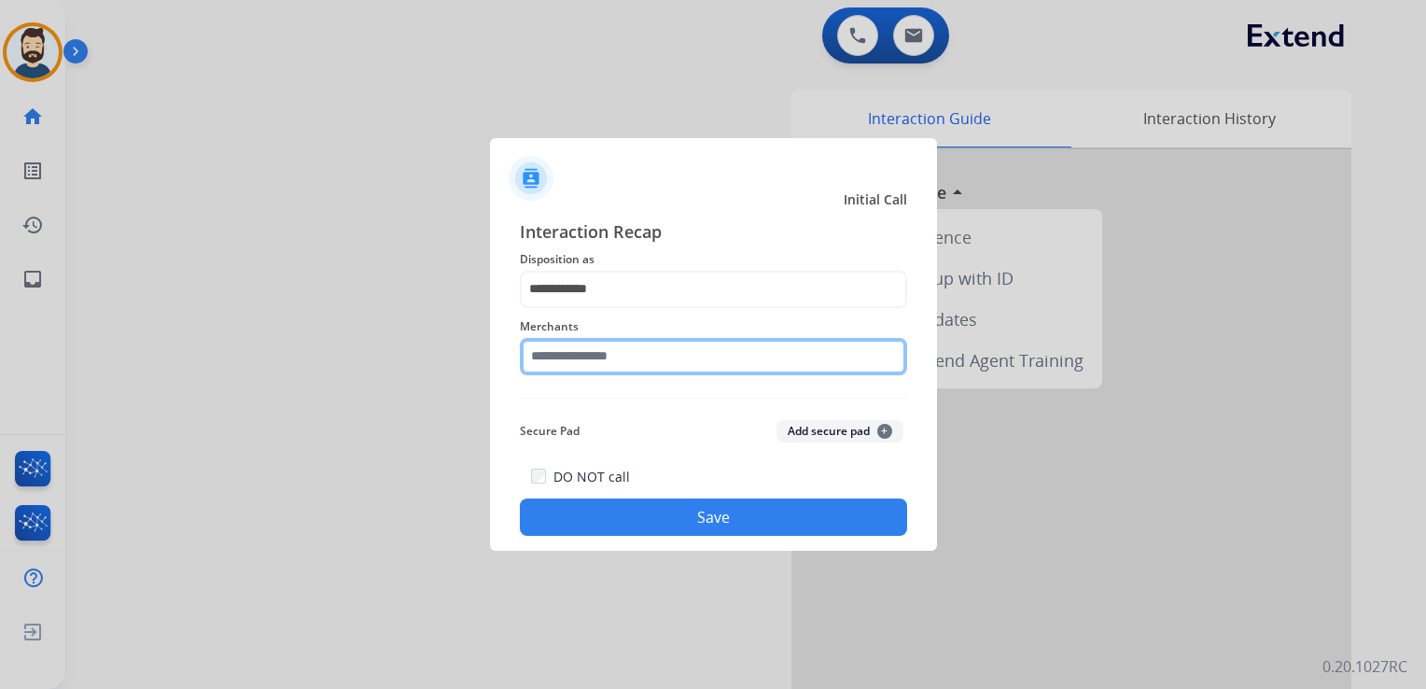
click at [569, 350] on input "text" at bounding box center [713, 356] width 387 height 37
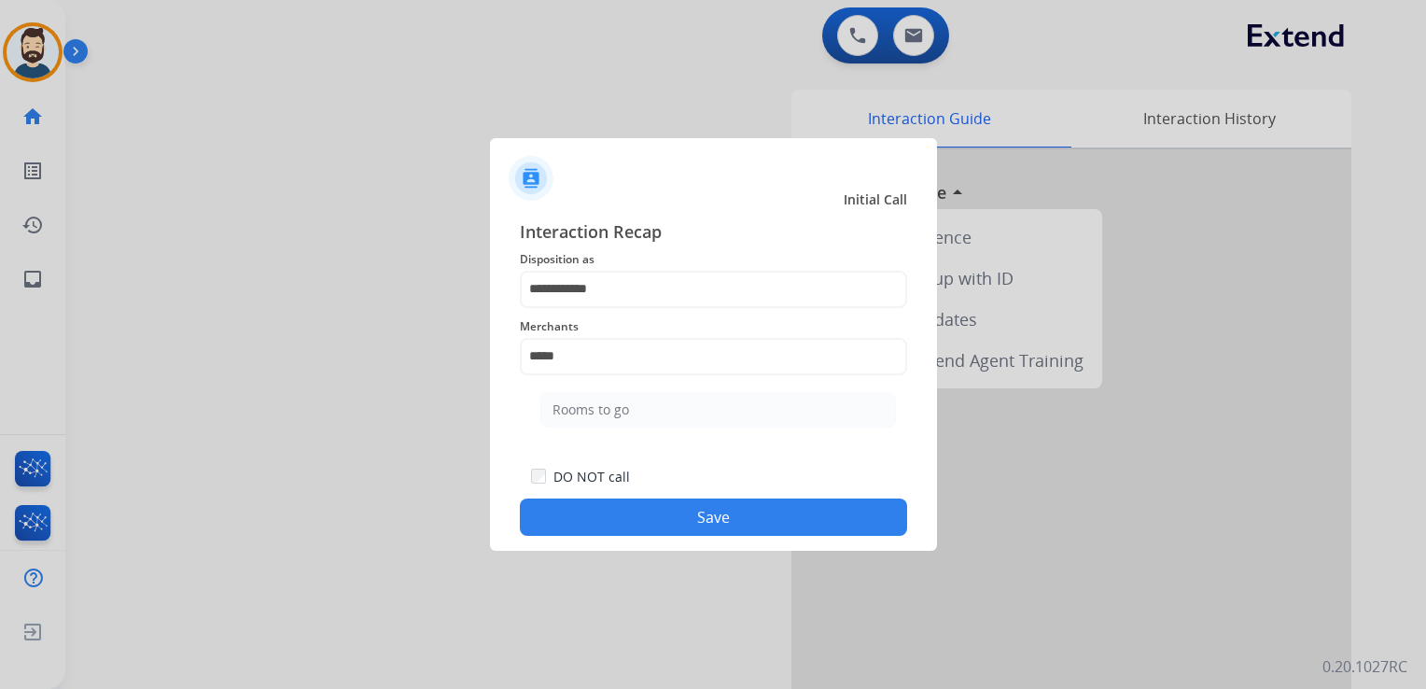
drag, startPoint x: 606, startPoint y: 412, endPoint x: 608, endPoint y: 424, distance: 12.3
click at [607, 413] on div "Rooms to go" at bounding box center [591, 409] width 77 height 19
type input "**********"
click at [624, 507] on button "Save" at bounding box center [713, 517] width 387 height 37
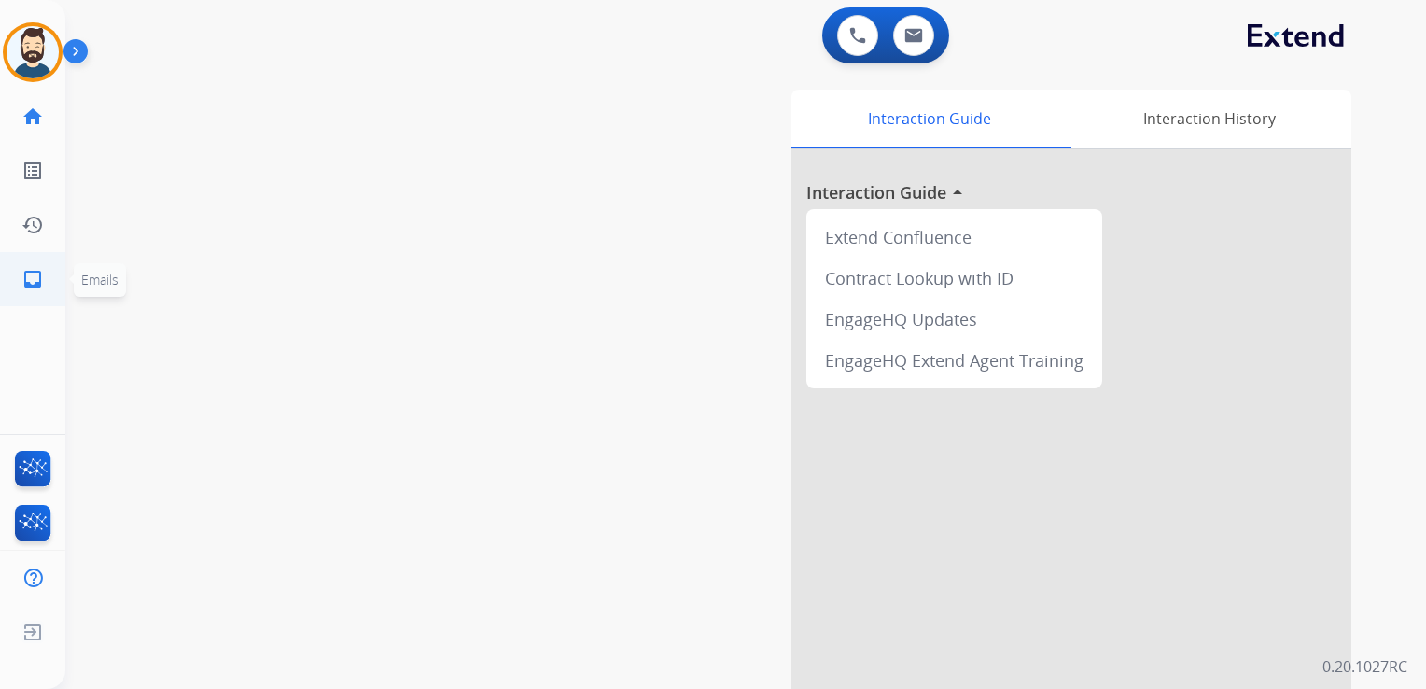
click at [36, 261] on link "inbox Emails" at bounding box center [33, 279] width 52 height 52
select select "**********"
